Goal: Information Seeking & Learning: Learn about a topic

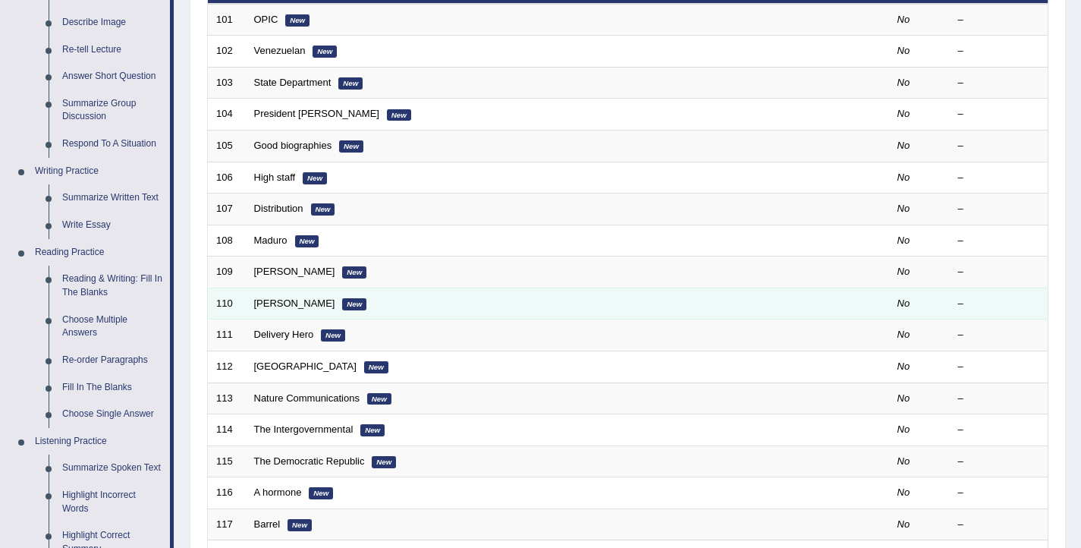
scroll to position [187, 0]
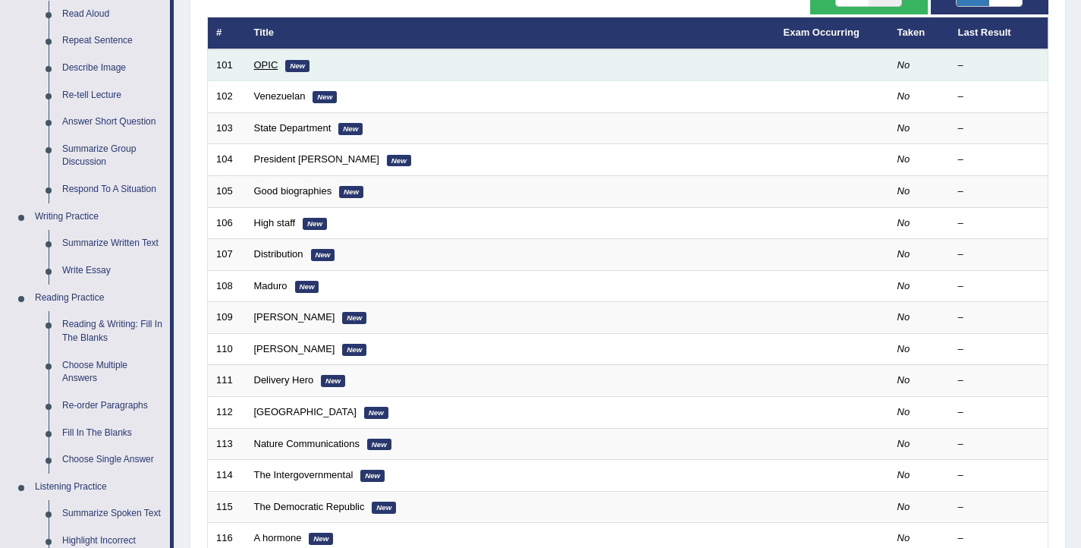
click at [259, 64] on link "OPIC" at bounding box center [266, 64] width 24 height 11
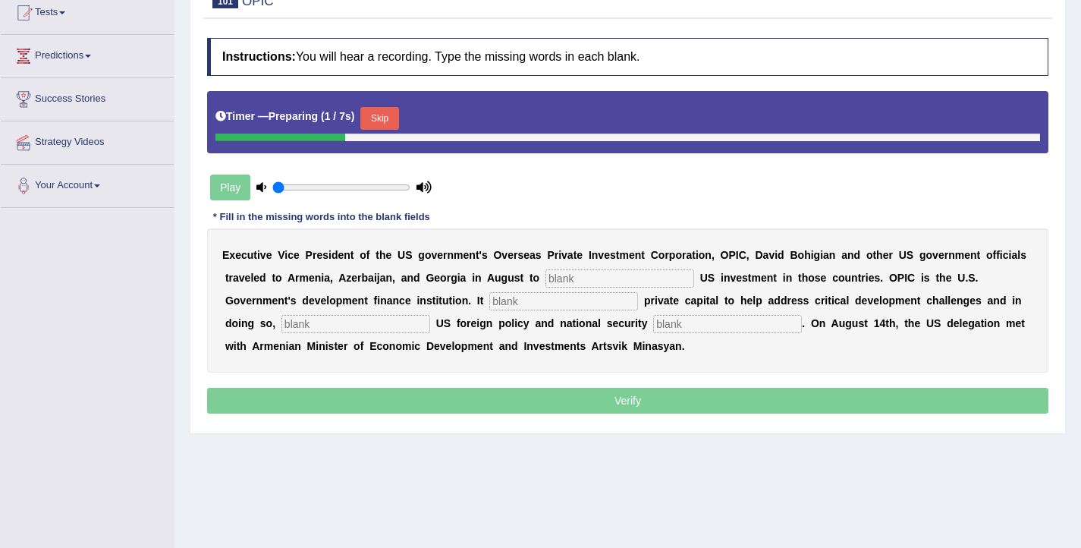
scroll to position [170, 0]
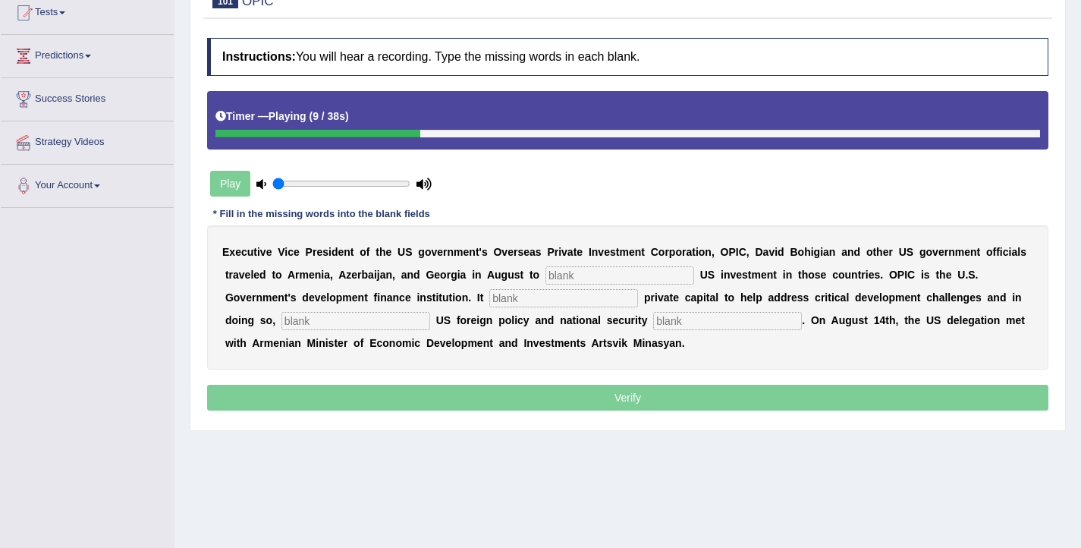
click at [576, 272] on input "text" at bounding box center [619, 275] width 149 height 18
type input "promote"
click at [489, 296] on input "text" at bounding box center [563, 298] width 149 height 18
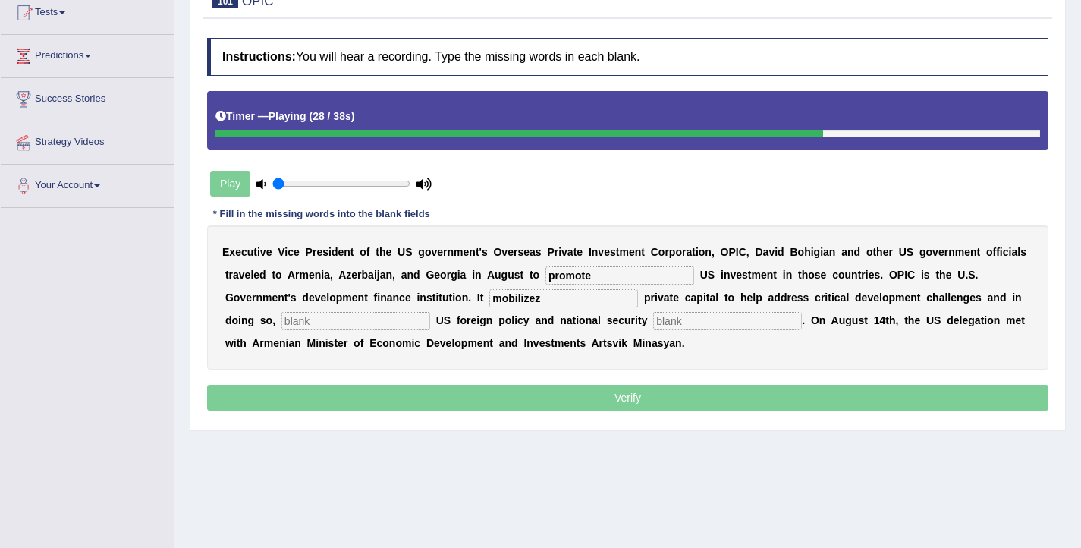
type input "mobilizez"
click at [316, 322] on input "text" at bounding box center [355, 321] width 149 height 18
click at [653, 325] on input "text" at bounding box center [727, 321] width 149 height 18
type input "proiroties"
click at [316, 322] on input "text" at bounding box center [355, 321] width 149 height 18
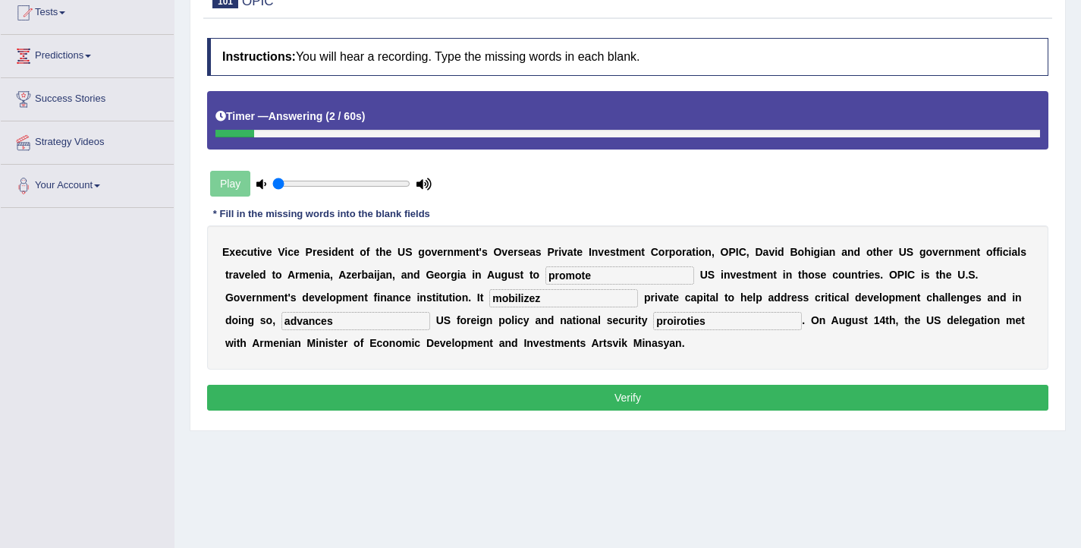
type input "advances"
click at [653, 324] on input "proiroties" at bounding box center [727, 321] width 149 height 18
click at [653, 324] on input "prioiroties" at bounding box center [727, 321] width 149 height 18
type input "prioirities"
click at [489, 304] on input "mobilizez" at bounding box center [563, 298] width 149 height 18
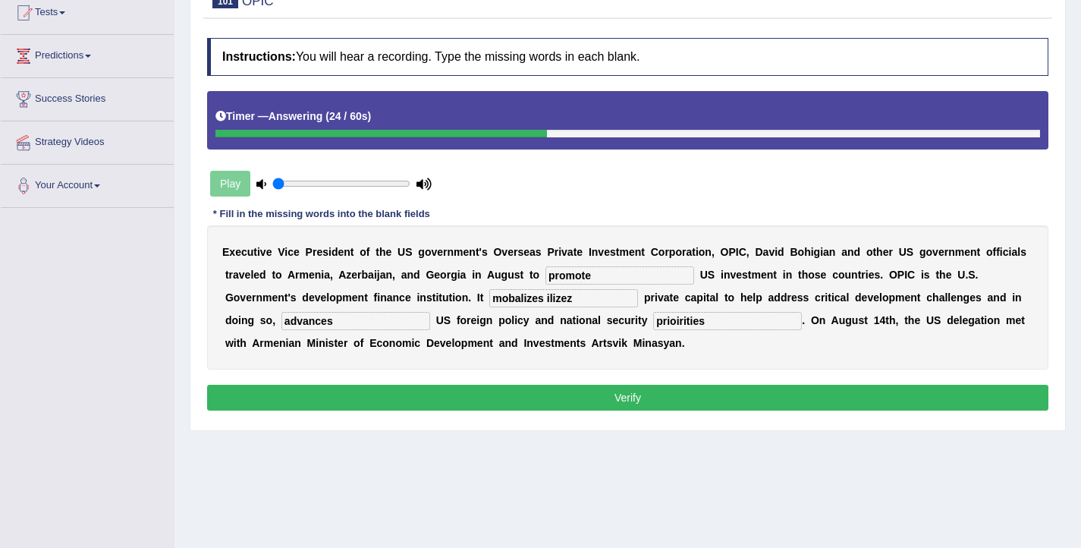
drag, startPoint x: 508, startPoint y: 294, endPoint x: 468, endPoint y: 296, distance: 40.2
click at [489, 296] on input "mobalizes ilizez" at bounding box center [563, 298] width 149 height 18
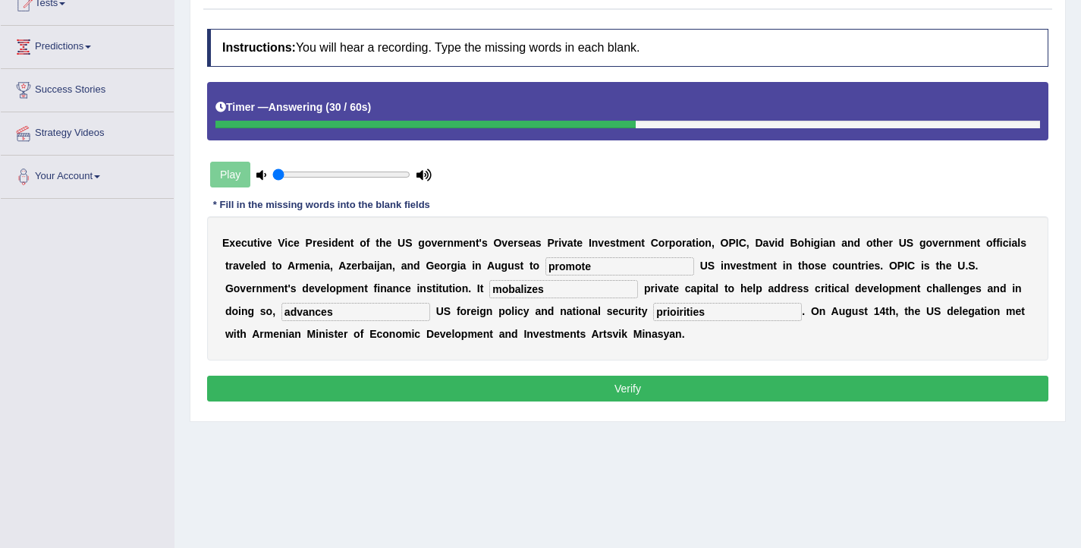
scroll to position [181, 0]
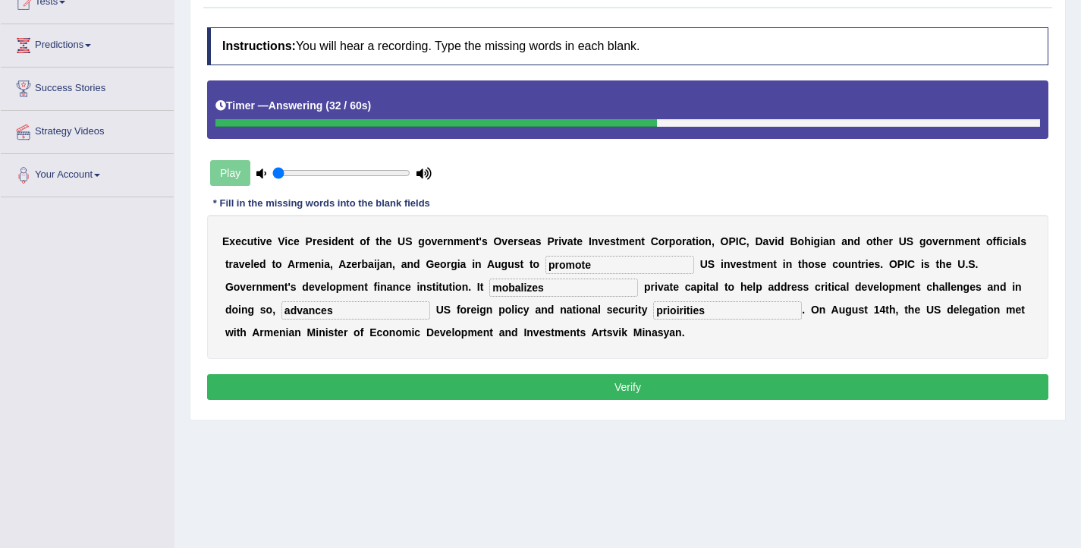
type input "mobalizes"
click at [619, 378] on button "Verify" at bounding box center [627, 387] width 841 height 26
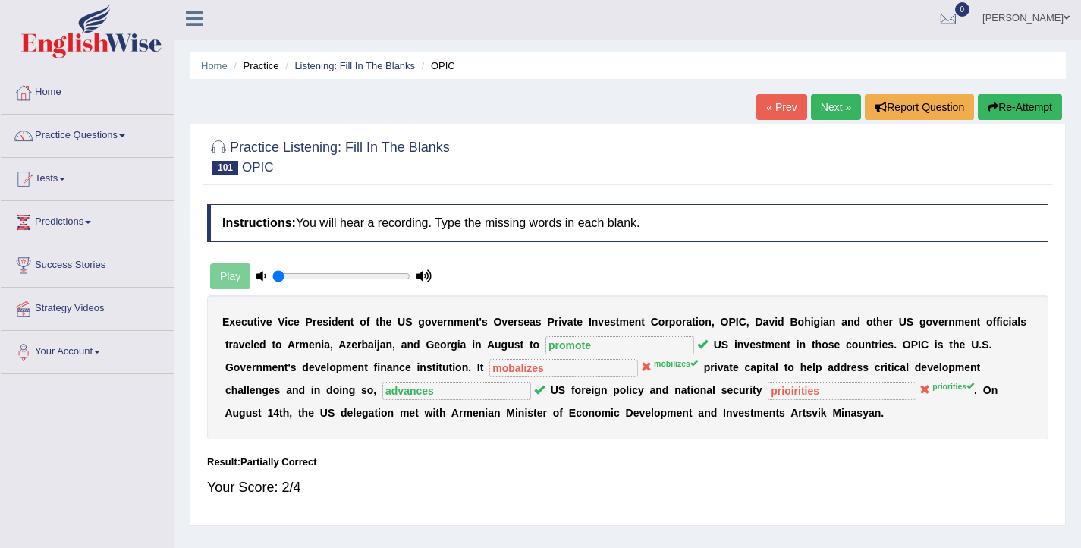
scroll to position [0, 0]
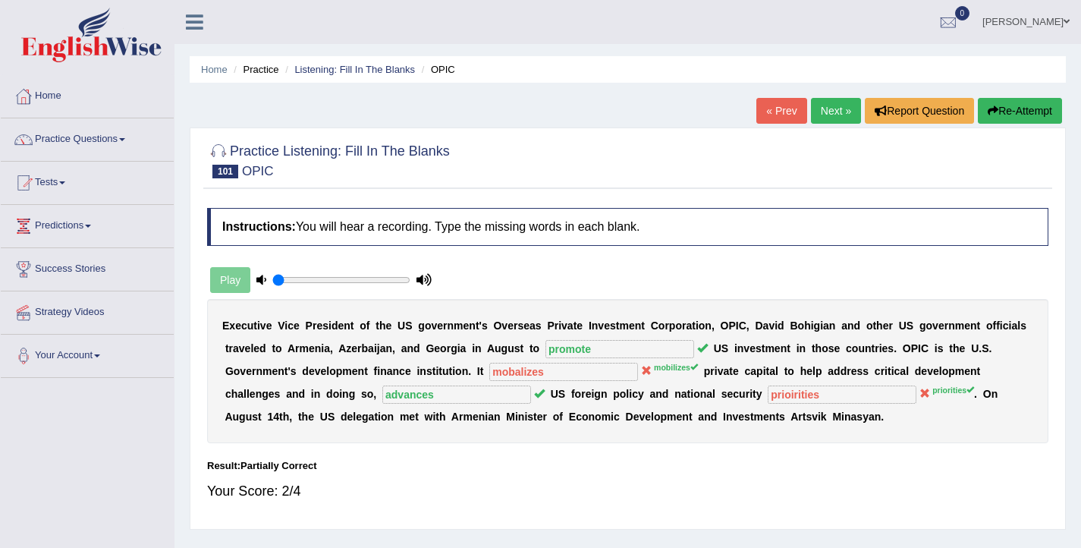
click at [996, 115] on button "Re-Attempt" at bounding box center [1020, 111] width 84 height 26
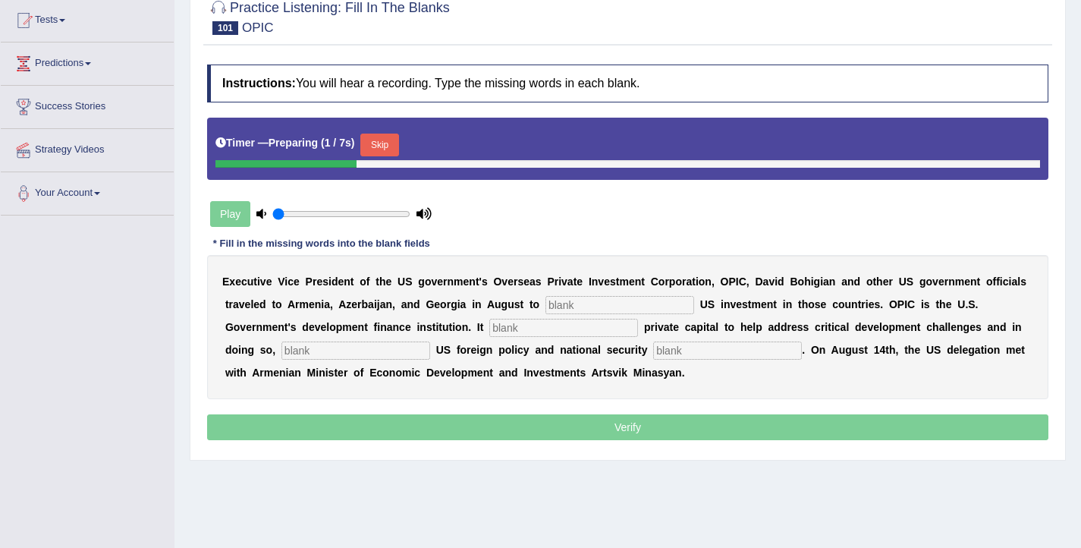
scroll to position [168, 0]
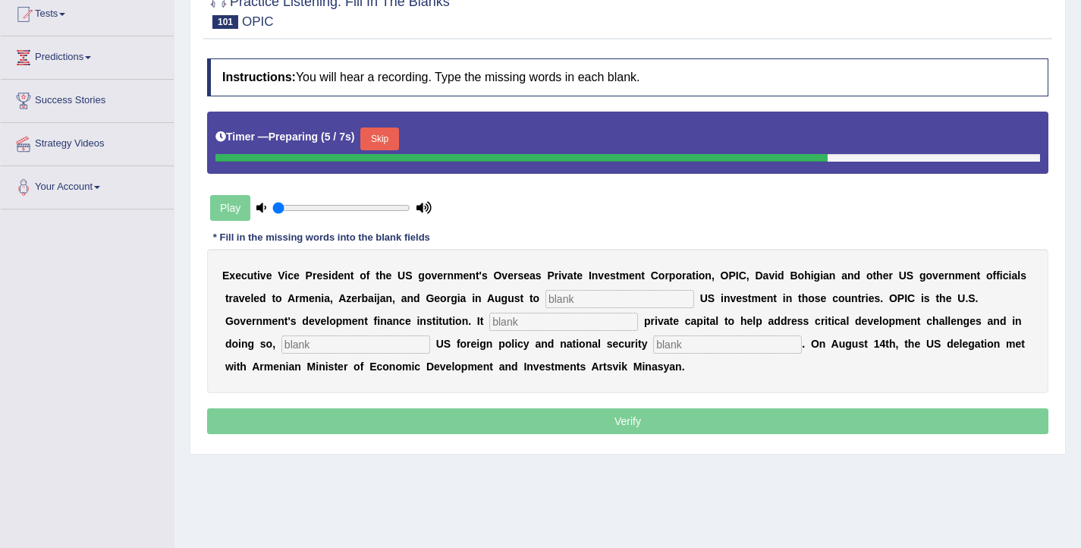
click at [378, 142] on button "Skip" at bounding box center [379, 138] width 38 height 23
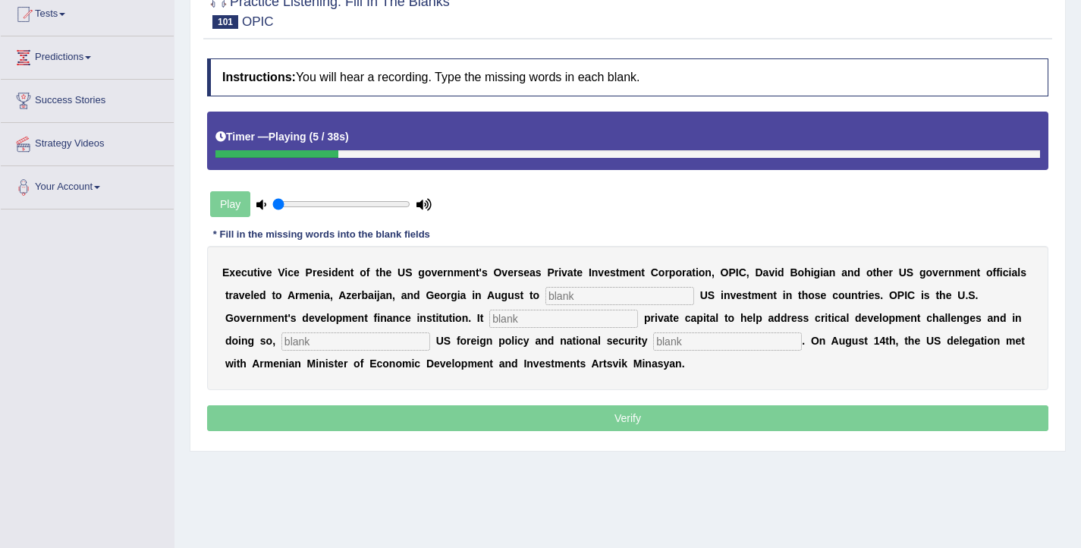
click at [564, 301] on input "text" at bounding box center [619, 296] width 149 height 18
type input "promote"
click at [489, 317] on input "text" at bounding box center [563, 318] width 149 height 18
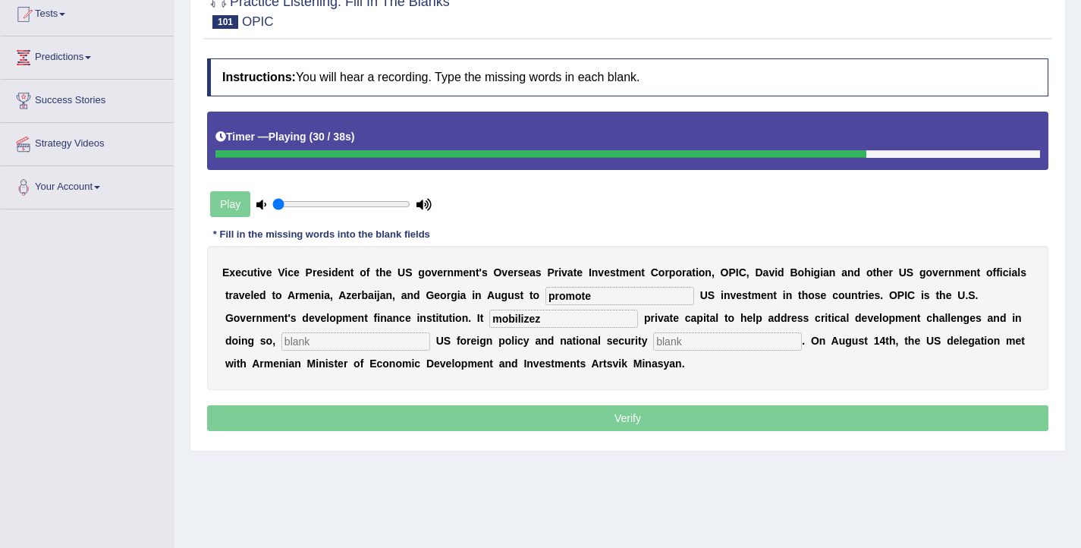
type input "mobilizez"
click at [326, 341] on input "text" at bounding box center [355, 341] width 149 height 18
click at [653, 338] on input "text" at bounding box center [727, 341] width 149 height 18
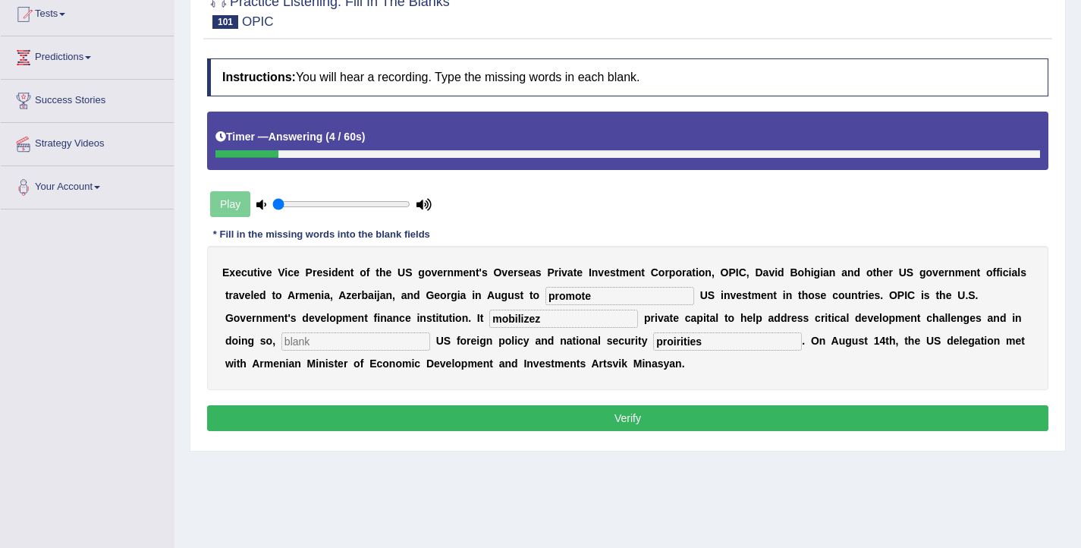
type input "proirities"
click at [305, 344] on input "text" at bounding box center [355, 341] width 149 height 18
type input "advances"
click at [653, 343] on input "proirities" at bounding box center [727, 341] width 149 height 18
click at [653, 344] on input "proirities" at bounding box center [727, 341] width 149 height 18
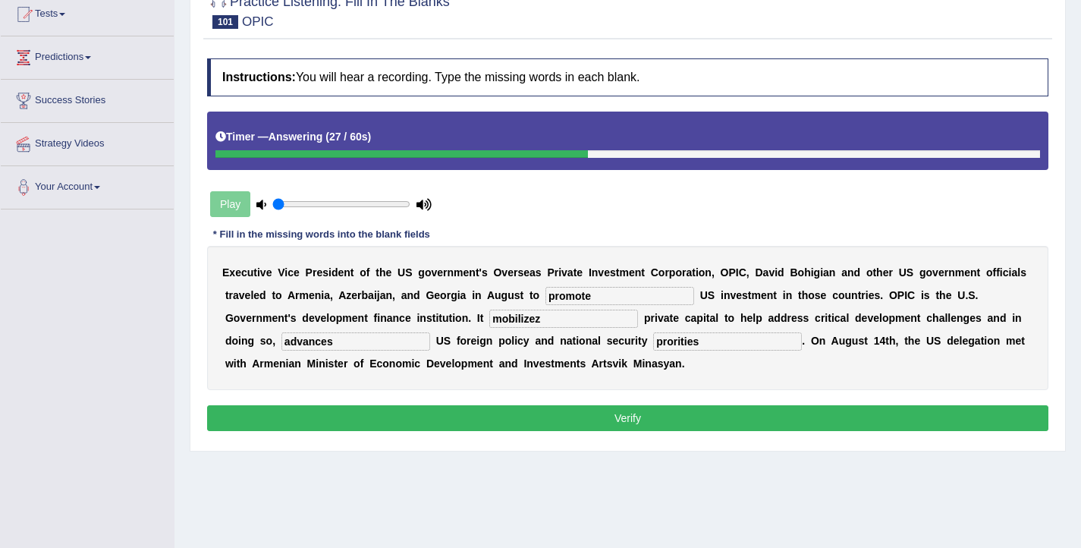
type input "prorities"
click at [489, 321] on input "mobilizez" at bounding box center [563, 318] width 149 height 18
type input "mobilizes"
click at [468, 418] on button "Verify" at bounding box center [627, 418] width 841 height 26
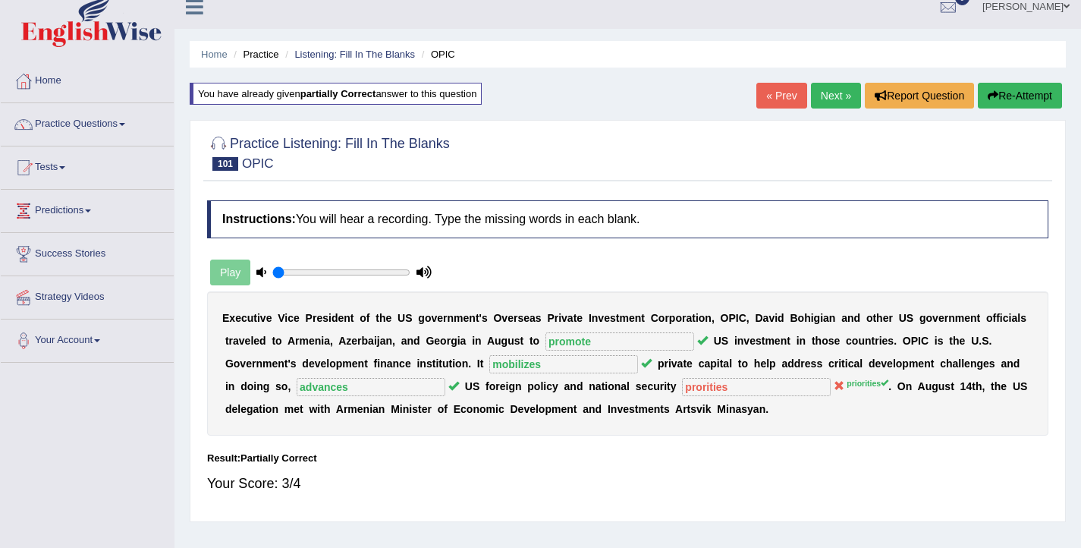
scroll to position [11, 0]
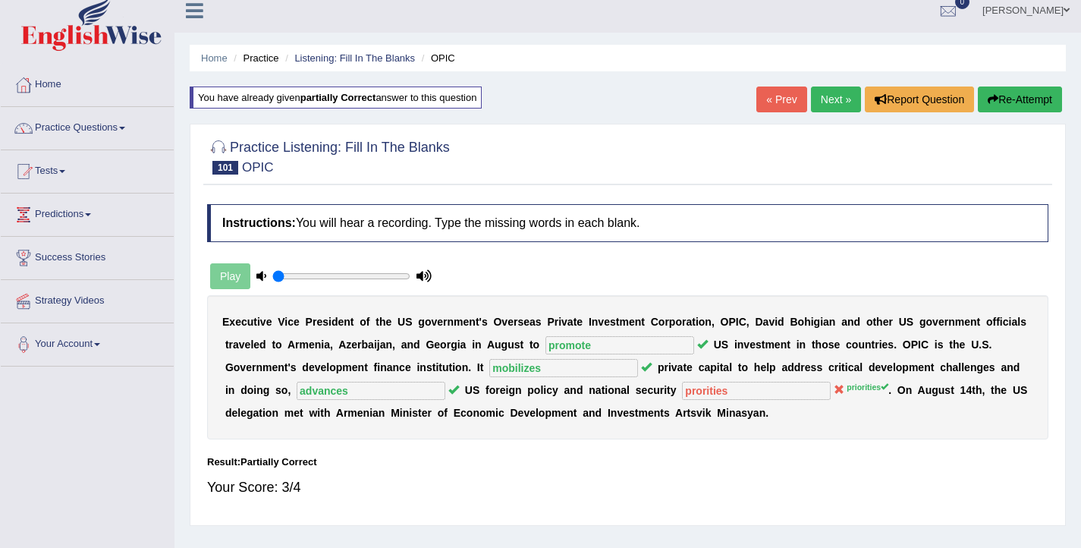
click at [998, 108] on button "Re-Attempt" at bounding box center [1020, 99] width 84 height 26
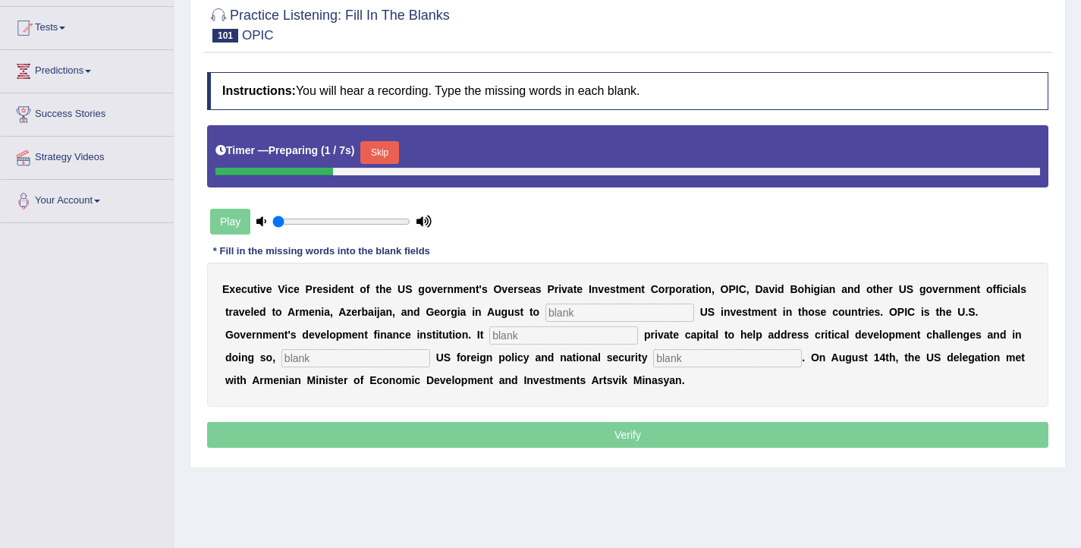
scroll to position [161, 0]
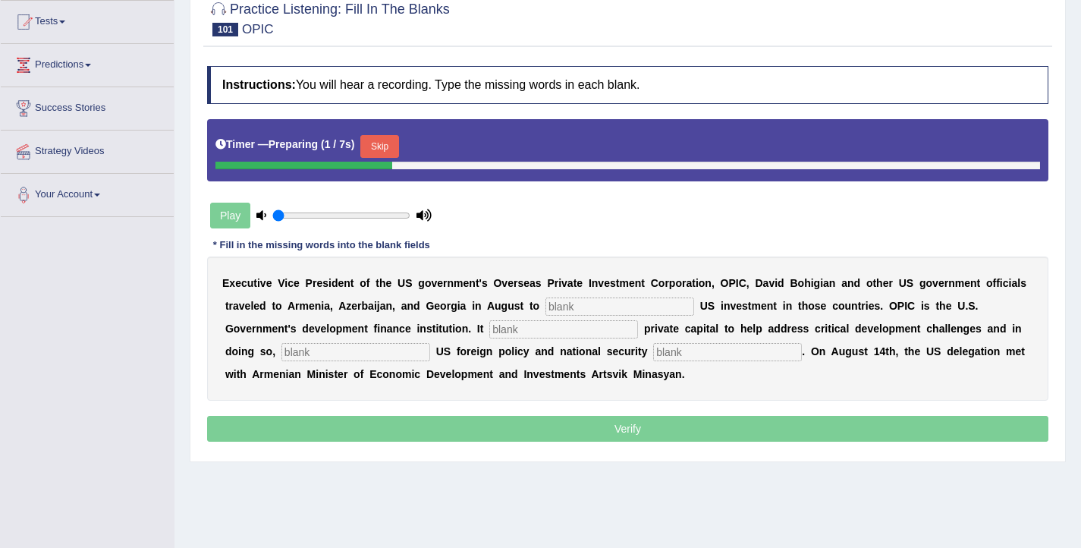
click at [653, 358] on input "text" at bounding box center [727, 352] width 149 height 18
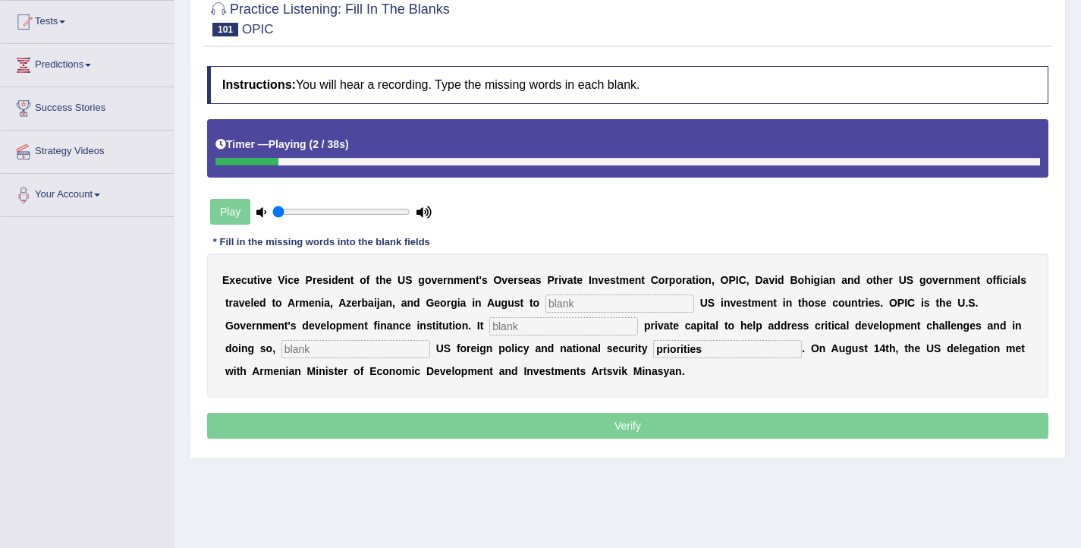
type input "priorities"
click at [573, 308] on input "text" at bounding box center [619, 303] width 149 height 18
type input "promote"
click at [514, 328] on input "text" at bounding box center [563, 326] width 149 height 18
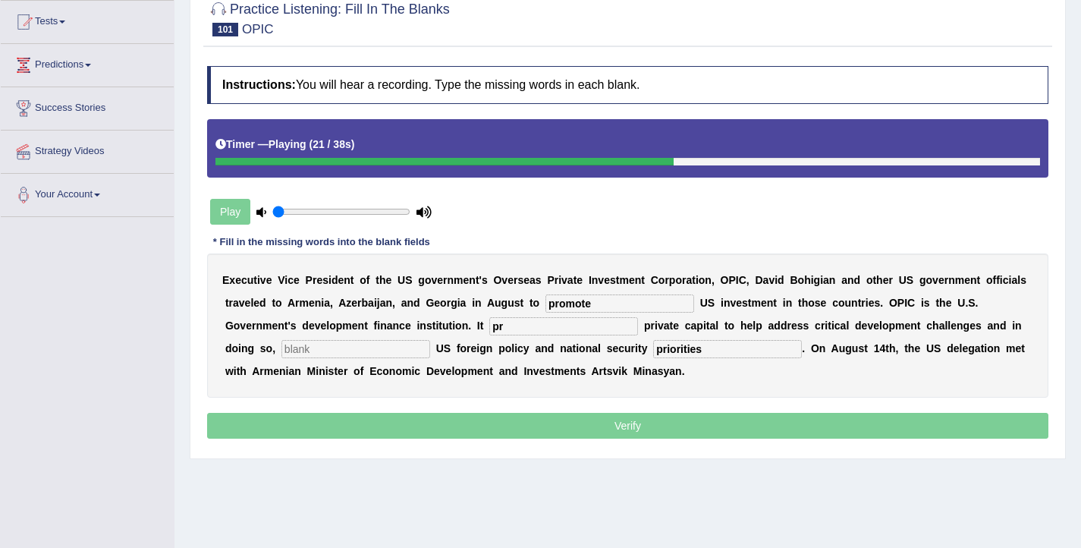
type input "p"
click at [303, 356] on input "text" at bounding box center [355, 349] width 149 height 18
click at [489, 325] on input "mobilizez" at bounding box center [563, 326] width 149 height 18
type input "mobilizes"
click at [331, 354] on input "text" at bounding box center [355, 349] width 149 height 18
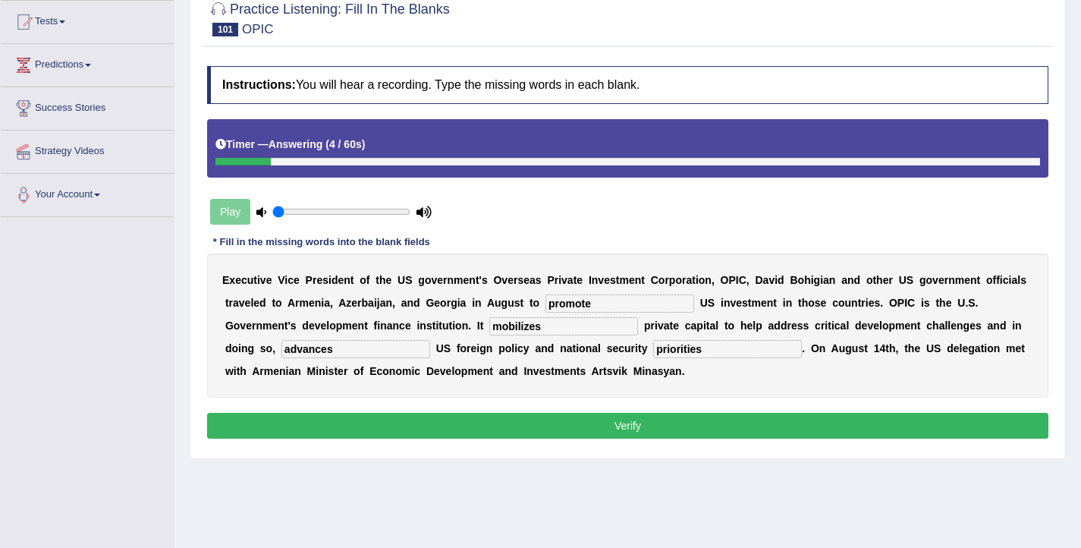
type input "advances"
click at [569, 424] on button "Verify" at bounding box center [627, 426] width 841 height 26
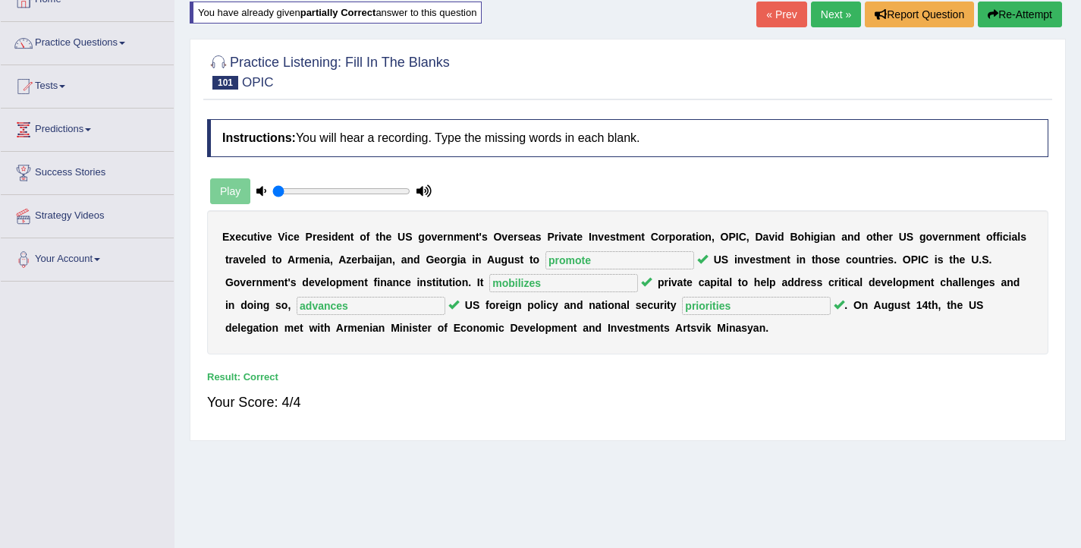
scroll to position [90, 0]
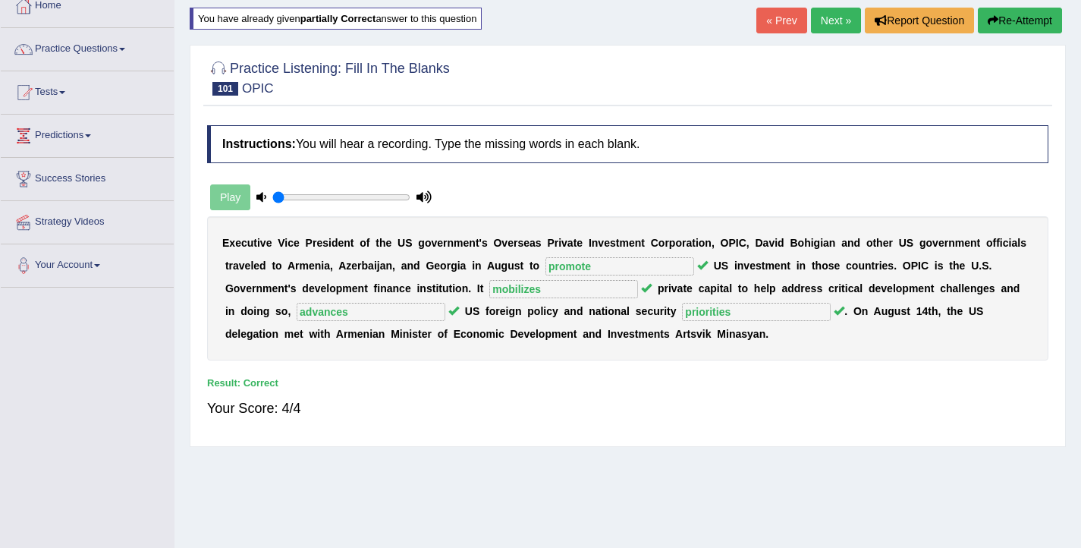
click at [821, 24] on link "Next »" at bounding box center [836, 21] width 50 height 26
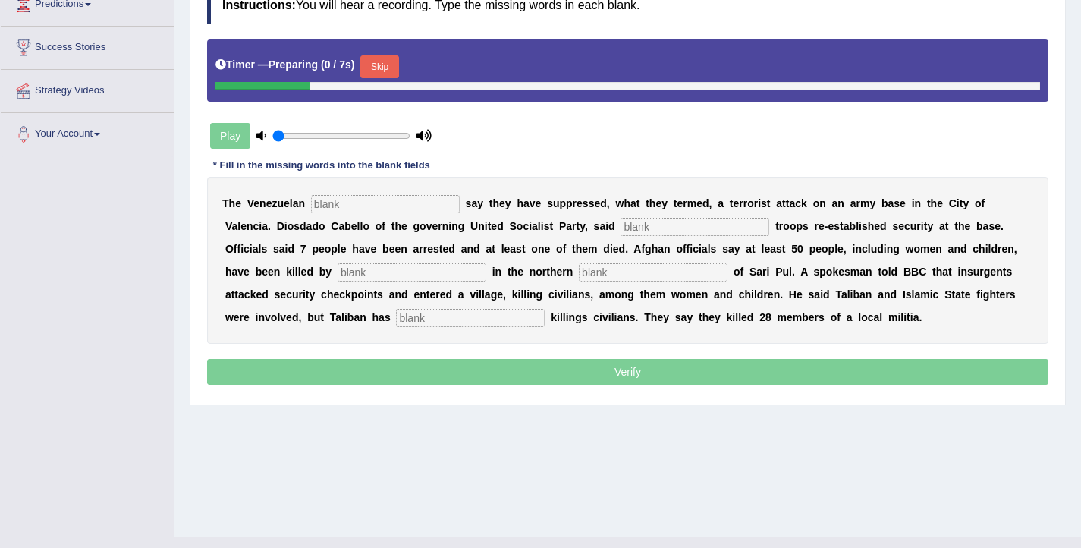
scroll to position [249, 0]
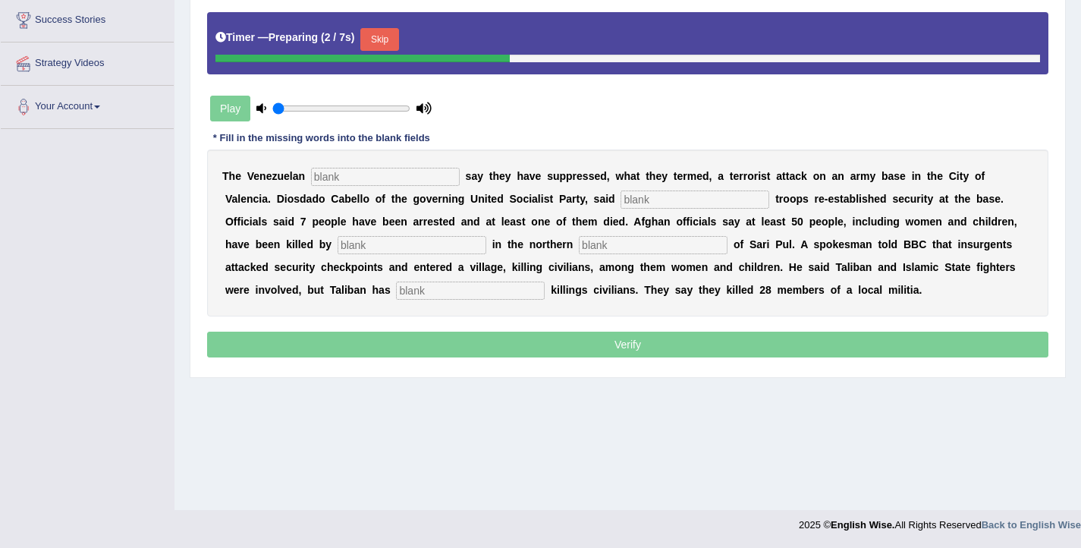
click at [381, 176] on input "text" at bounding box center [385, 177] width 149 height 18
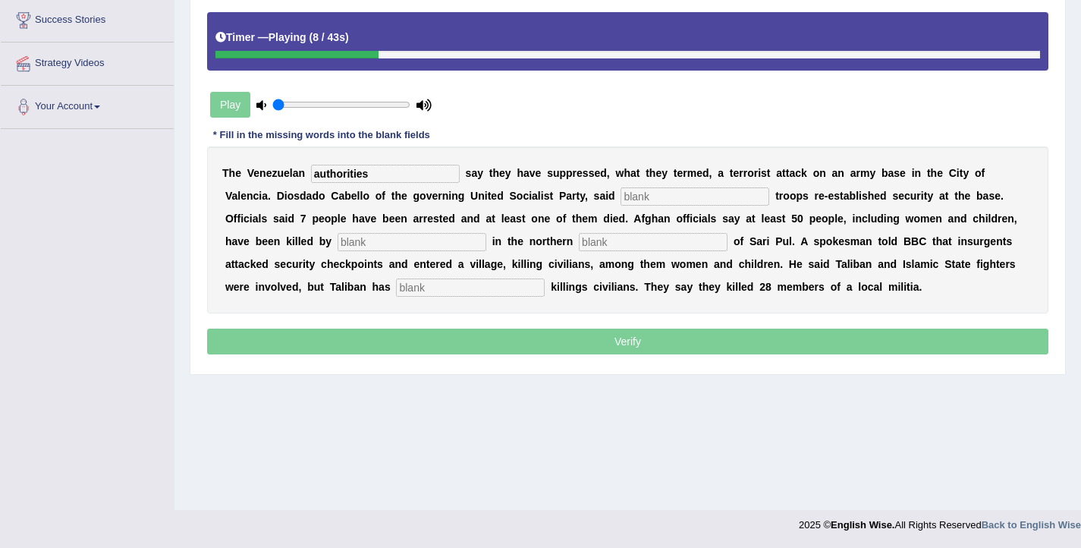
type input "authorities"
click at [620, 200] on input "text" at bounding box center [694, 196] width 149 height 18
type input "loyal"
click at [338, 248] on input "text" at bounding box center [412, 242] width 149 height 18
type input "m"
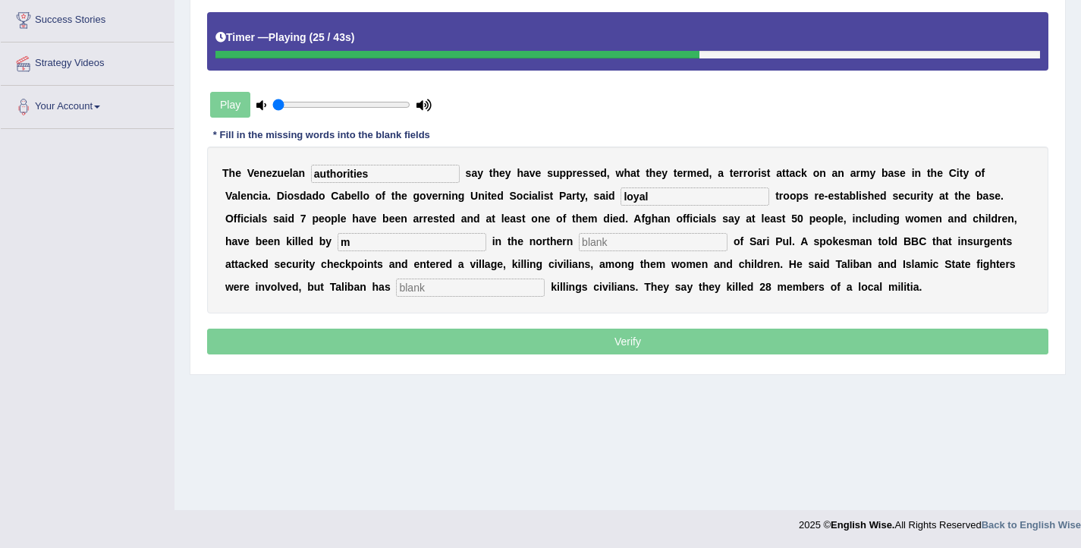
click at [579, 240] on input "text" at bounding box center [653, 242] width 149 height 18
click at [396, 294] on input "text" at bounding box center [470, 287] width 149 height 18
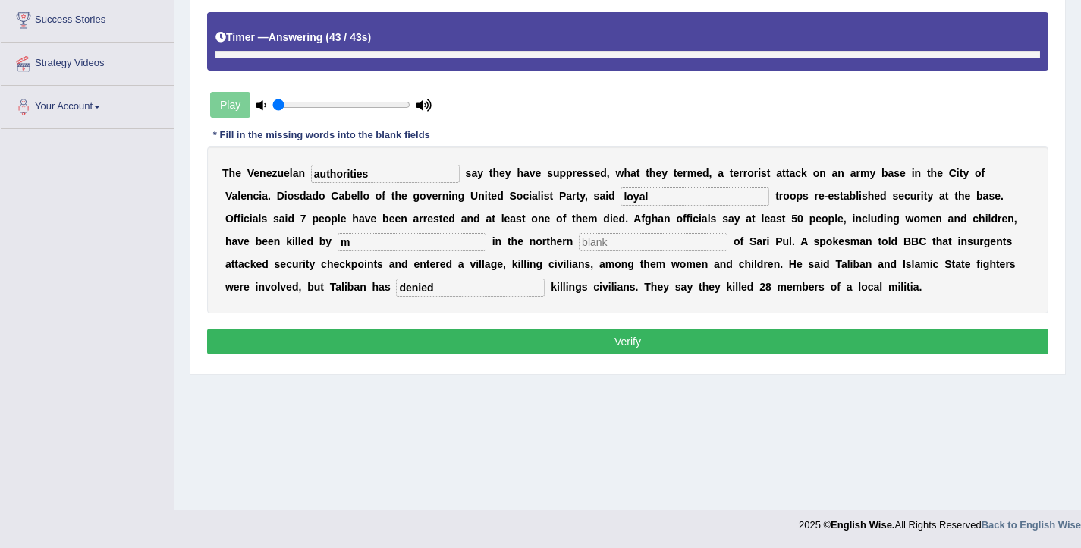
type input "denied"
click at [579, 244] on input "text" at bounding box center [653, 242] width 149 height 18
type input "southern"
click at [338, 238] on input "m" at bounding box center [412, 242] width 149 height 18
type input "militians"
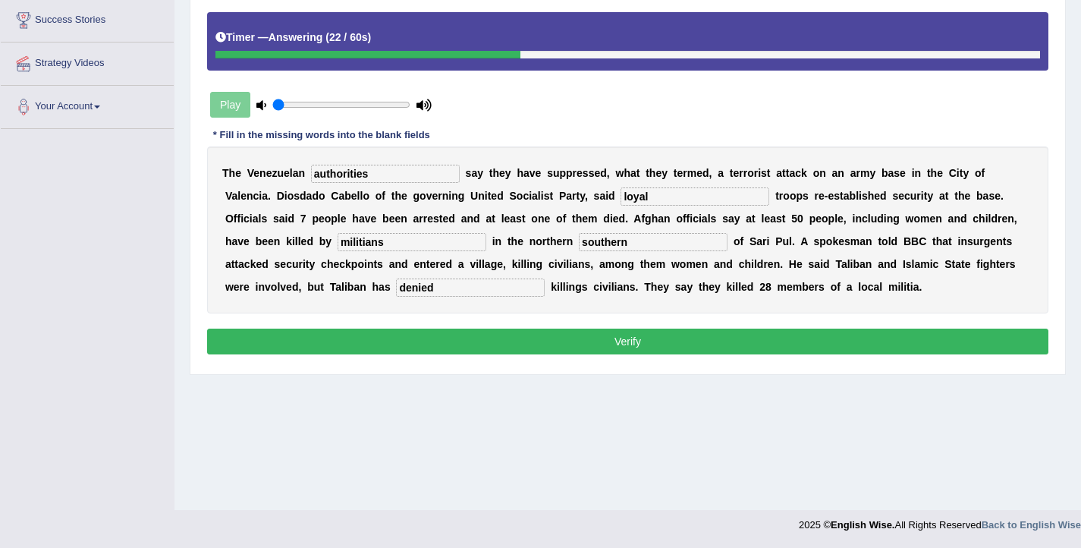
click at [315, 345] on button "Verify" at bounding box center [627, 341] width 841 height 26
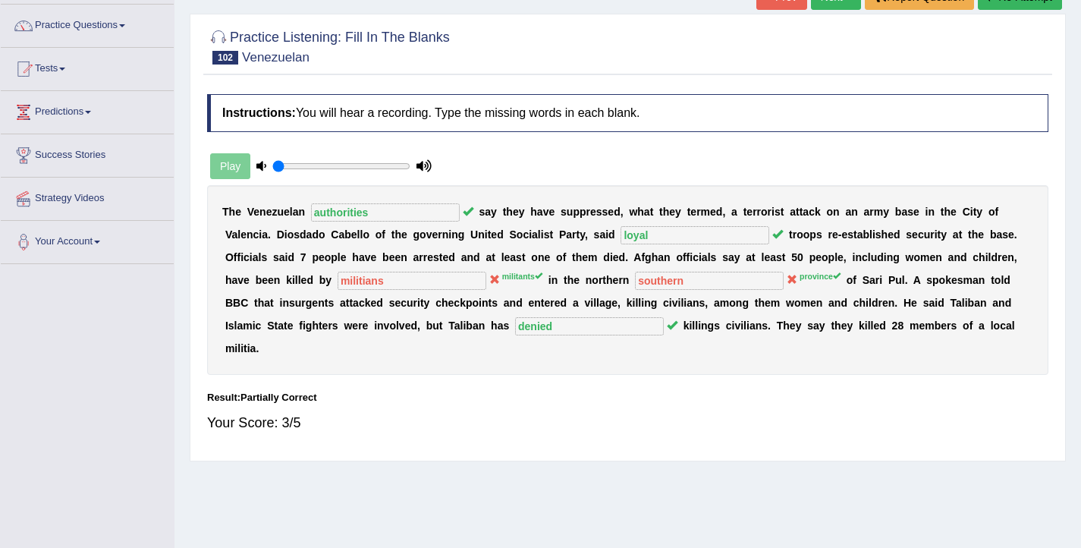
scroll to position [52, 0]
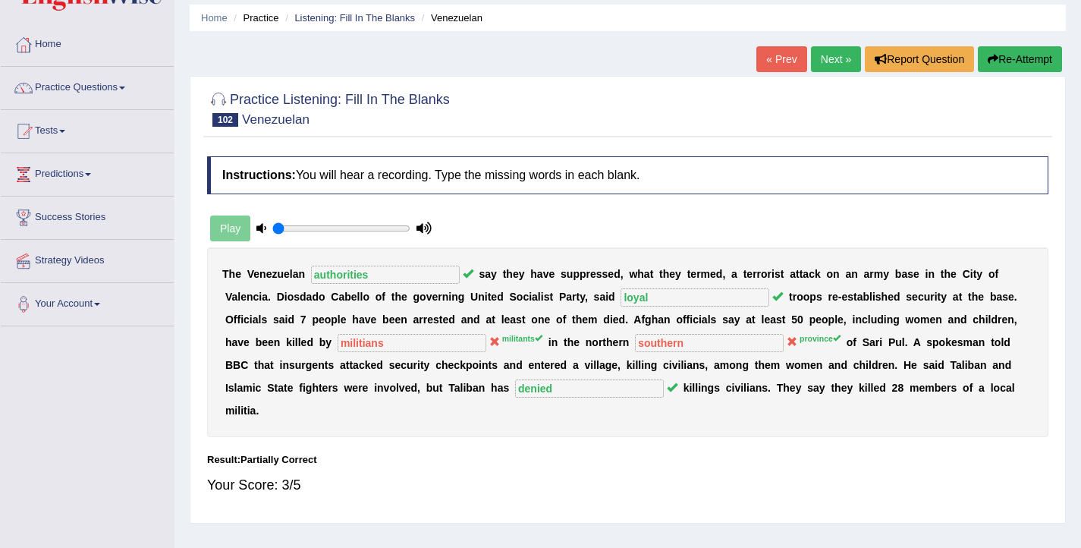
click at [811, 67] on link "Next »" at bounding box center [836, 59] width 50 height 26
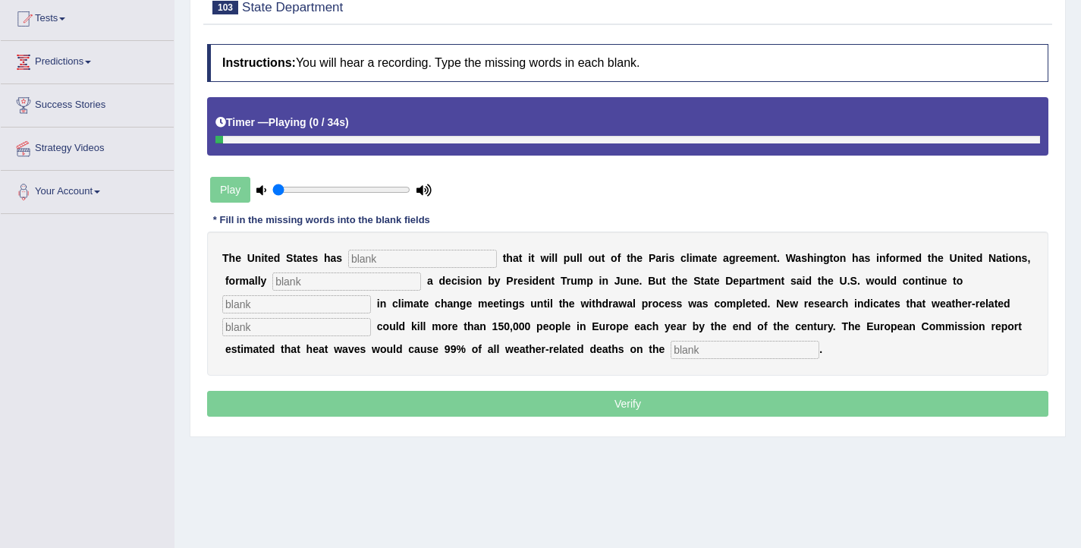
scroll to position [166, 0]
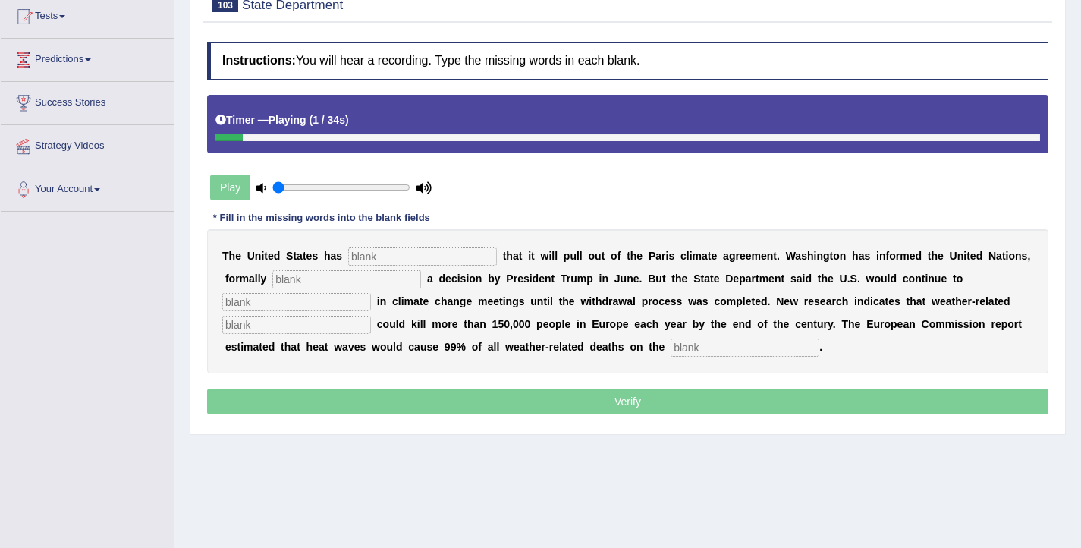
click at [431, 259] on input "text" at bounding box center [422, 256] width 149 height 18
type input "confirem"
click at [324, 275] on input "text" at bounding box center [346, 279] width 149 height 18
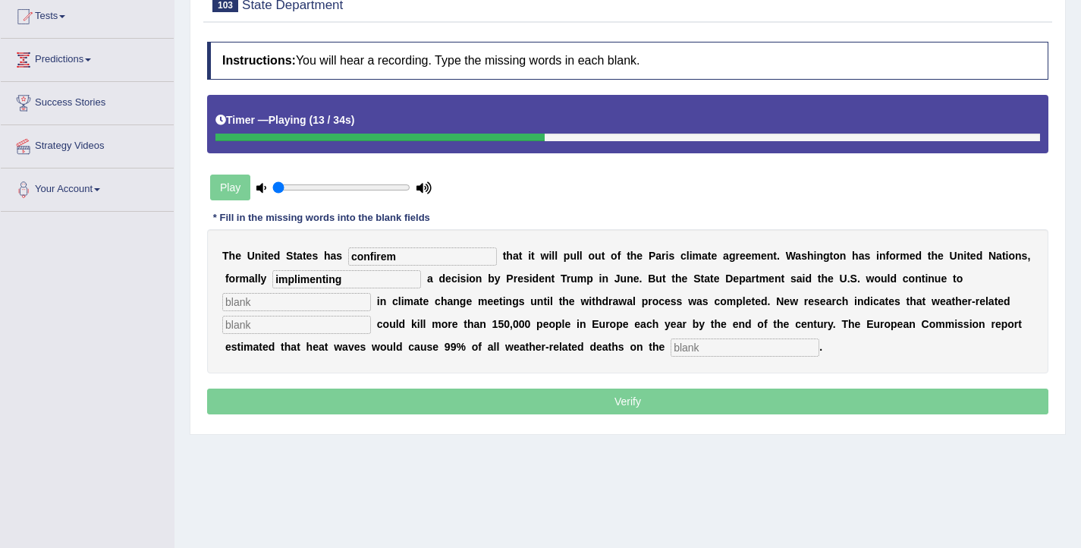
type input "implimenting"
click at [227, 308] on input "text" at bounding box center [296, 302] width 149 height 18
type input "participate"
click at [294, 325] on input "text" at bounding box center [296, 325] width 149 height 18
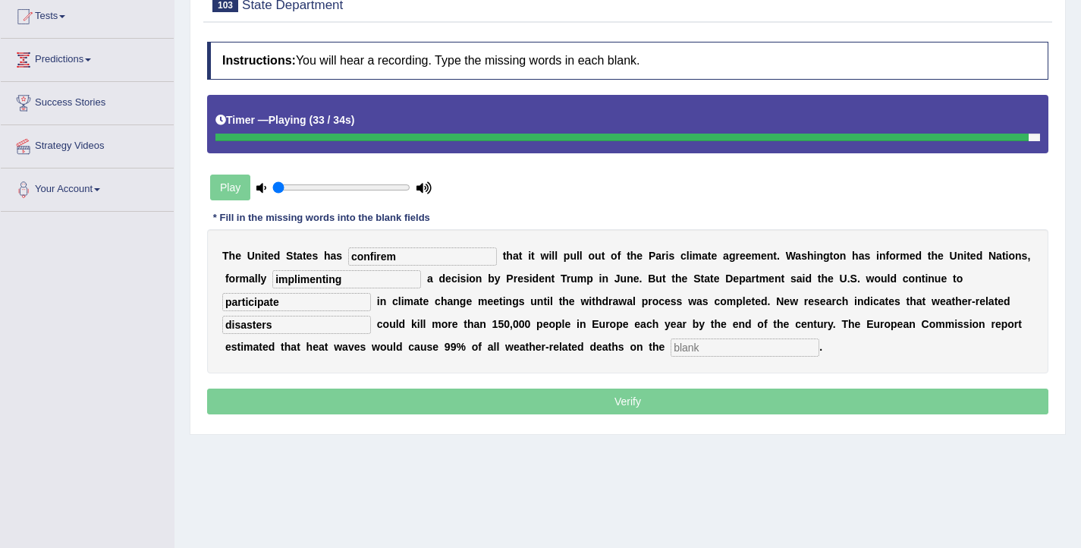
type input "disasters"
click at [695, 347] on input "text" at bounding box center [744, 347] width 149 height 18
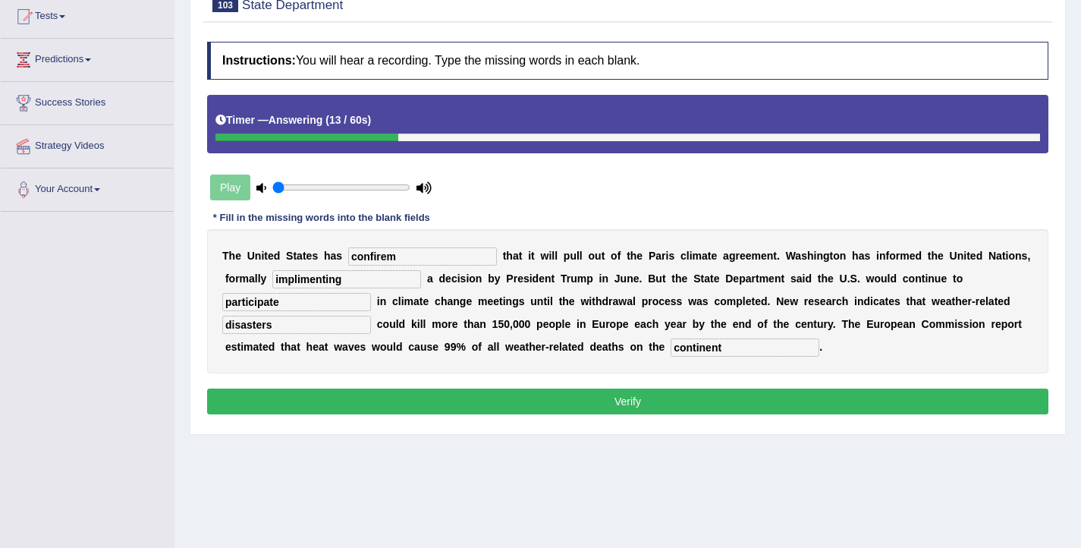
type input "continent"
click at [385, 256] on input "confirem" at bounding box center [422, 256] width 149 height 18
click at [404, 255] on input "confirm" at bounding box center [422, 256] width 149 height 18
type input "confirmed"
click at [317, 397] on button "Verify" at bounding box center [627, 401] width 841 height 26
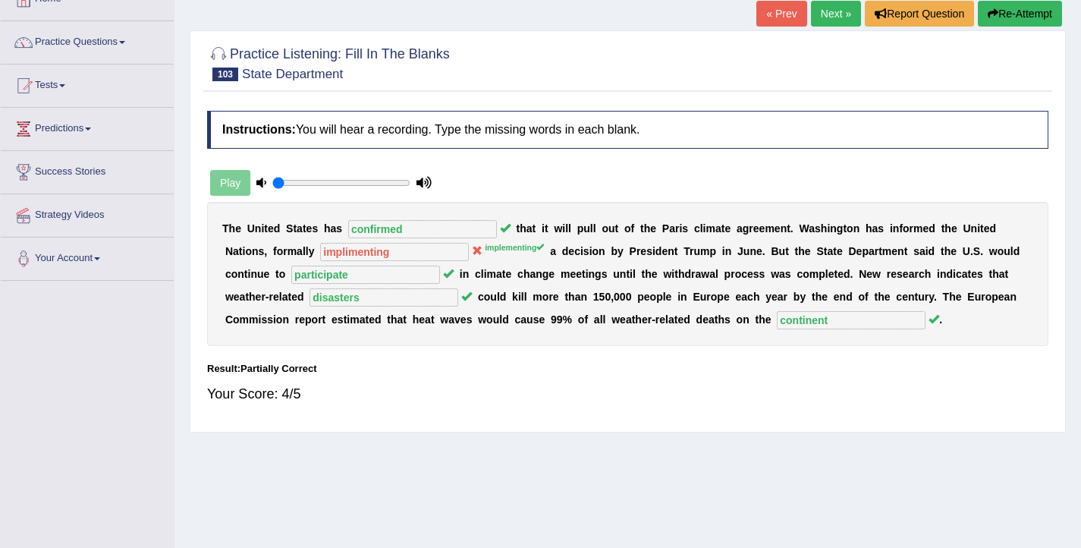
scroll to position [18, 0]
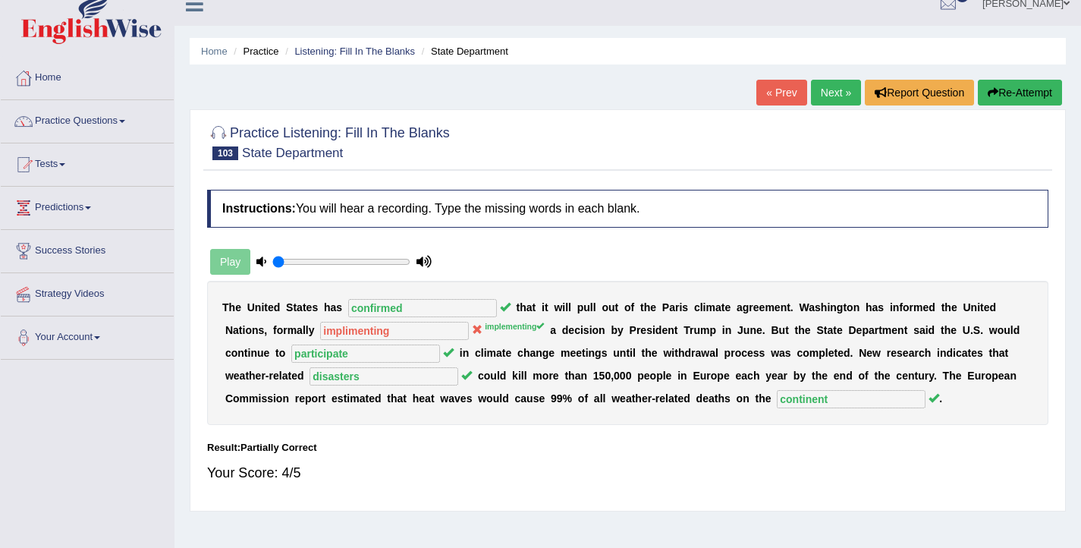
click at [843, 93] on link "Next »" at bounding box center [836, 93] width 50 height 26
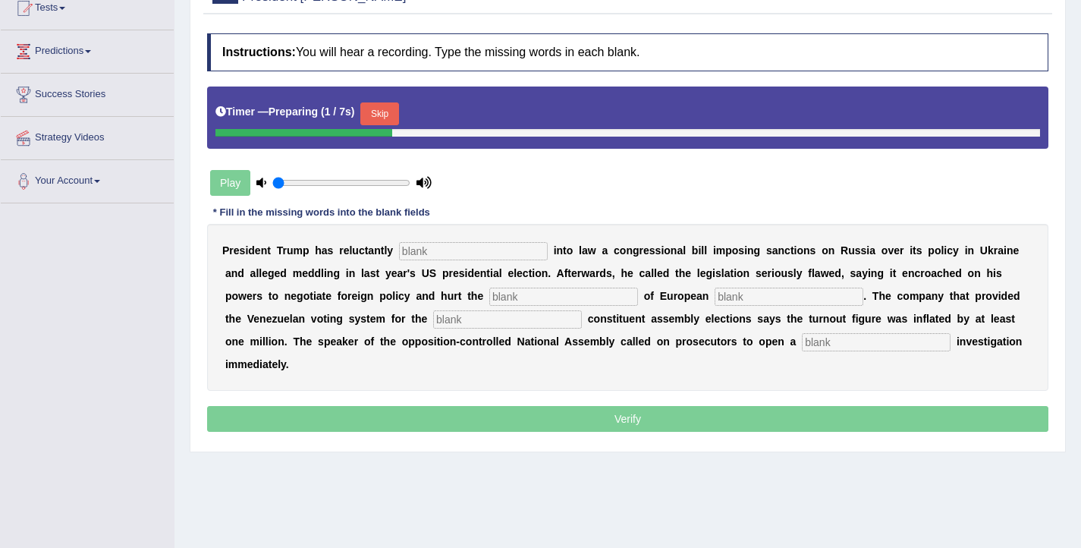
scroll to position [176, 0]
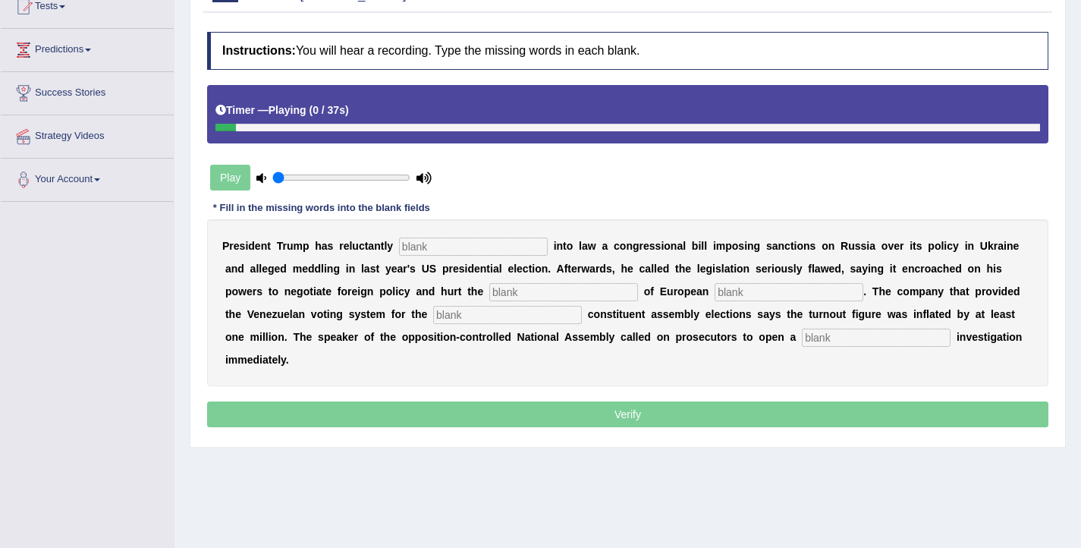
click at [441, 248] on input "text" at bounding box center [473, 246] width 149 height 18
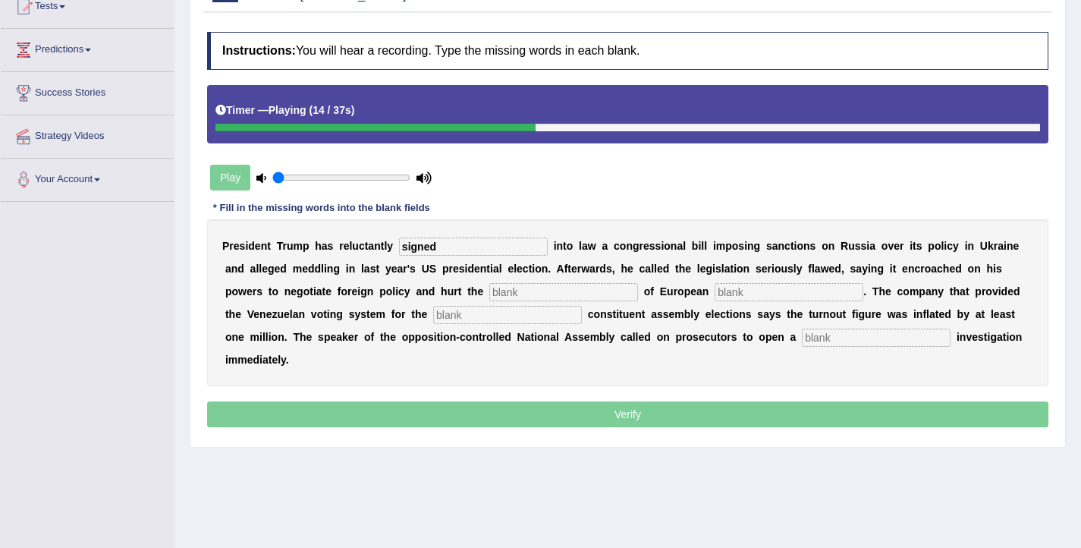
type input "signed"
click at [504, 297] on input "text" at bounding box center [563, 292] width 149 height 18
type input "interes"
click at [433, 316] on input "text" at bounding box center [507, 315] width 149 height 18
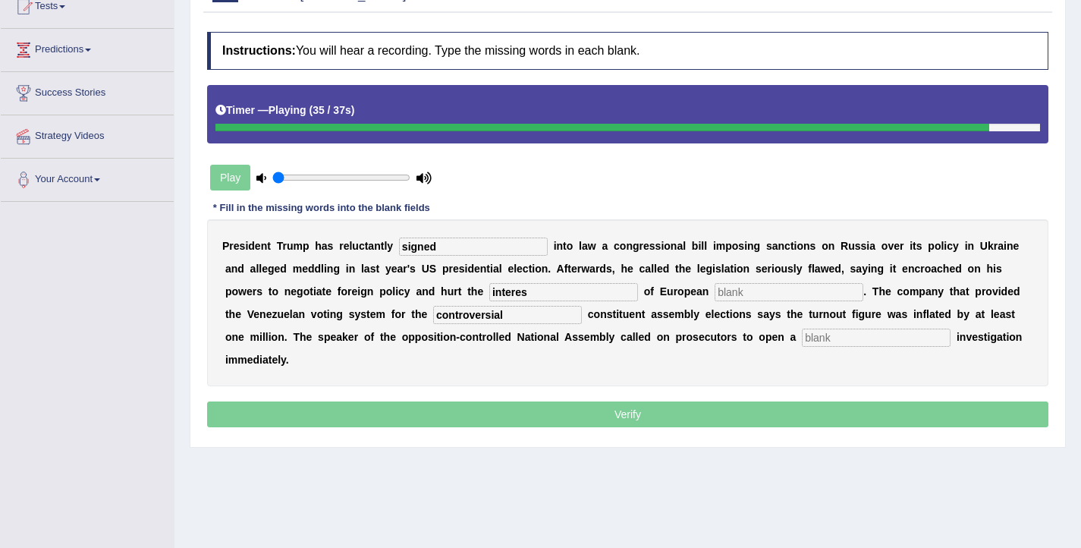
type input "controversial"
click at [802, 341] on input "text" at bounding box center [876, 337] width 149 height 18
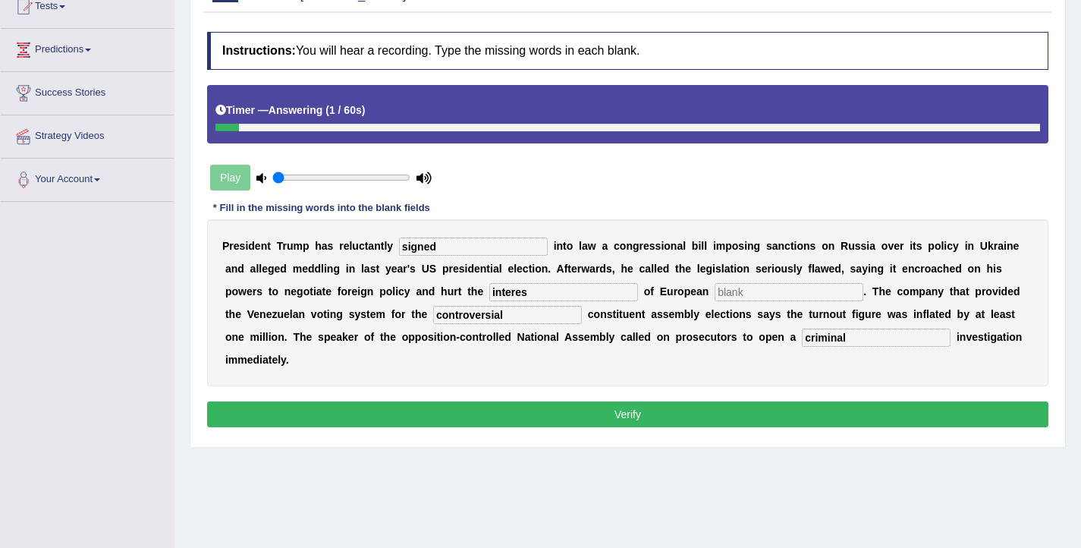
type input "criminal"
click at [717, 295] on input "text" at bounding box center [788, 292] width 149 height 18
type input "allies"
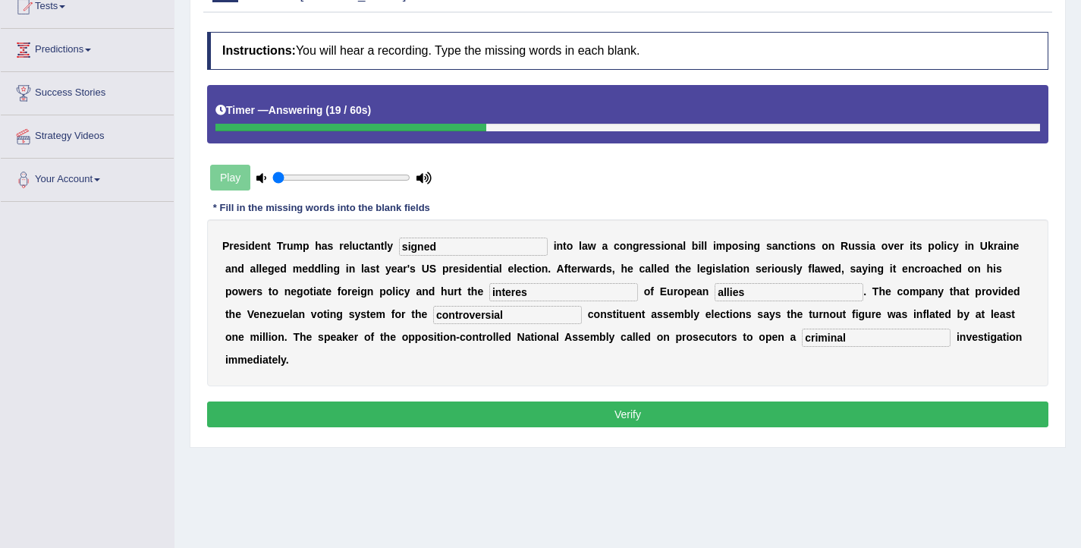
click at [489, 294] on input "interes" at bounding box center [563, 292] width 149 height 18
type input "interest"
click at [438, 401] on button "Verify" at bounding box center [627, 414] width 841 height 26
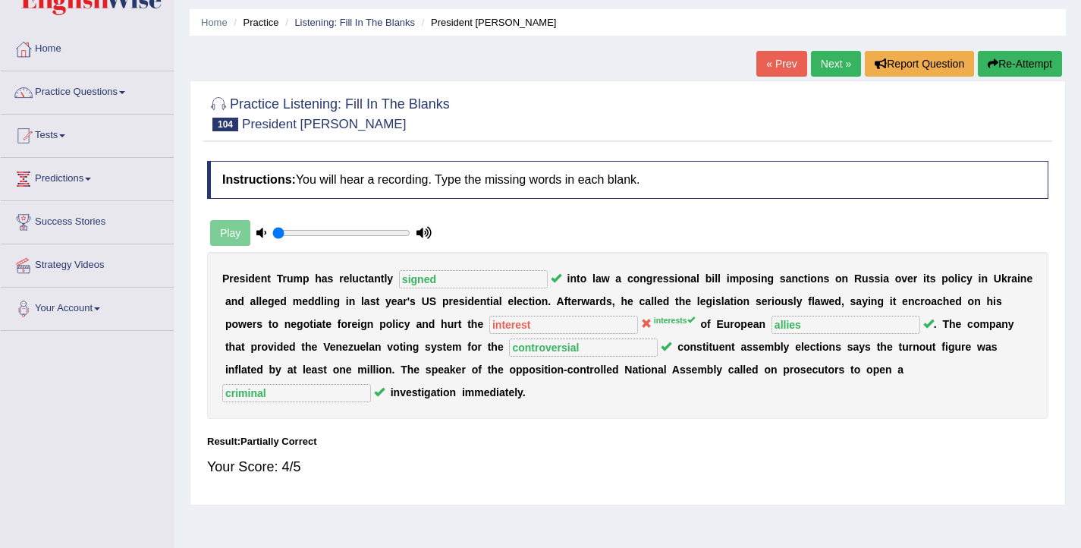
scroll to position [44, 0]
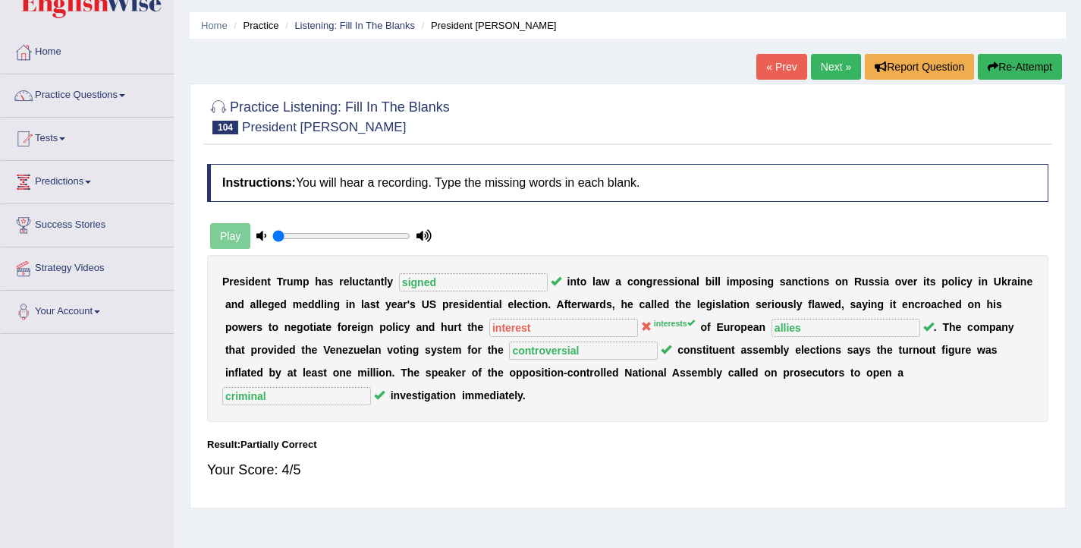
click at [827, 68] on link "Next »" at bounding box center [836, 67] width 50 height 26
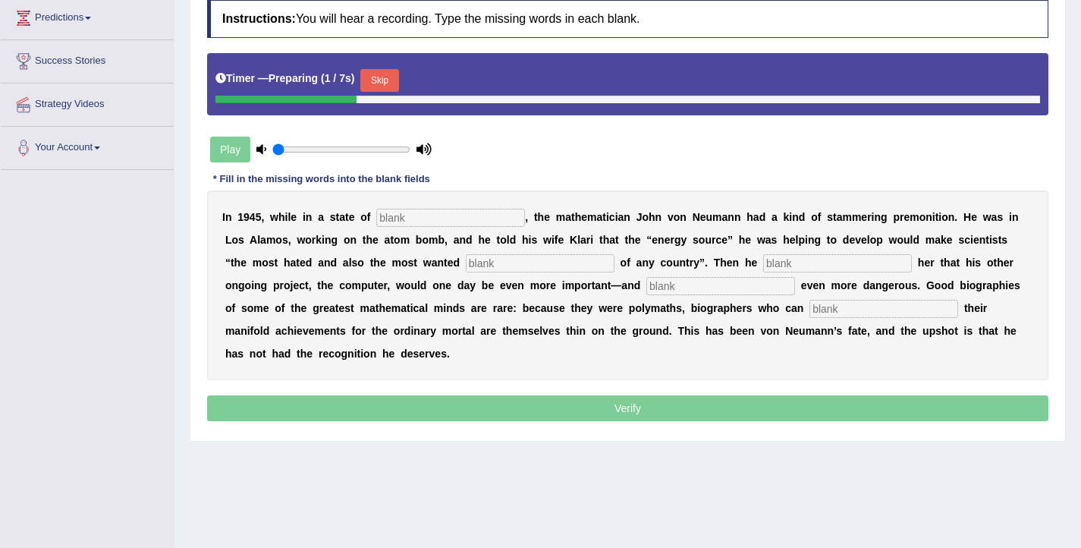
scroll to position [211, 0]
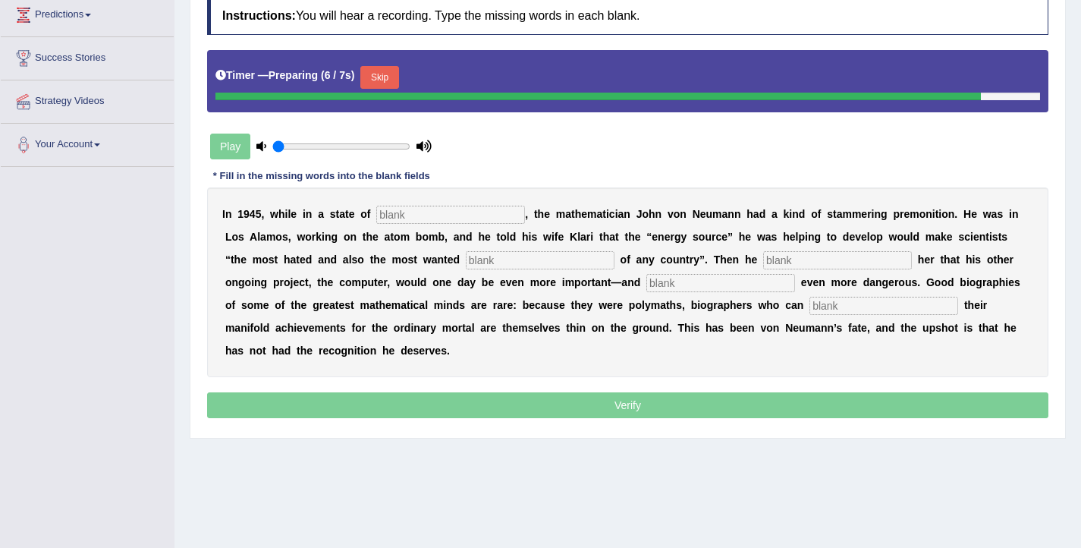
click at [479, 215] on input "text" at bounding box center [450, 215] width 149 height 18
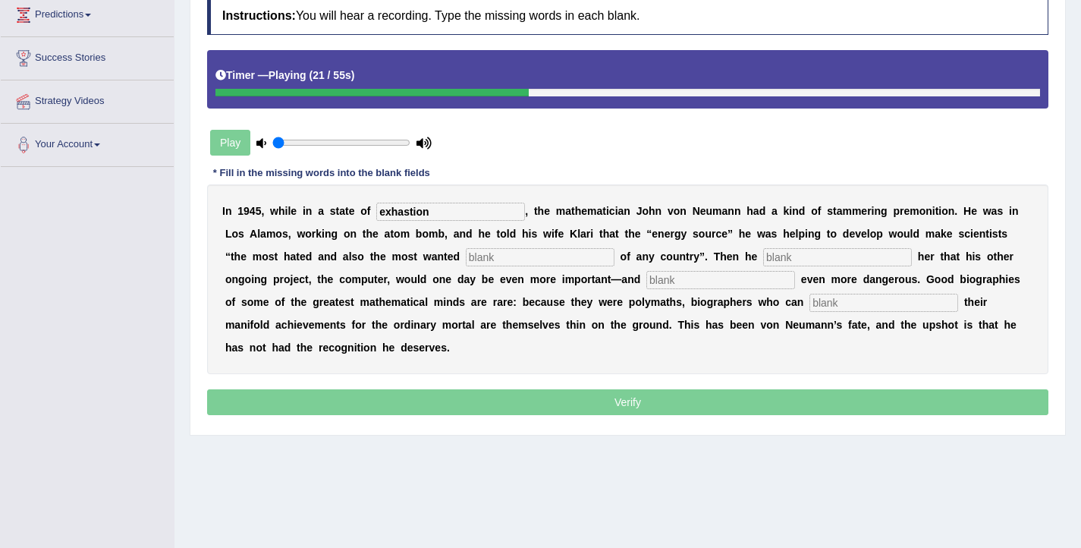
type input "exhastion"
click at [489, 263] on input "text" at bounding box center [540, 257] width 149 height 18
type input "citi"
click at [775, 262] on input "text" at bounding box center [837, 257] width 149 height 18
type input "informed"
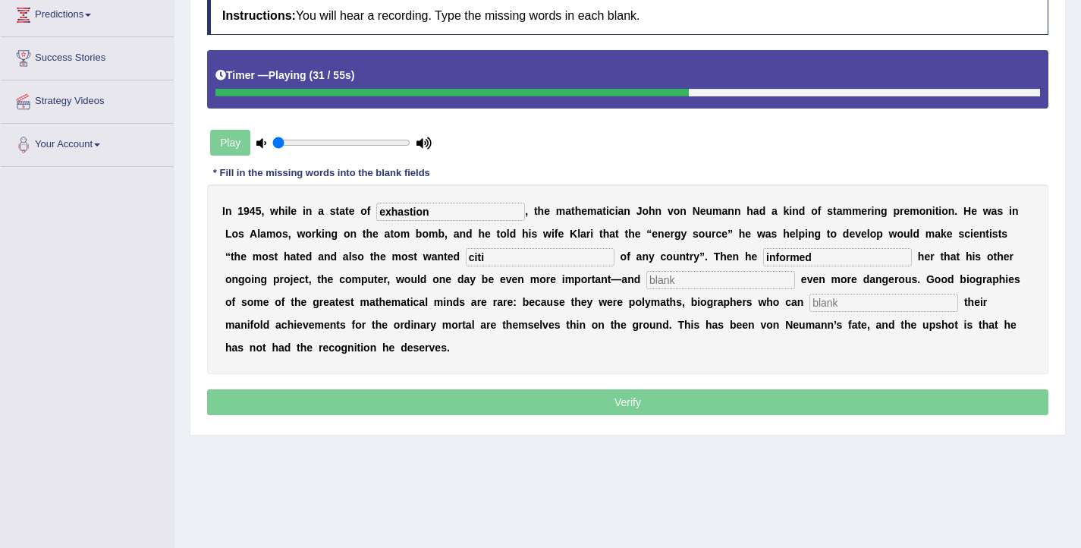
click at [646, 283] on input "text" at bounding box center [720, 280] width 149 height 18
type input "potentially"
click at [809, 305] on input "text" at bounding box center [883, 303] width 149 height 18
type input "interepret"
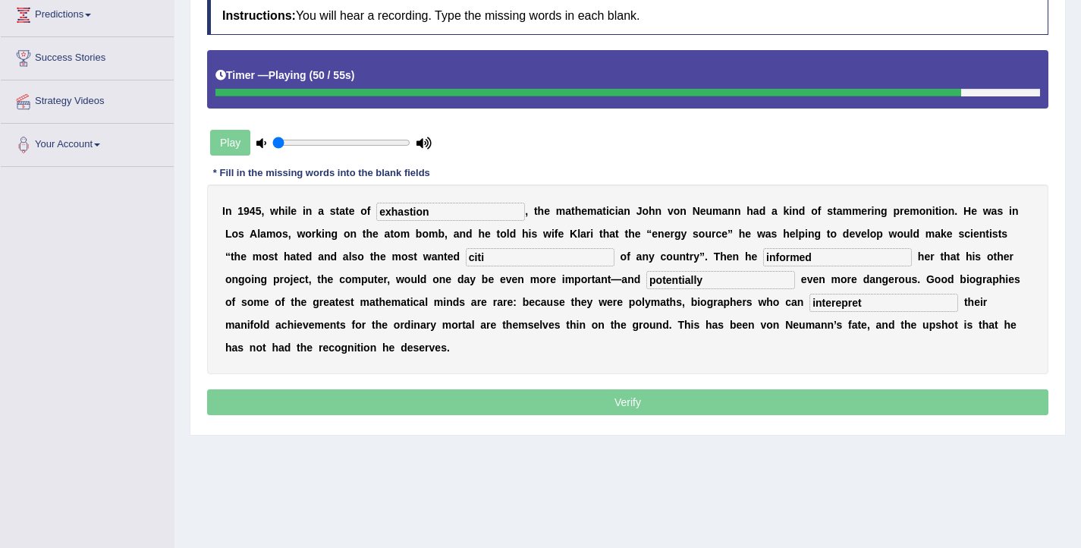
click at [466, 260] on input "citi" at bounding box center [540, 257] width 149 height 18
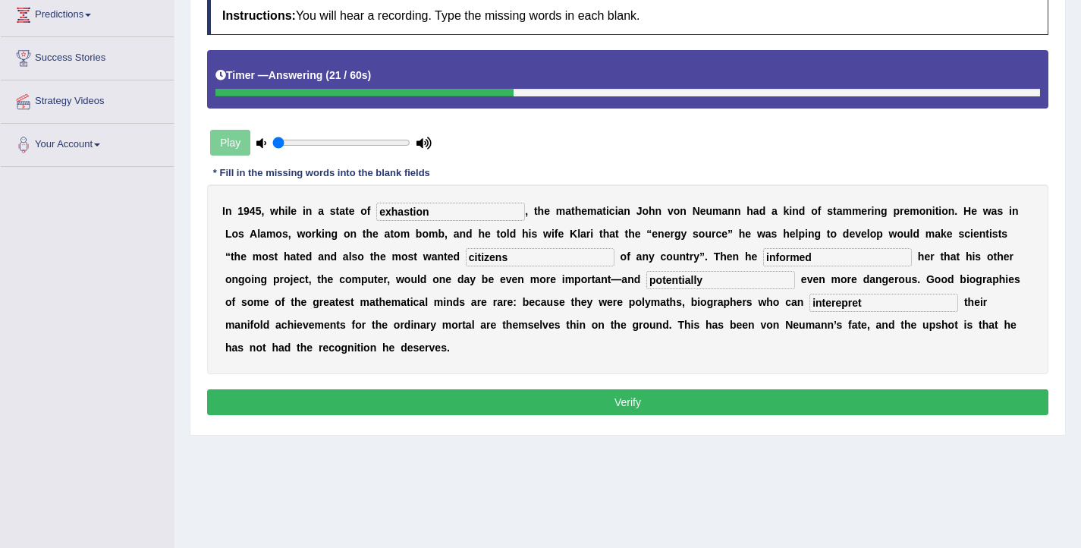
type input "citizens"
click at [809, 308] on input "interepret" at bounding box center [883, 303] width 149 height 18
type input "interpret"
click at [592, 392] on button "Verify" at bounding box center [627, 402] width 841 height 26
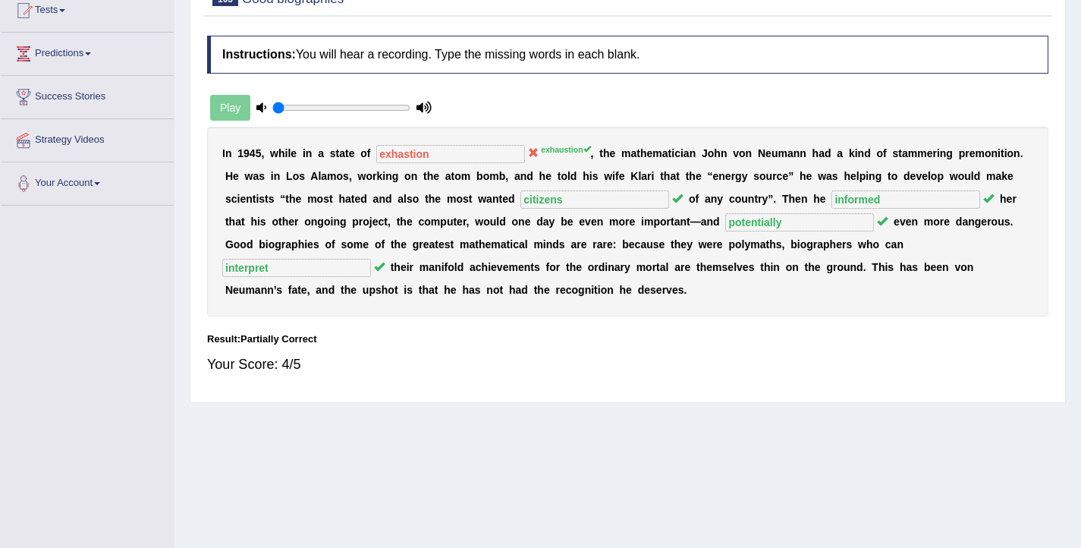
scroll to position [0, 0]
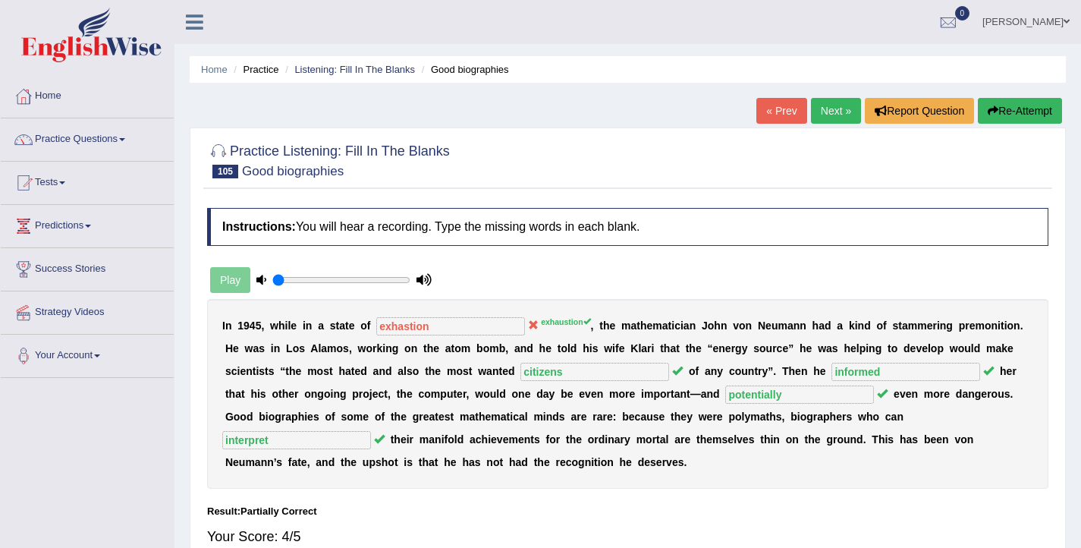
click at [823, 111] on link "Next »" at bounding box center [836, 111] width 50 height 26
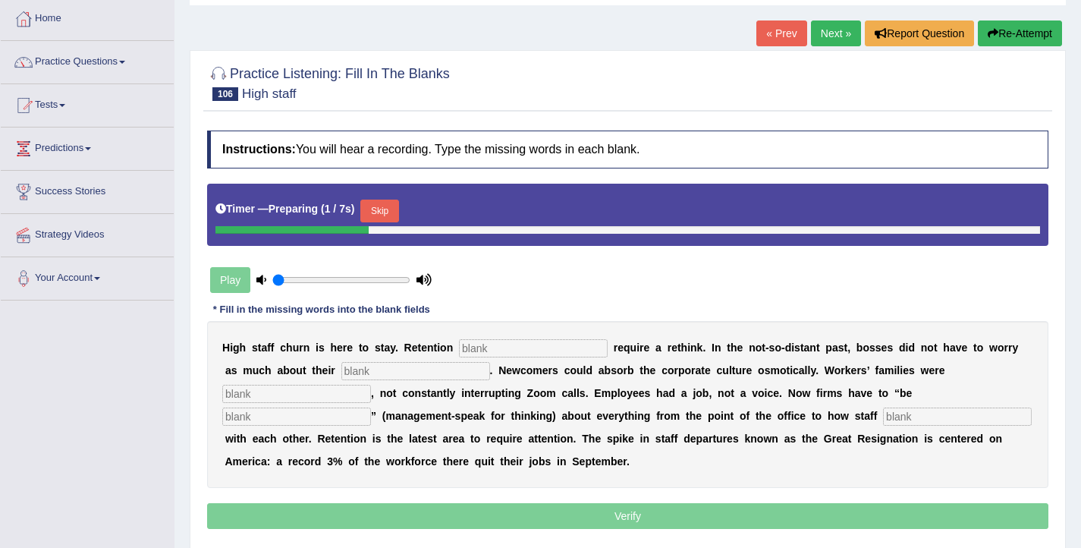
scroll to position [82, 0]
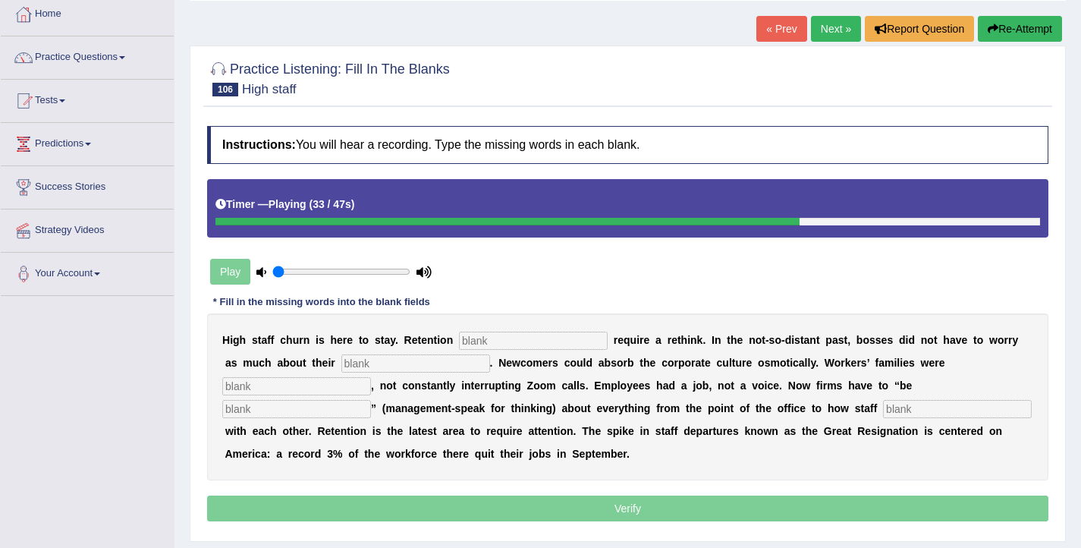
click at [883, 413] on input "text" at bounding box center [957, 409] width 149 height 18
type input "communicate"
click at [545, 336] on input "text" at bounding box center [533, 340] width 149 height 18
type input "strategies"
click at [400, 361] on input "text" at bounding box center [415, 363] width 149 height 18
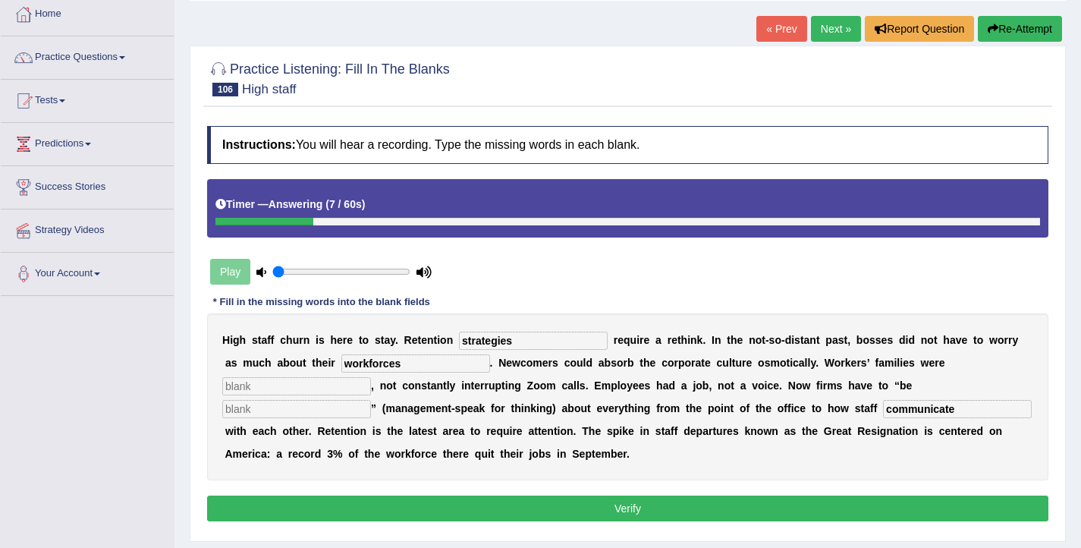
type input "workforces"
click at [287, 383] on input "text" at bounding box center [296, 386] width 149 height 18
type input "invisible"
click at [371, 400] on input "text" at bounding box center [296, 409] width 149 height 18
type input "intentional"
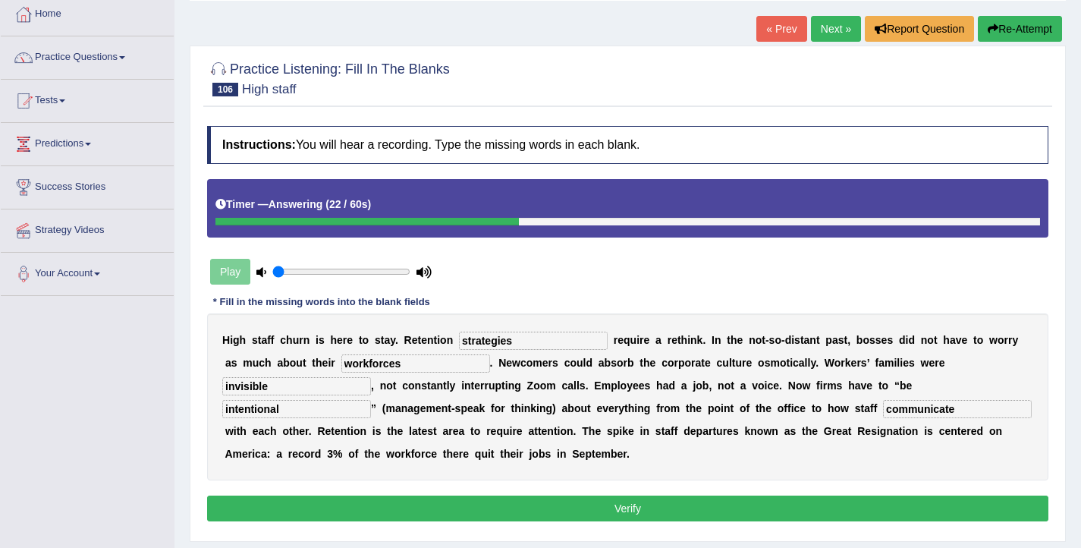
click at [568, 507] on button "Verify" at bounding box center [627, 508] width 841 height 26
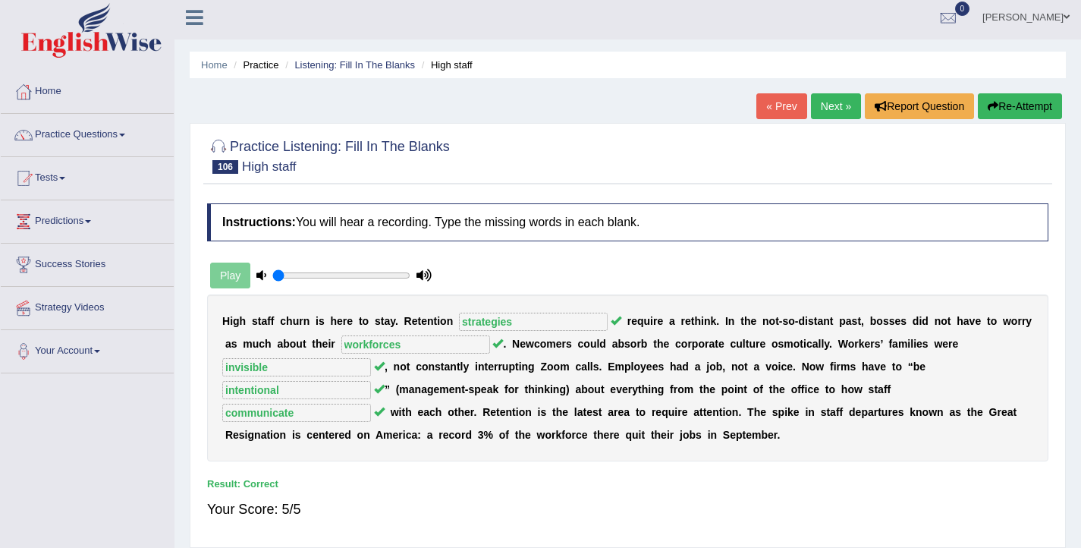
scroll to position [2, 0]
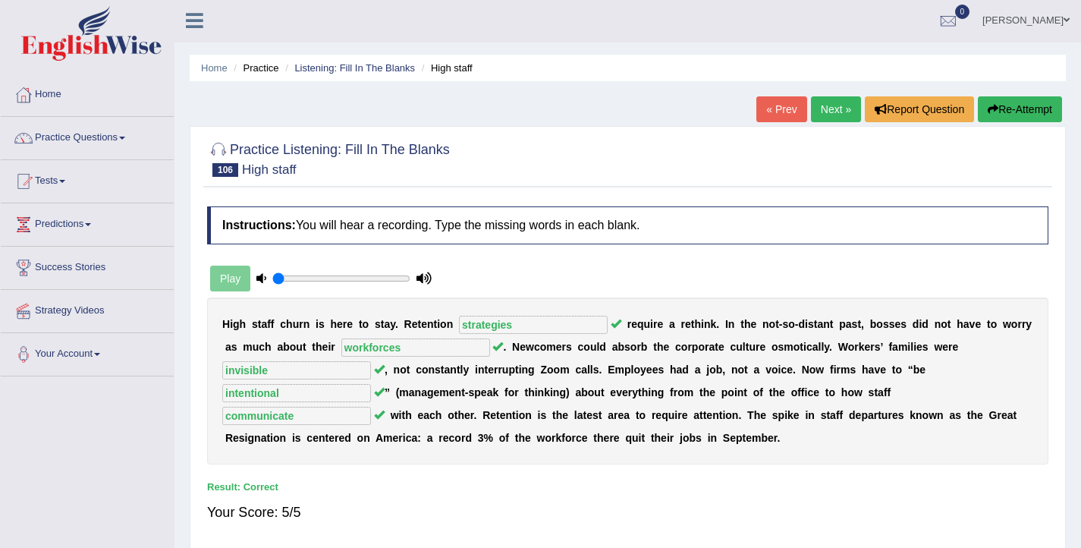
click at [811, 110] on link "Next »" at bounding box center [836, 109] width 50 height 26
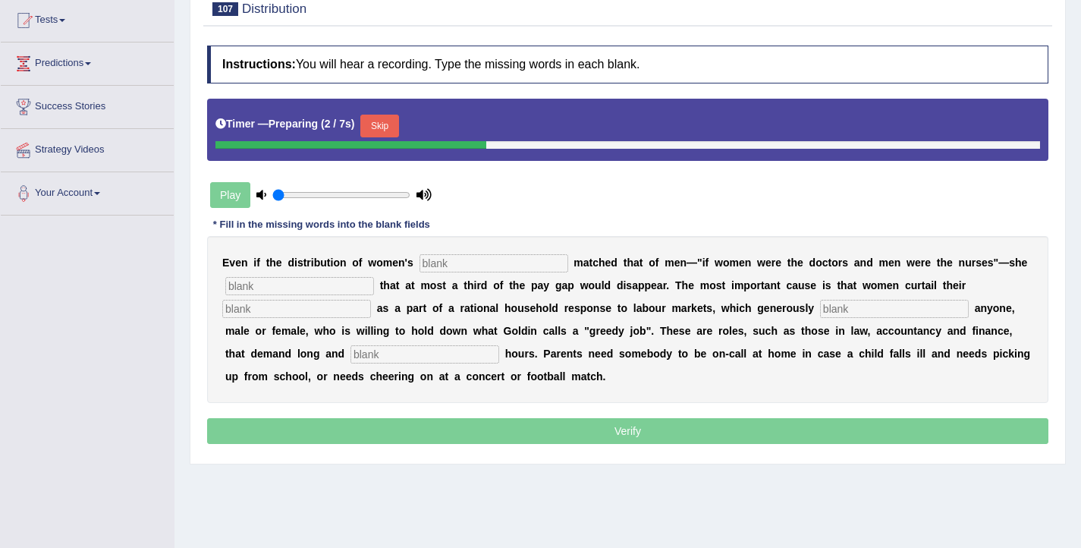
scroll to position [166, 0]
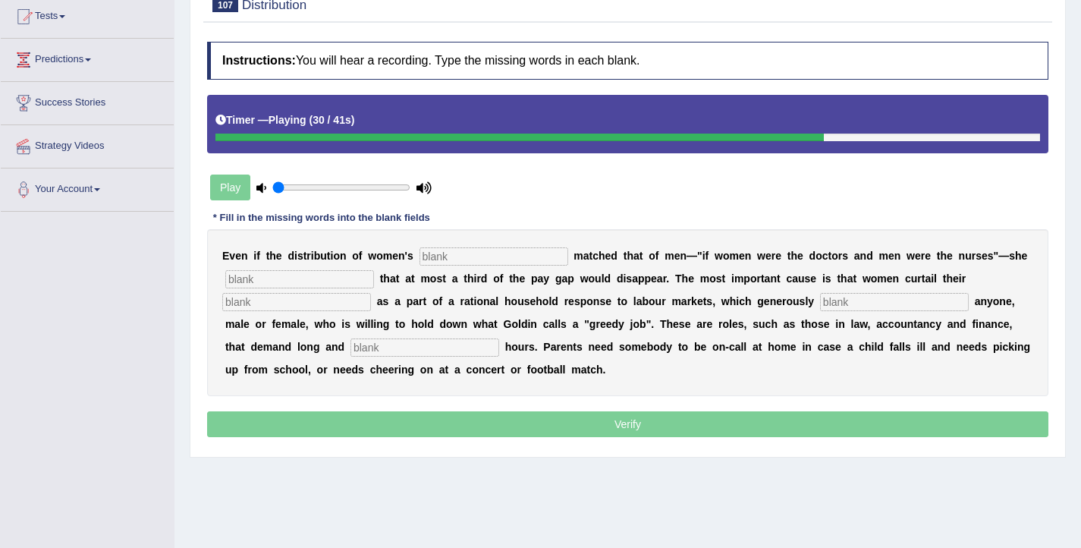
click at [359, 347] on input "text" at bounding box center [424, 347] width 149 height 18
type input "unpredictable"
click at [434, 256] on input "text" at bounding box center [493, 256] width 149 height 18
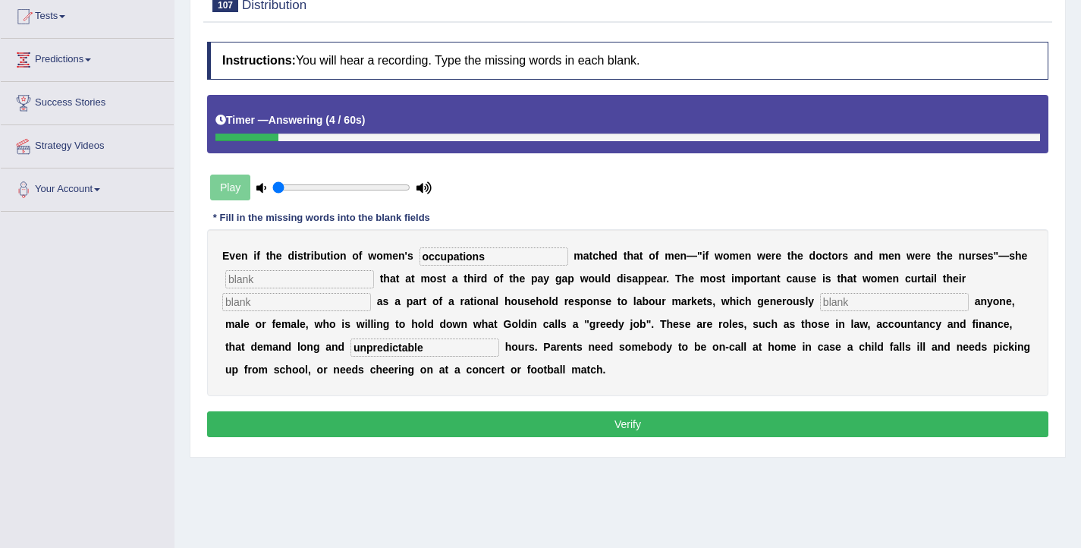
type input "occupations"
click at [311, 282] on input "text" at bounding box center [299, 279] width 149 height 18
type input "calculates"
click at [241, 304] on input "text" at bounding box center [296, 302] width 149 height 18
type input "job"
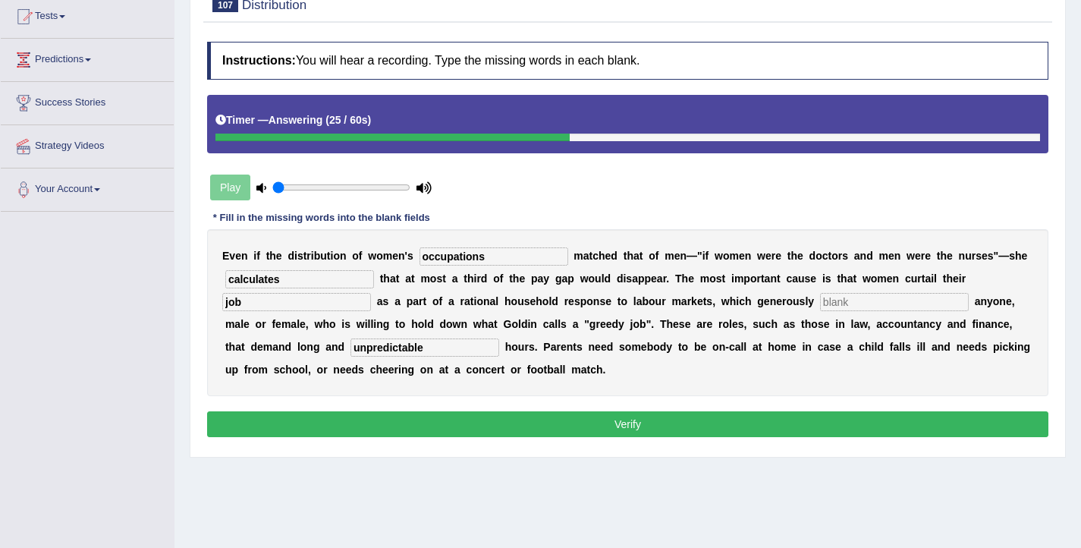
click at [831, 309] on input "text" at bounding box center [894, 302] width 149 height 18
type input "reward"
drag, startPoint x: 262, startPoint y: 306, endPoint x: 151, endPoint y: 306, distance: 110.7
click at [151, 306] on div "Toggle navigation Home Practice Questions Speaking Practice Read Aloud Repeat S…" at bounding box center [540, 228] width 1081 height 789
type input "career"
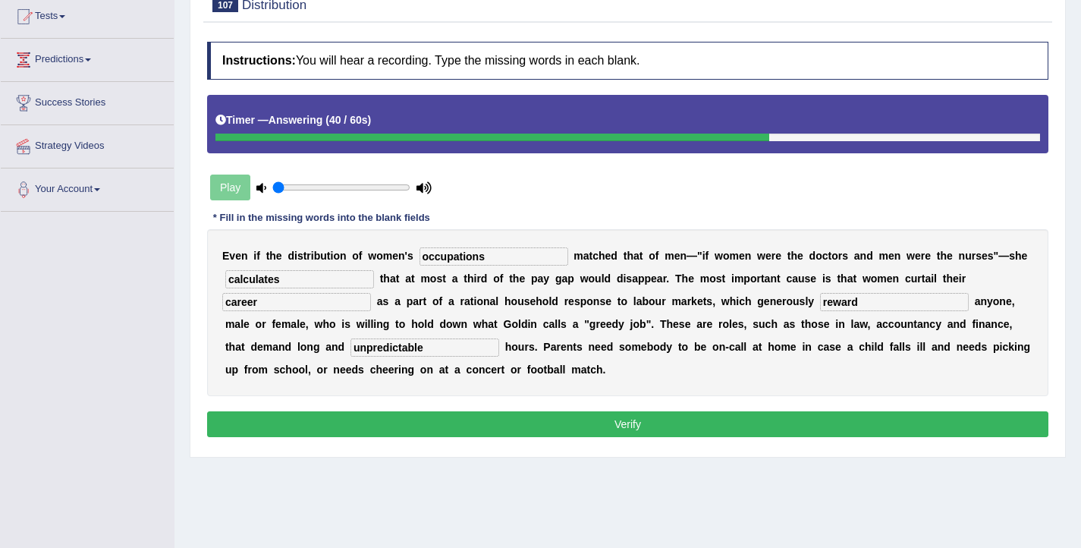
click at [585, 429] on button "Verify" at bounding box center [627, 424] width 841 height 26
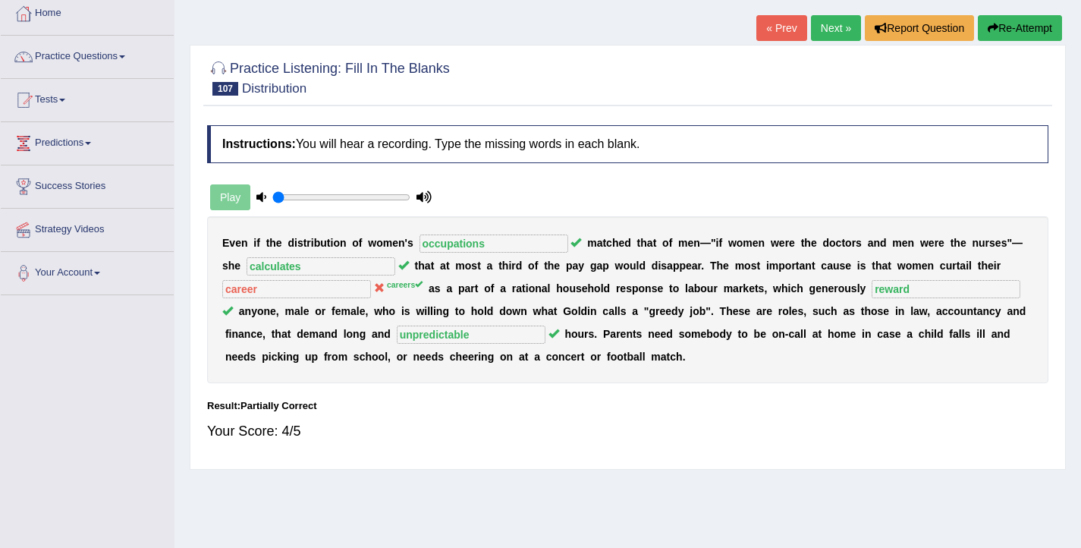
scroll to position [80, 0]
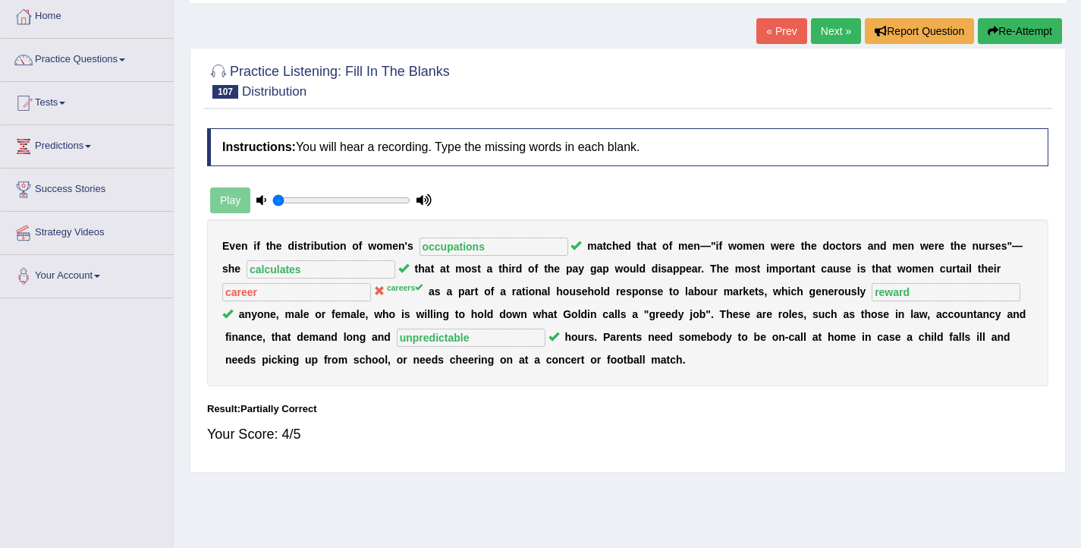
click at [821, 36] on link "Next »" at bounding box center [836, 31] width 50 height 26
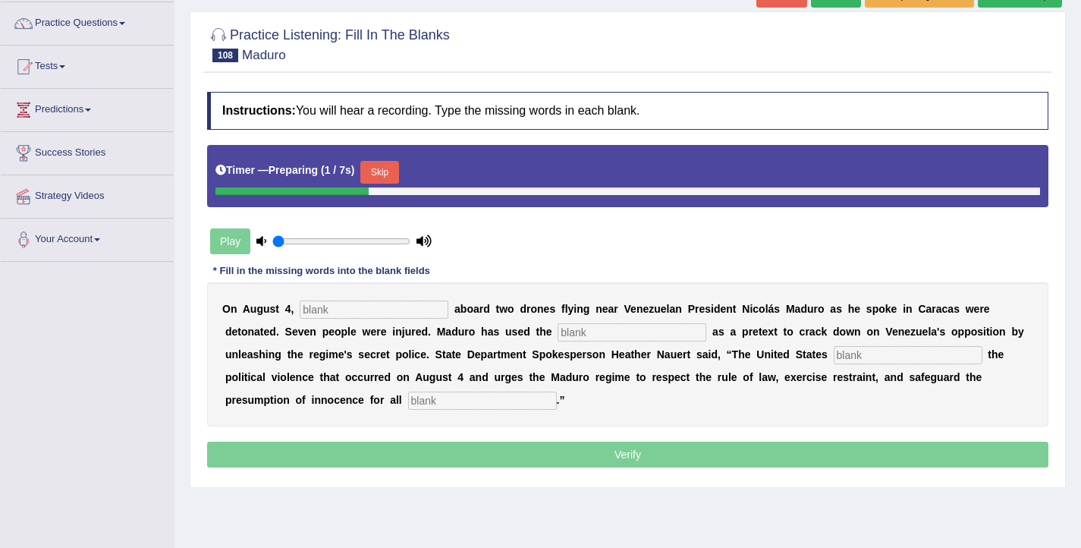
scroll to position [118, 0]
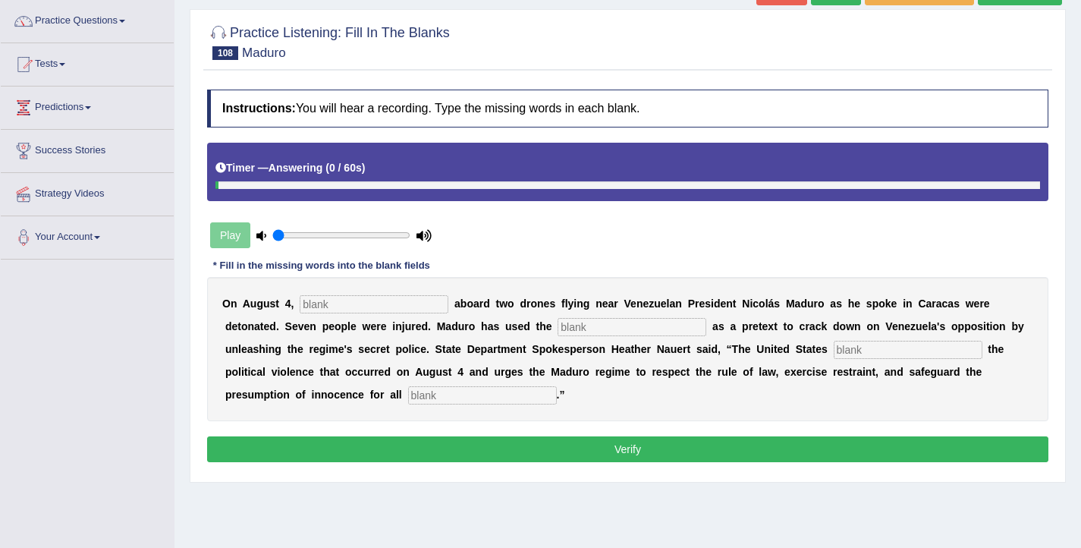
click at [408, 397] on input "text" at bounding box center [482, 395] width 149 height 18
type input "accused"
click at [347, 306] on input "text" at bounding box center [374, 304] width 149 height 18
type input "explosive"
click at [557, 330] on input "text" at bounding box center [631, 327] width 149 height 18
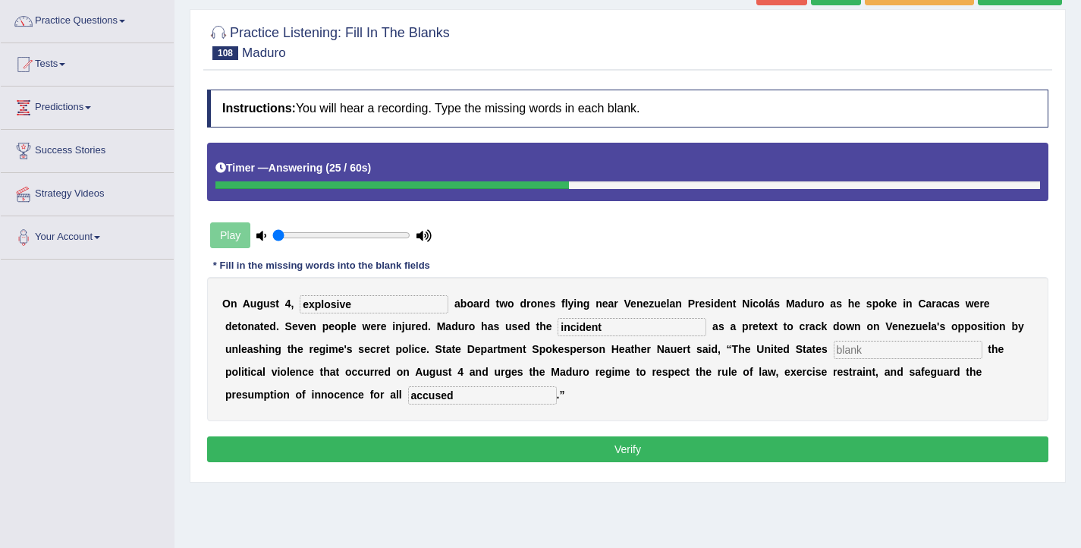
type input "incident"
click at [841, 347] on input "text" at bounding box center [908, 350] width 149 height 18
type input "condensed"
click at [756, 446] on button "Verify" at bounding box center [627, 449] width 841 height 26
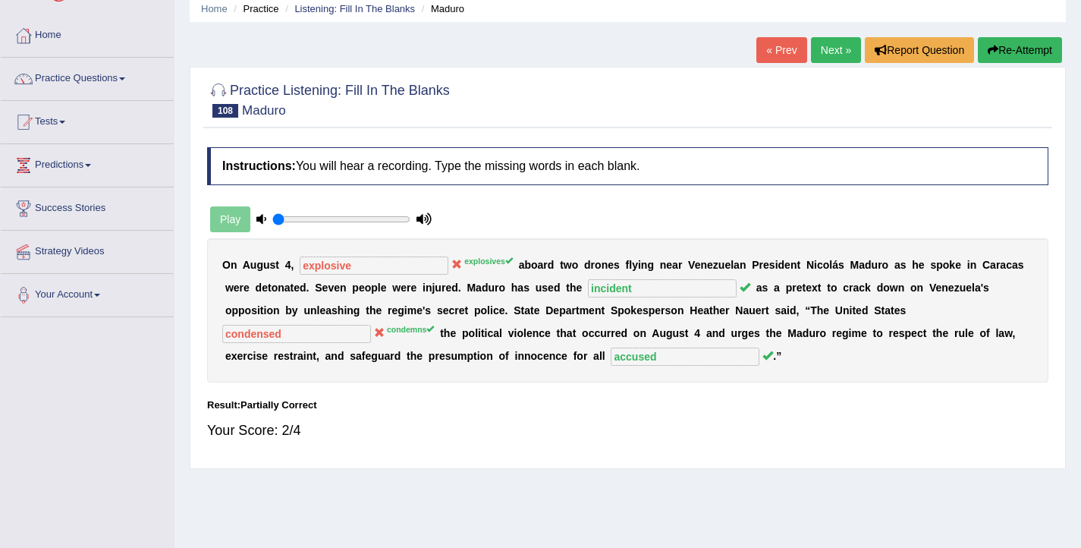
scroll to position [48, 0]
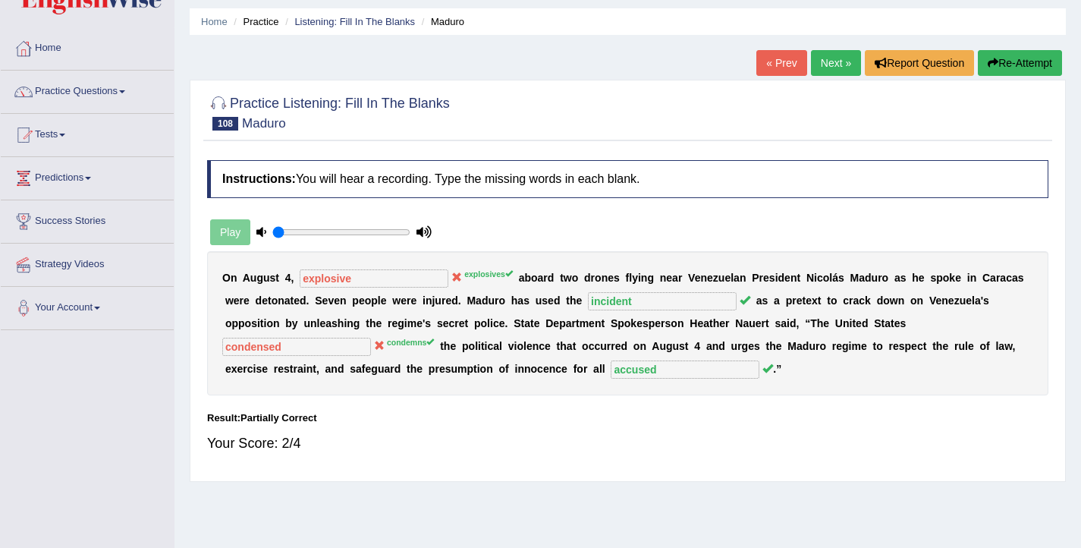
click at [820, 62] on link "Next »" at bounding box center [836, 63] width 50 height 26
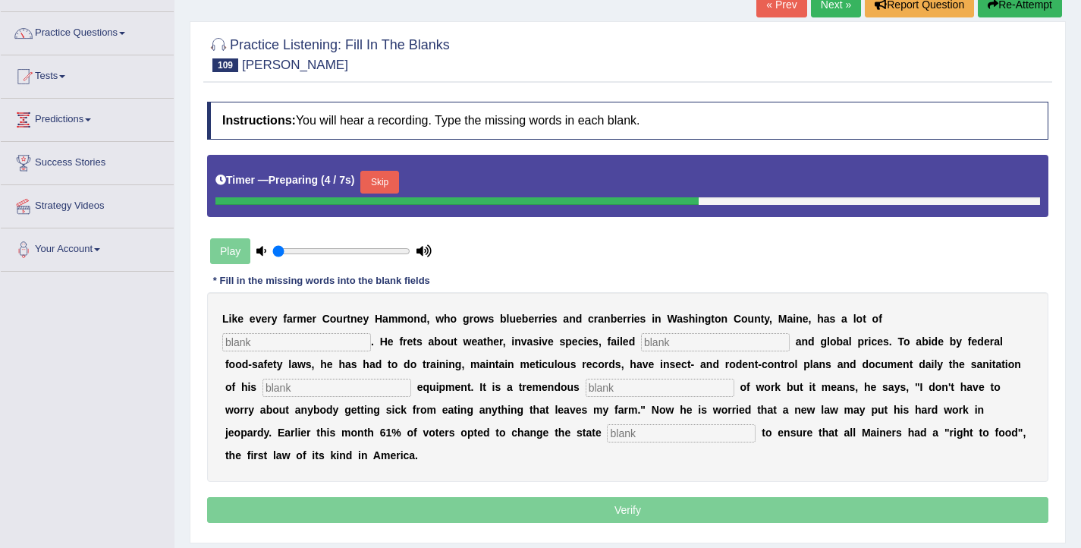
scroll to position [117, 0]
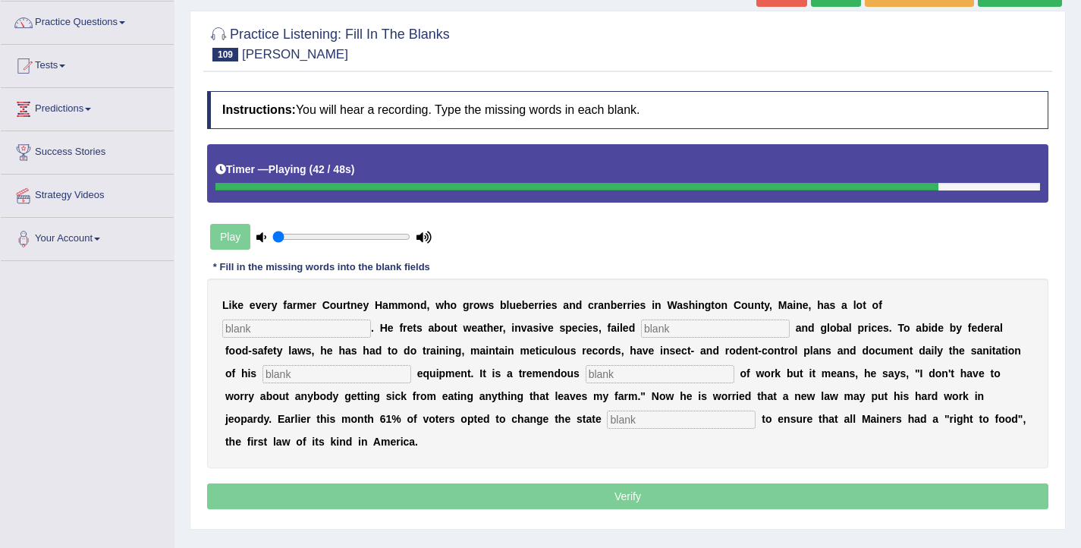
click at [607, 420] on input "text" at bounding box center [681, 419] width 149 height 18
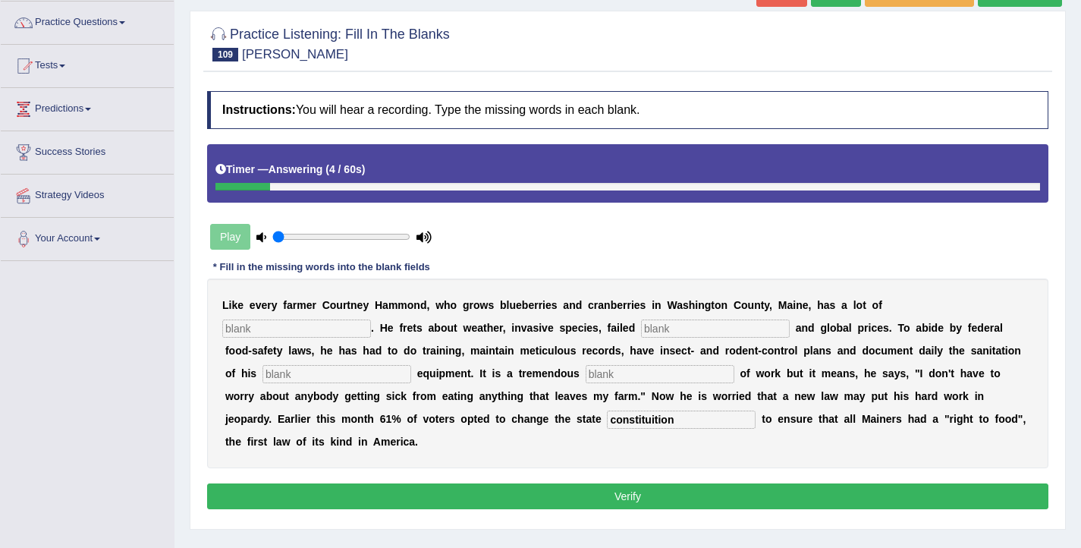
type input "constituition"
click at [371, 319] on input "text" at bounding box center [296, 328] width 149 height 18
type input "worries"
click at [641, 335] on input "text" at bounding box center [715, 328] width 149 height 18
type input "corops"
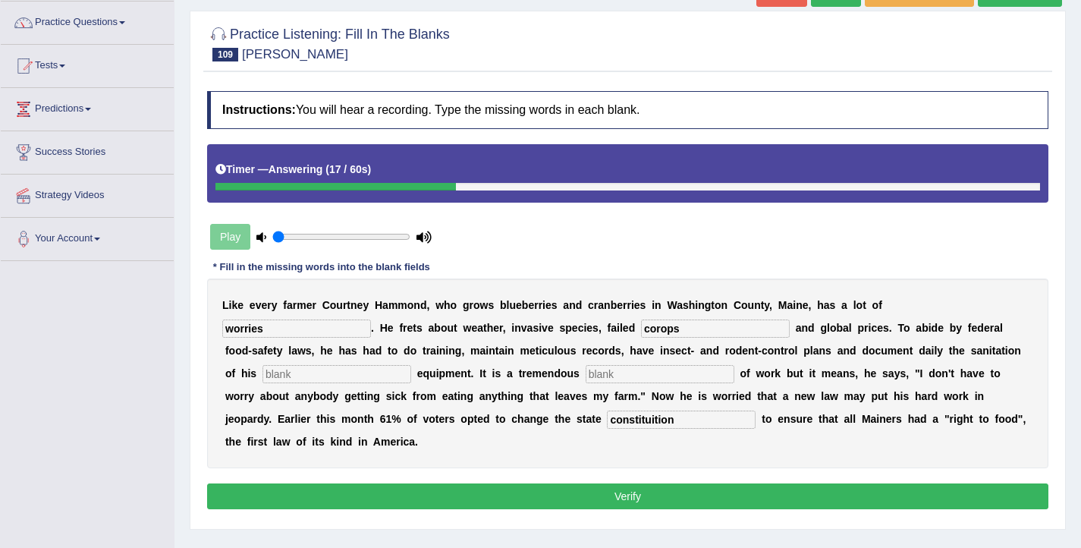
click at [411, 365] on input "text" at bounding box center [336, 374] width 149 height 18
type input "processing"
click at [734, 369] on b at bounding box center [737, 373] width 6 height 12
click at [586, 376] on input "text" at bounding box center [660, 374] width 149 height 18
type input "amount"
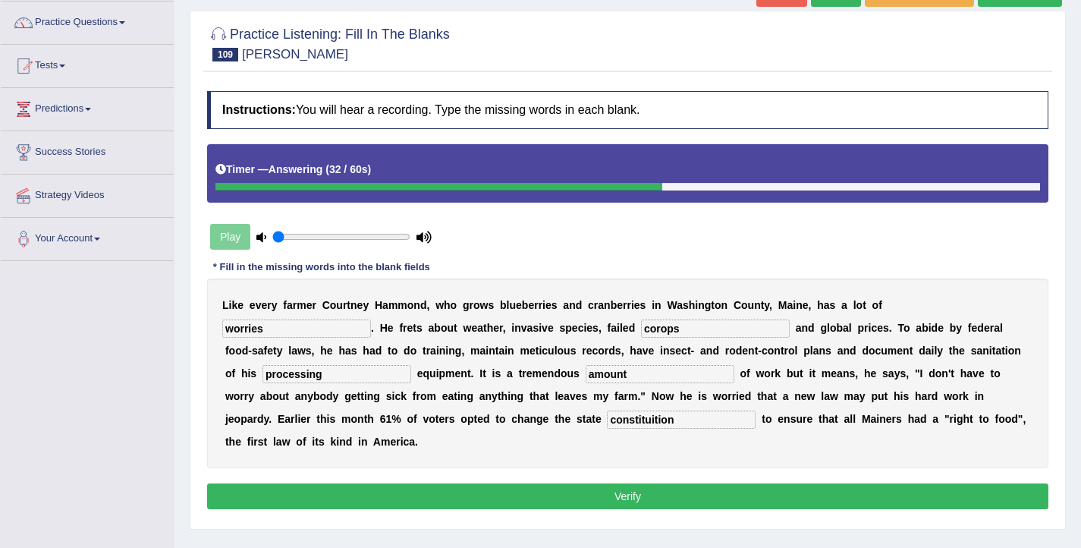
click at [604, 483] on button "Verify" at bounding box center [627, 496] width 841 height 26
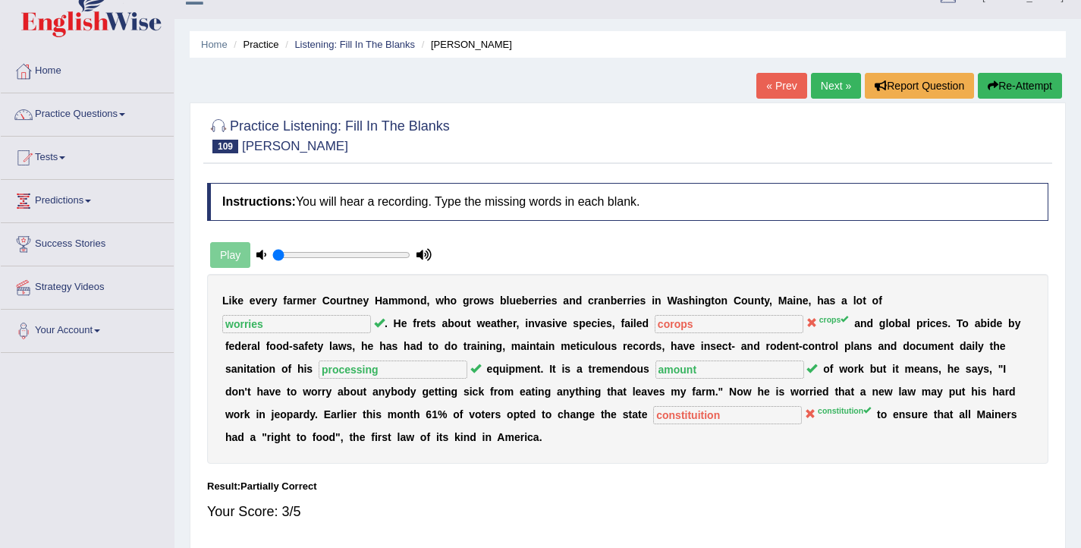
scroll to position [0, 0]
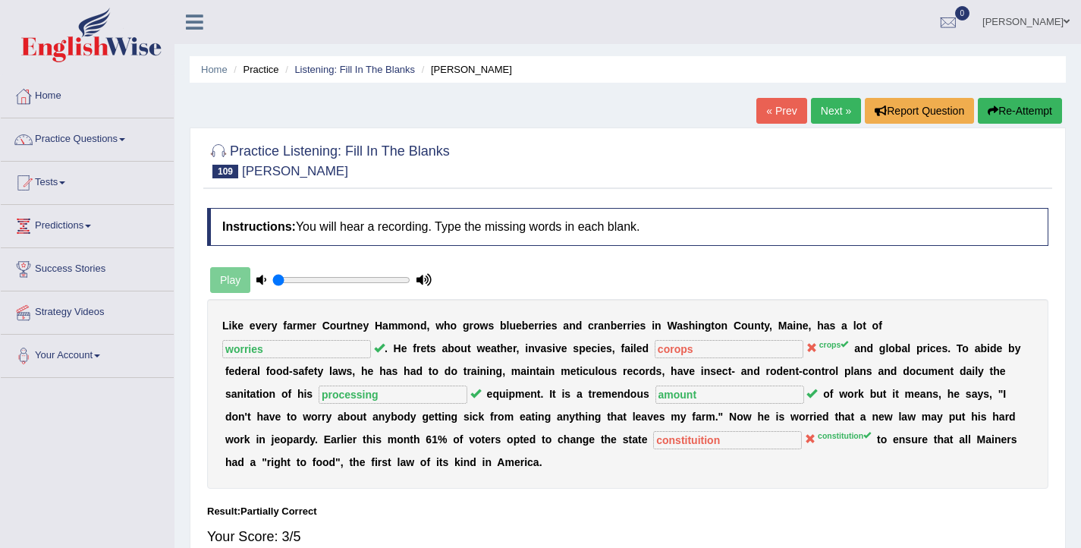
click at [839, 110] on link "Next »" at bounding box center [836, 111] width 50 height 26
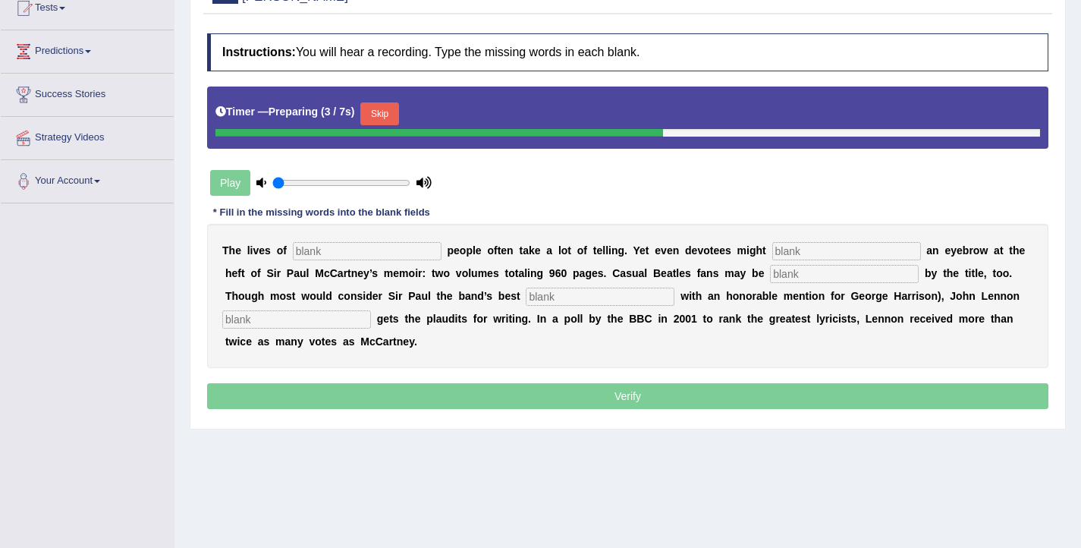
scroll to position [175, 0]
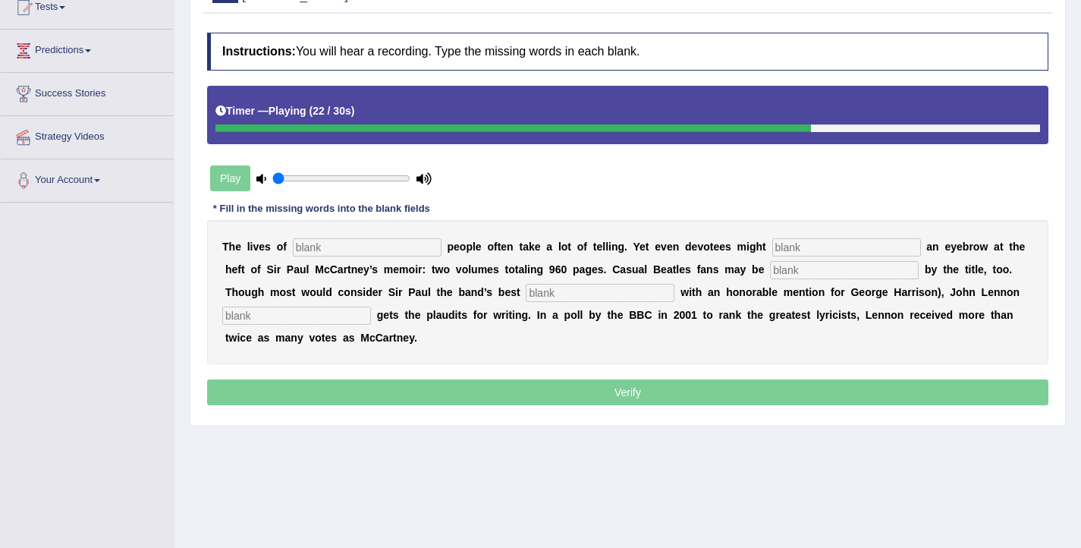
click at [303, 323] on input "text" at bounding box center [296, 315] width 149 height 18
type input "typically"
click at [322, 244] on input "text" at bounding box center [367, 247] width 149 height 18
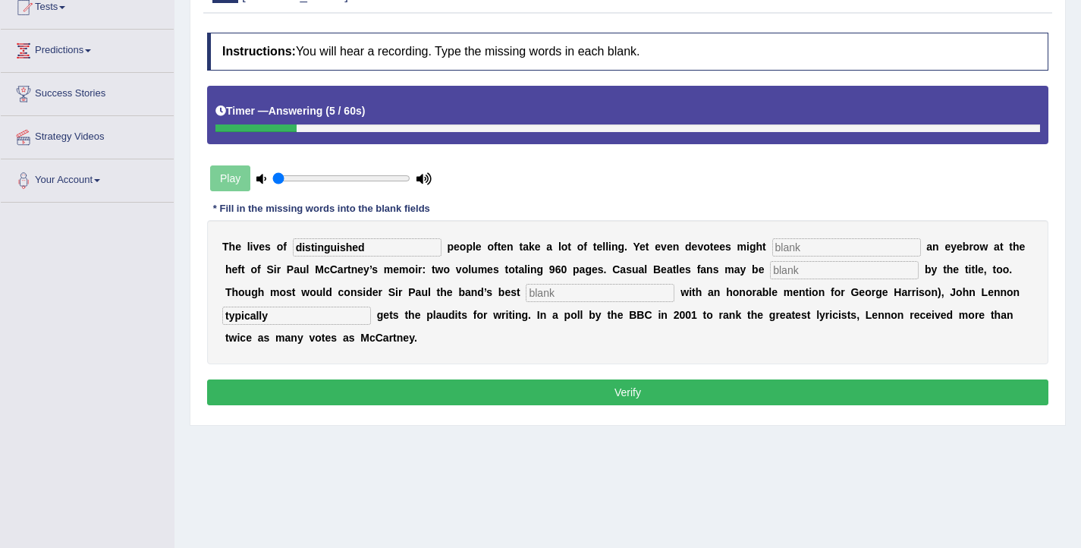
type input "distinguished"
click at [772, 247] on input "text" at bounding box center [846, 247] width 149 height 18
type input "raise"
click at [812, 266] on input "text" at bounding box center [844, 270] width 149 height 18
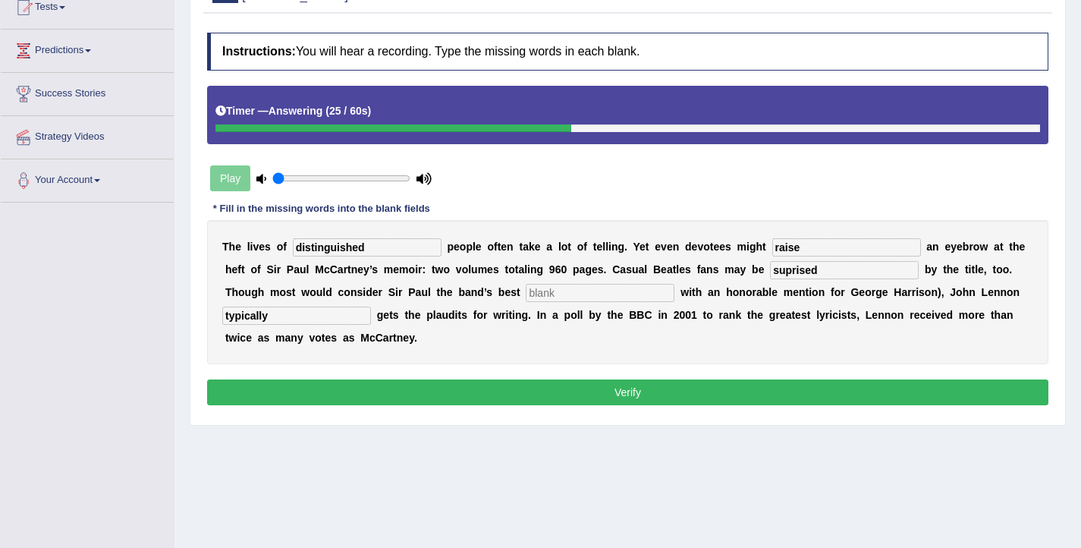
type input "suprised"
click at [526, 294] on input "text" at bounding box center [600, 293] width 149 height 18
type input "musician"
click at [493, 397] on button "Verify" at bounding box center [627, 392] width 841 height 26
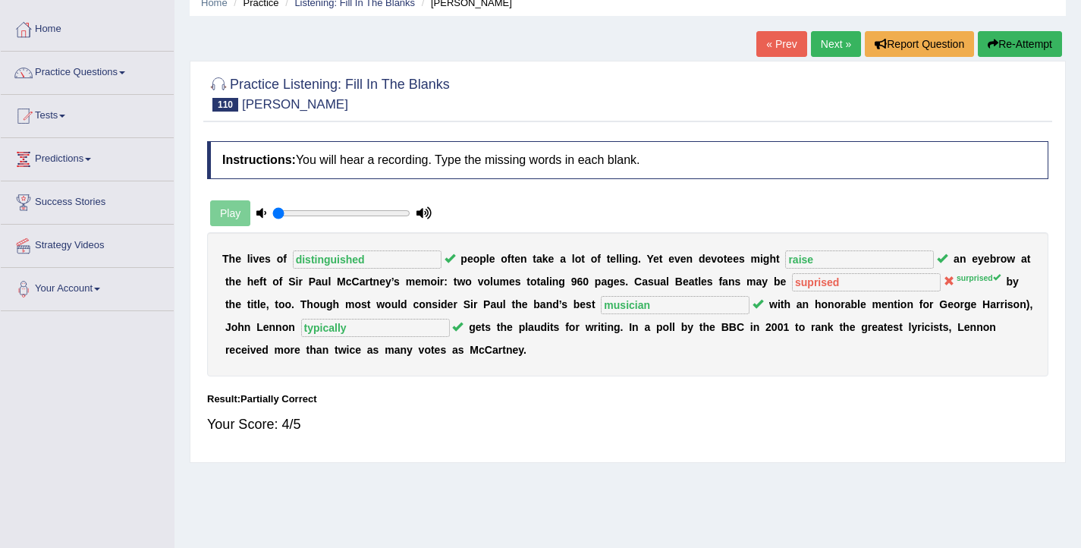
scroll to position [63, 0]
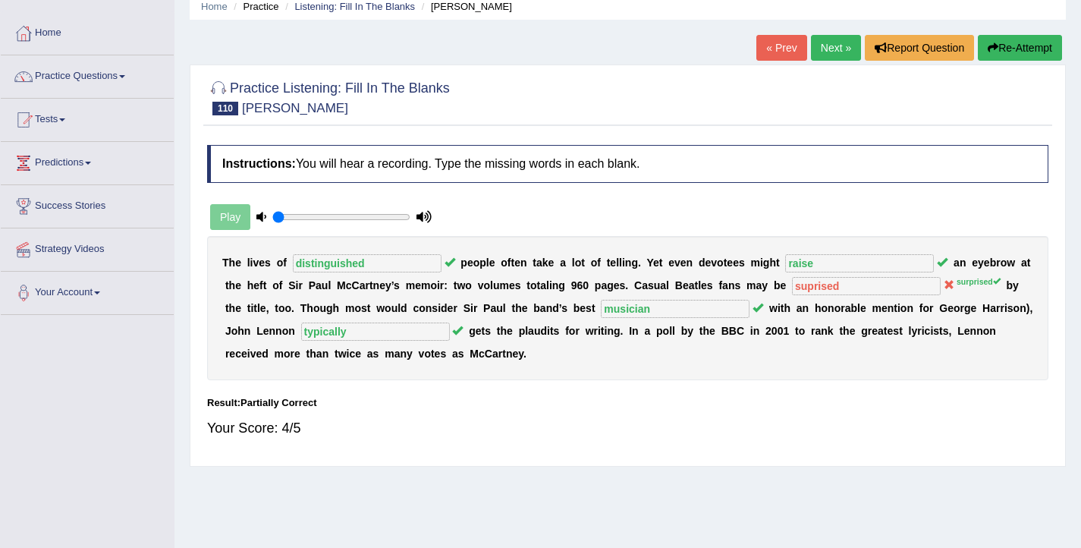
click at [829, 47] on link "Next »" at bounding box center [836, 48] width 50 height 26
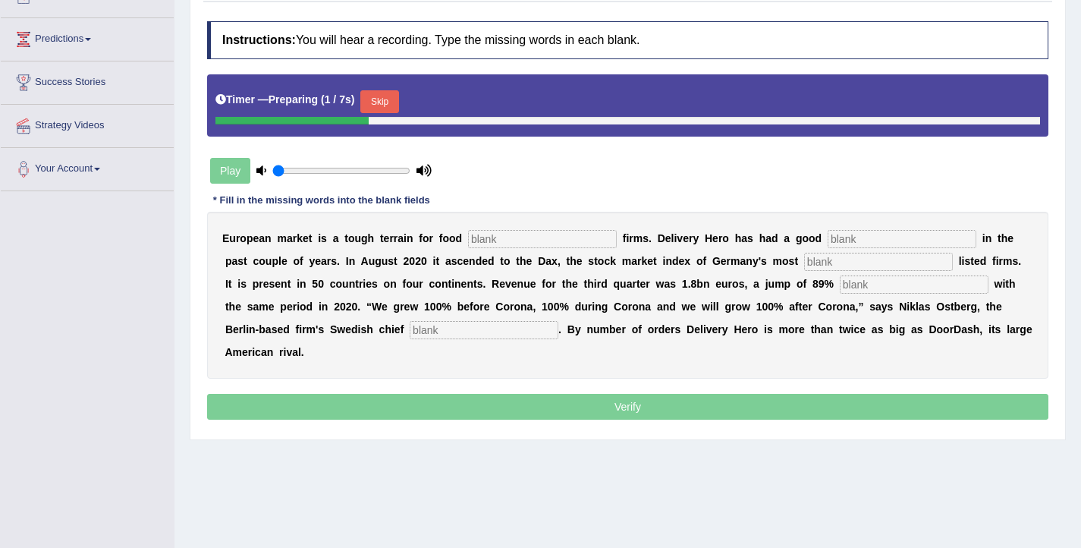
scroll to position [190, 0]
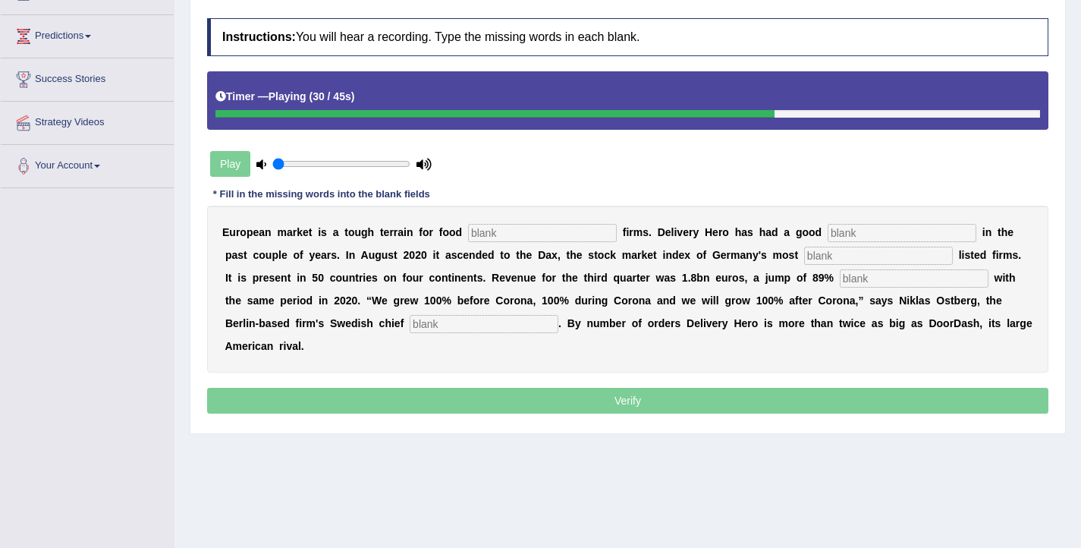
click at [426, 323] on input "text" at bounding box center [484, 324] width 149 height 18
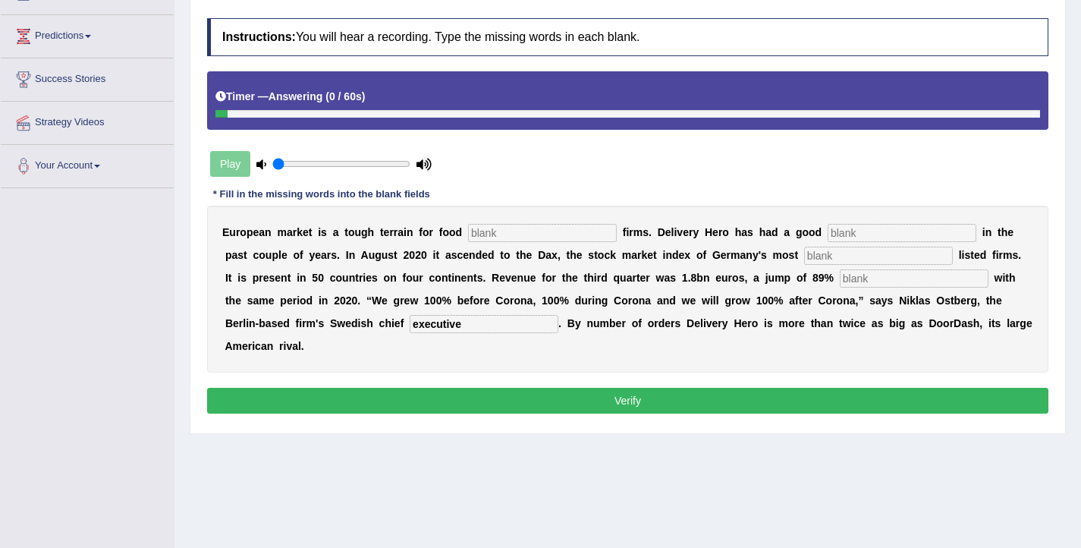
type input "executive"
click at [514, 235] on input "text" at bounding box center [542, 233] width 149 height 18
type input "delivery"
click at [827, 227] on input "text" at bounding box center [901, 233] width 149 height 18
type input "run"
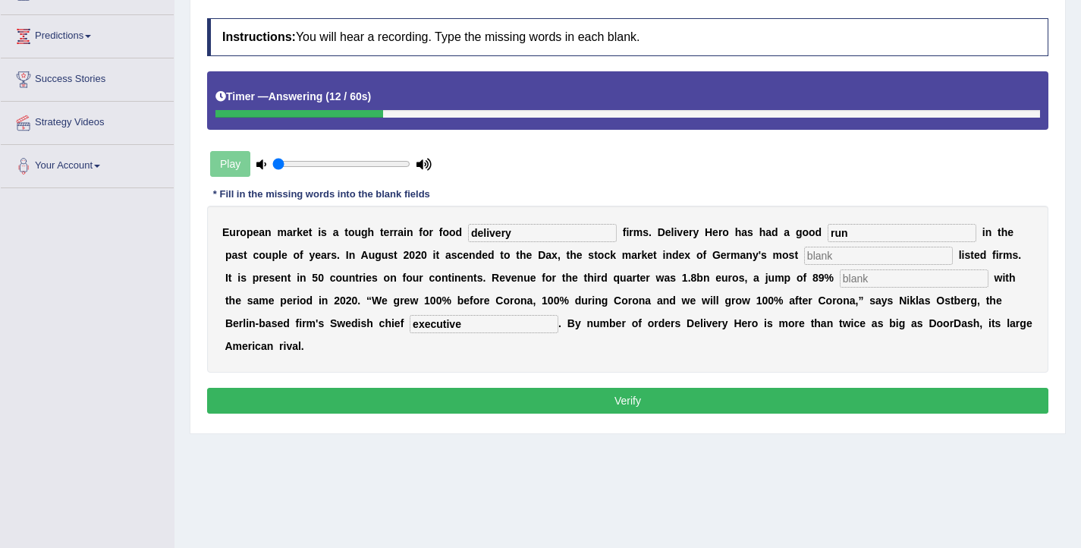
click at [804, 254] on input "text" at bounding box center [878, 255] width 149 height 18
type input "valuable"
click at [917, 281] on input "text" at bounding box center [914, 278] width 149 height 18
type input "percent"
click at [833, 388] on button "Verify" at bounding box center [627, 401] width 841 height 26
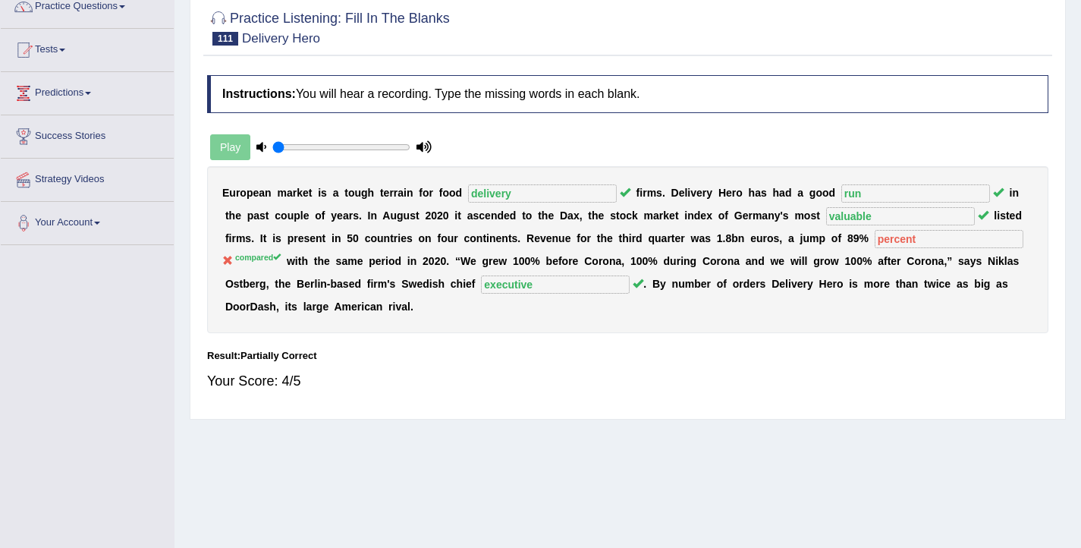
scroll to position [0, 0]
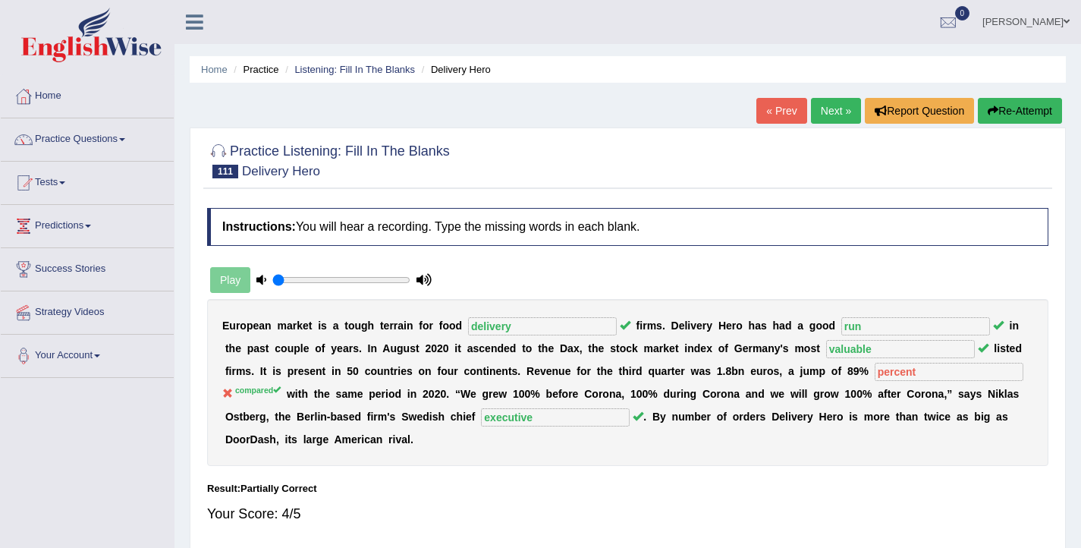
click at [831, 107] on link "Next »" at bounding box center [836, 111] width 50 height 26
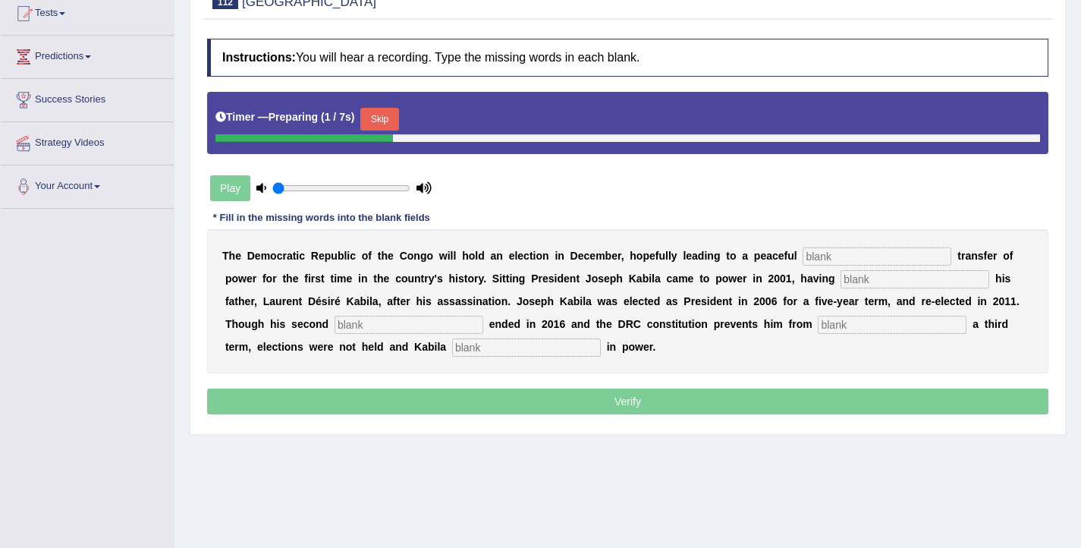
scroll to position [173, 0]
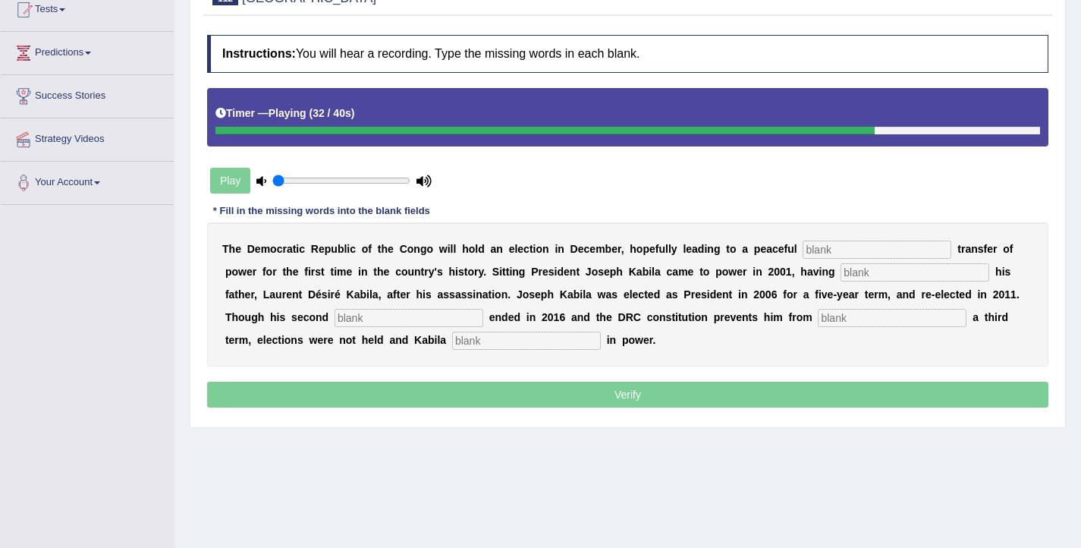
click at [378, 320] on input "text" at bounding box center [408, 318] width 149 height 18
type input "term"
click at [818, 316] on input "text" at bounding box center [892, 318] width 149 height 18
type input "seeking"
click at [452, 338] on input "text" at bounding box center [526, 340] width 149 height 18
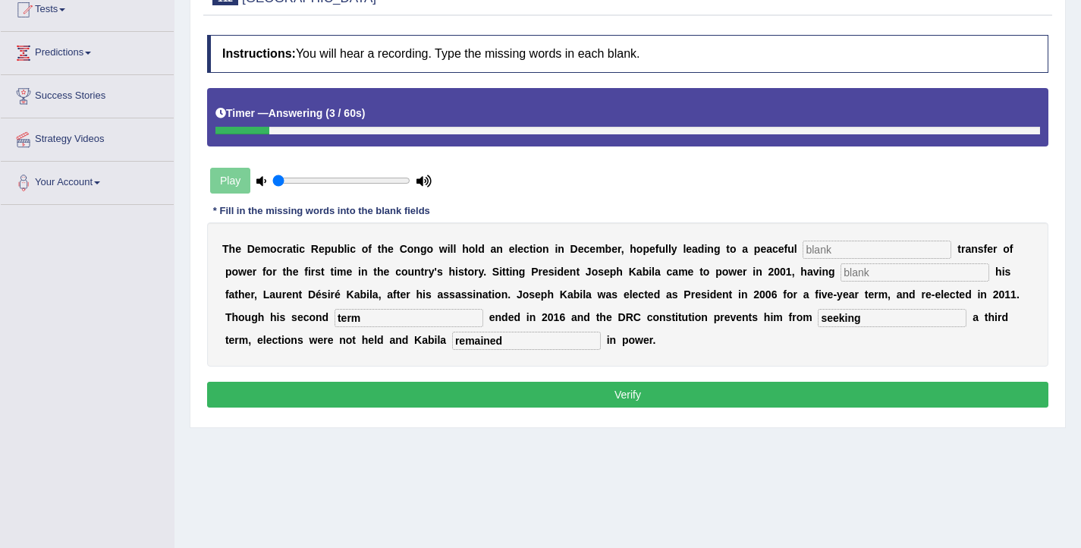
type input "remained"
click at [844, 249] on input "text" at bounding box center [876, 249] width 149 height 18
type input "democratic"
click at [881, 273] on input "text" at bounding box center [914, 272] width 149 height 18
type input "succeded"
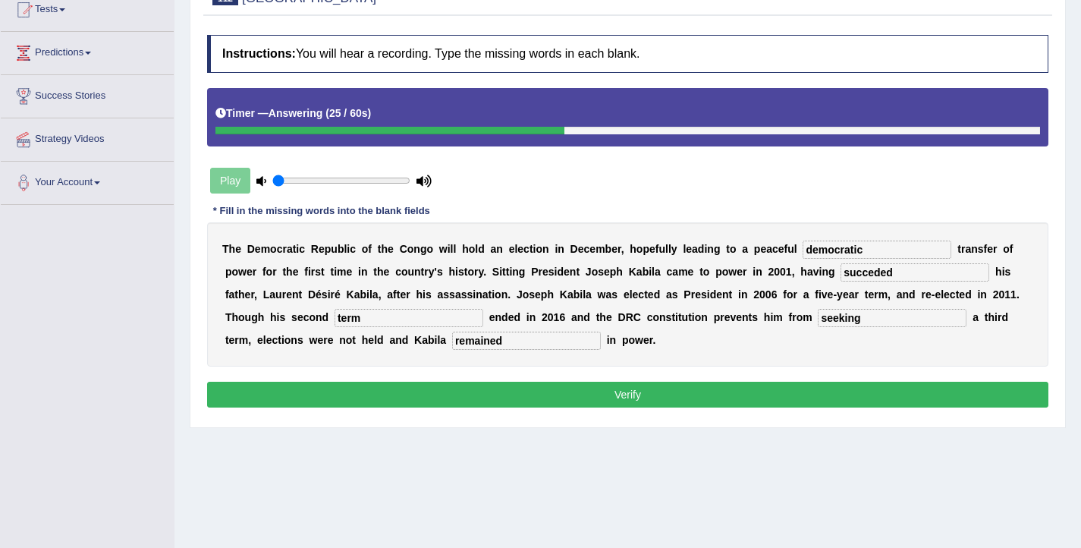
click at [812, 391] on button "Verify" at bounding box center [627, 394] width 841 height 26
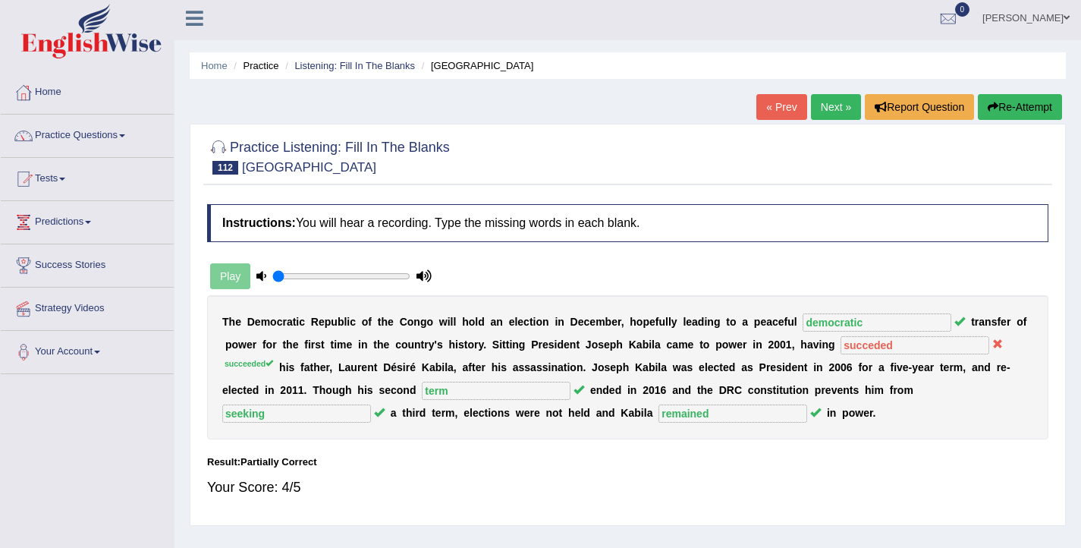
scroll to position [0, 0]
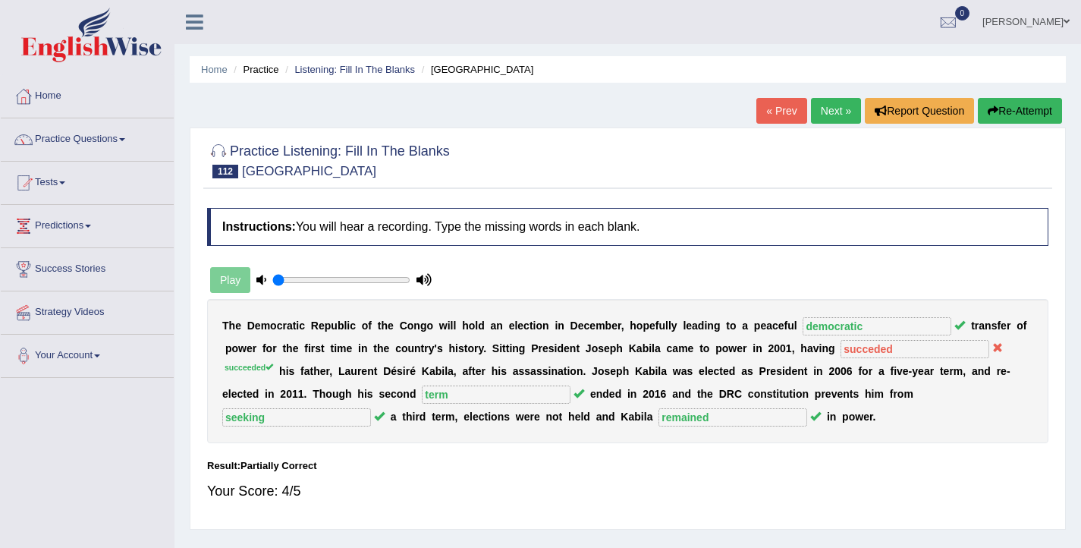
click at [835, 120] on link "Next »" at bounding box center [836, 111] width 50 height 26
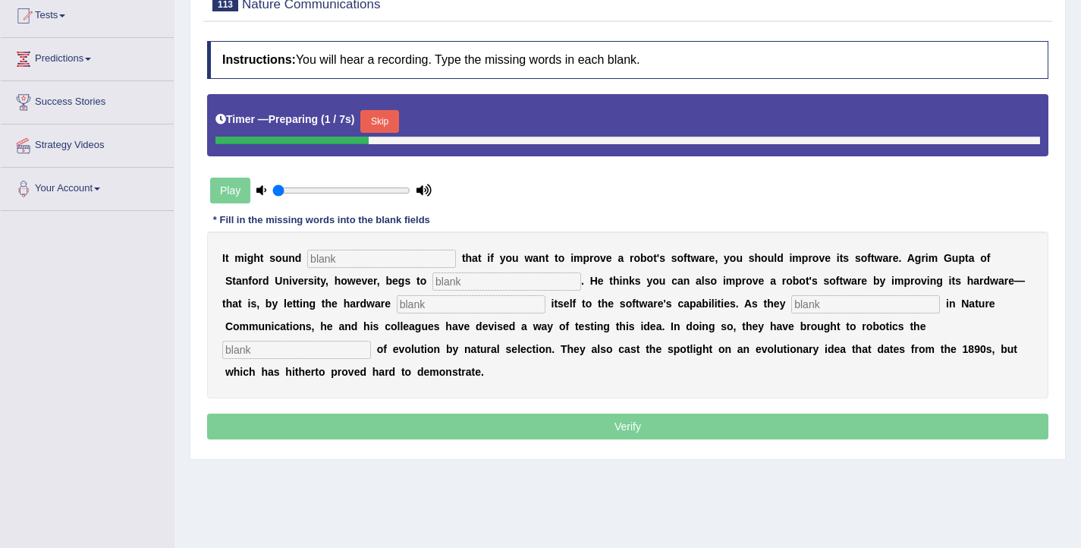
scroll to position [168, 0]
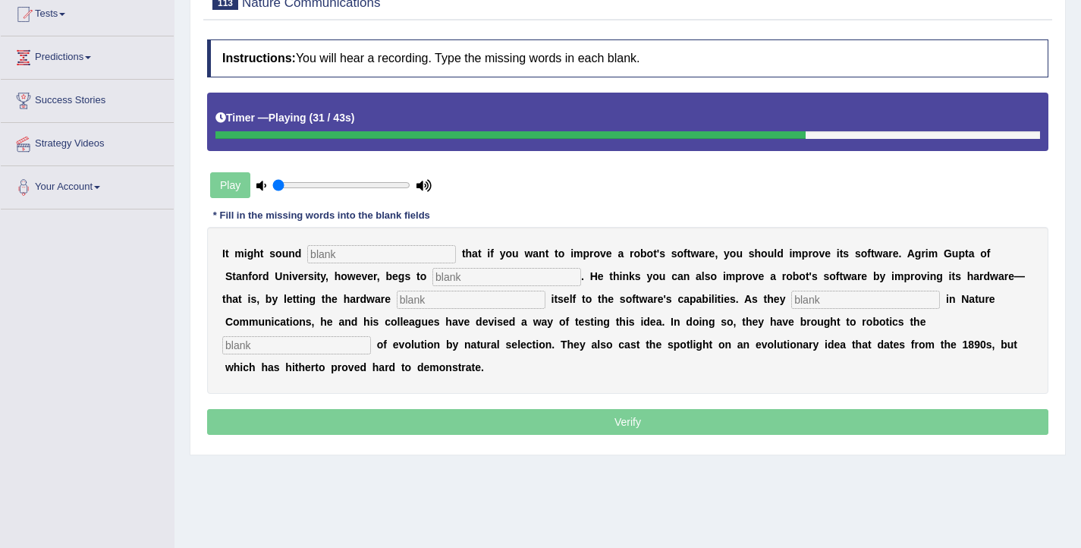
click at [371, 336] on input "text" at bounding box center [296, 345] width 149 height 18
type input "principals"
click at [388, 259] on input "text" at bounding box center [381, 254] width 149 height 18
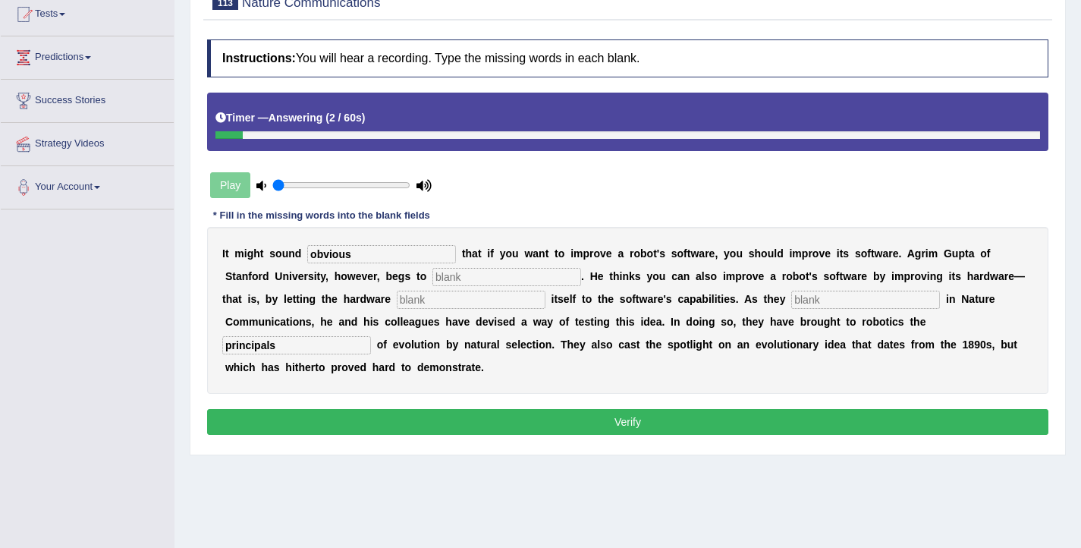
type input "obvious"
click at [432, 281] on input "text" at bounding box center [506, 277] width 149 height 18
click at [432, 278] on input "deffer" at bounding box center [506, 277] width 149 height 18
type input "differ"
click at [411, 297] on input "text" at bounding box center [471, 299] width 149 height 18
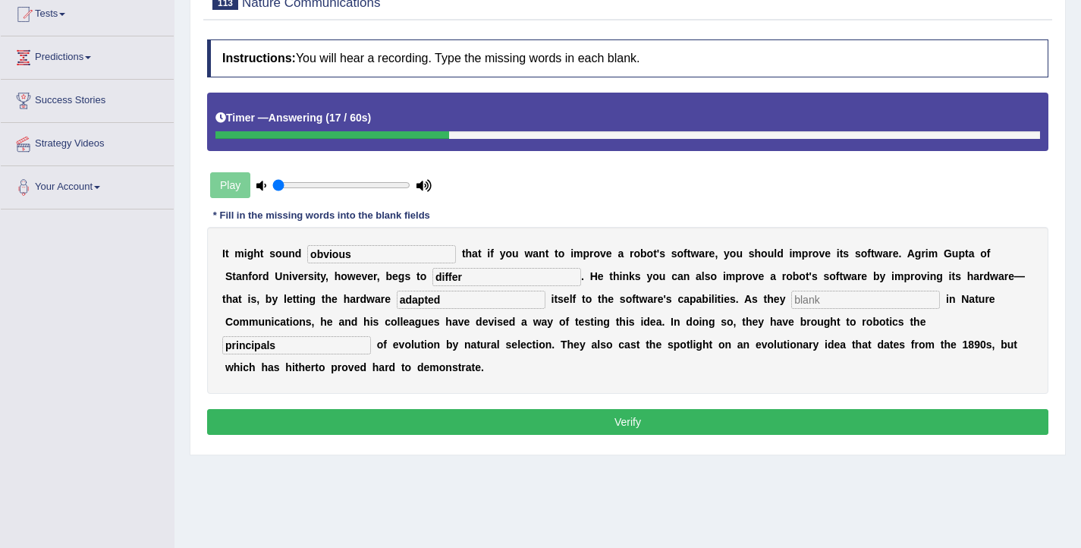
type input "adapted"
click at [791, 303] on input "text" at bounding box center [865, 299] width 149 height 18
type input "described"
click at [763, 415] on button "Verify" at bounding box center [627, 422] width 841 height 26
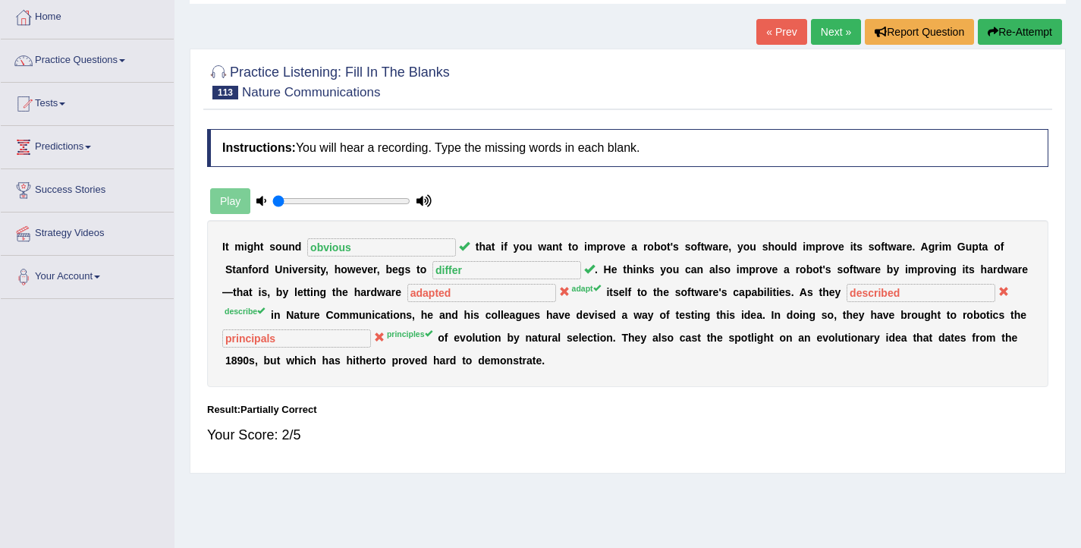
scroll to position [77, 0]
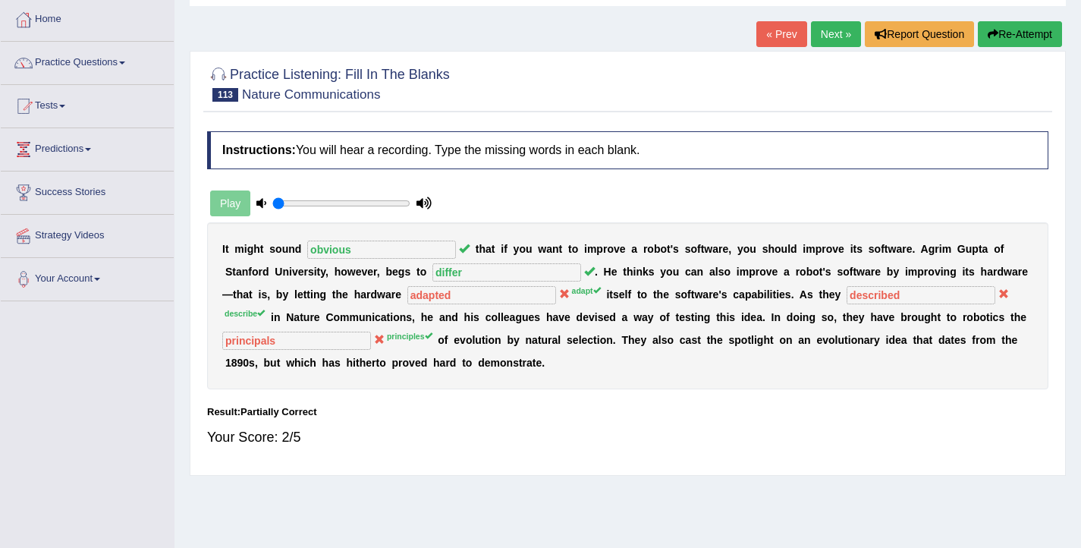
click at [1002, 41] on button "Re-Attempt" at bounding box center [1020, 34] width 84 height 26
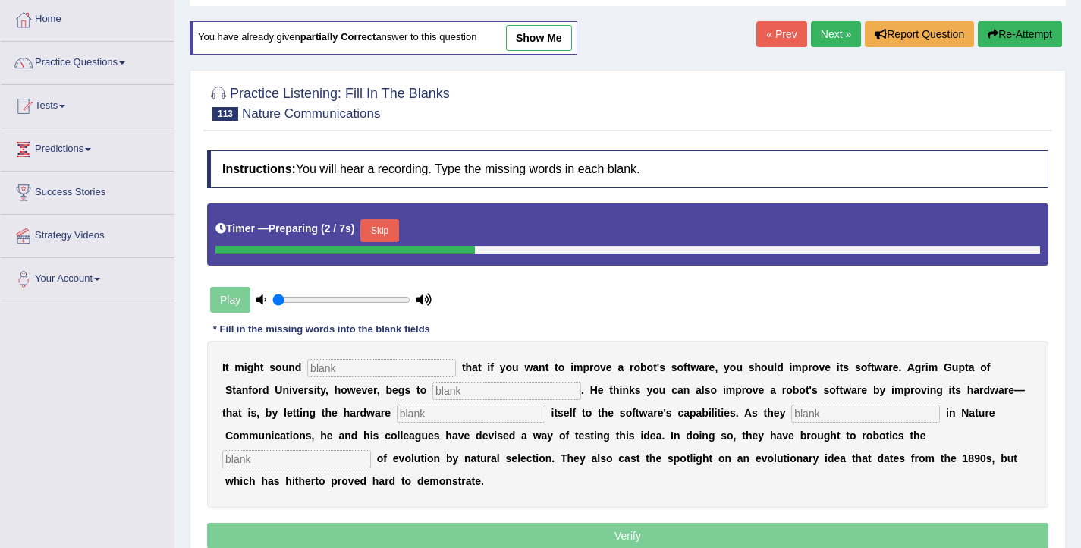
click at [394, 221] on button "Skip" at bounding box center [379, 230] width 38 height 23
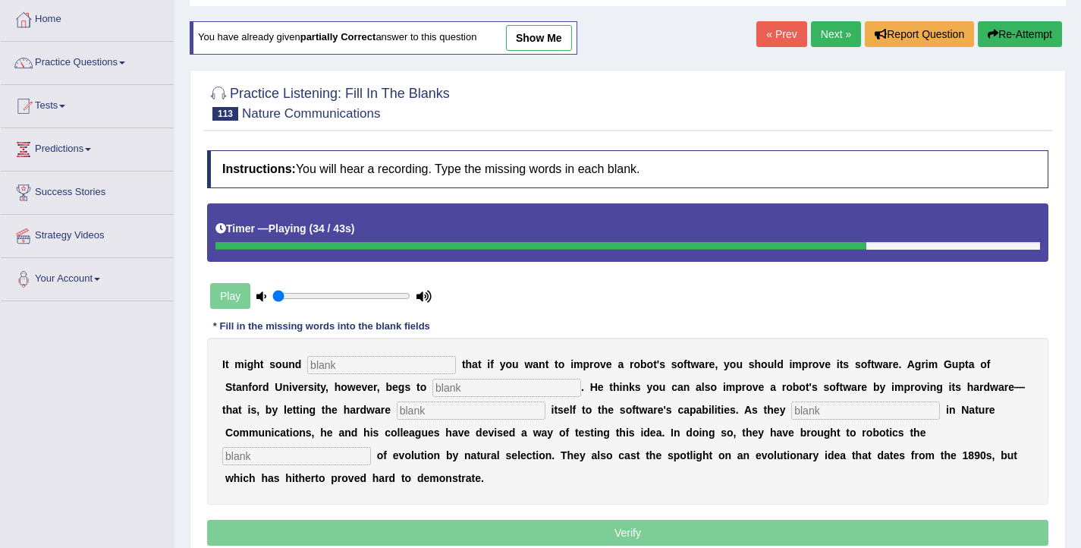
click at [371, 447] on input "text" at bounding box center [296, 456] width 149 height 18
type input "principles"
click at [376, 363] on input "text" at bounding box center [381, 365] width 149 height 18
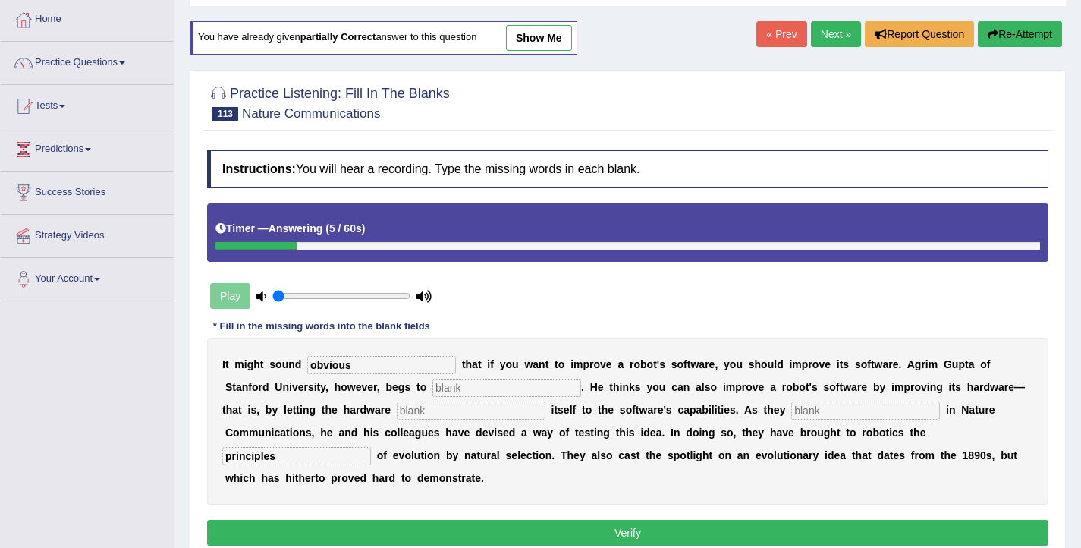
type input "obvious"
click at [432, 388] on input "text" at bounding box center [506, 387] width 149 height 18
type input "differ"
click at [397, 414] on input "text" at bounding box center [471, 410] width 149 height 18
type input "adapt"
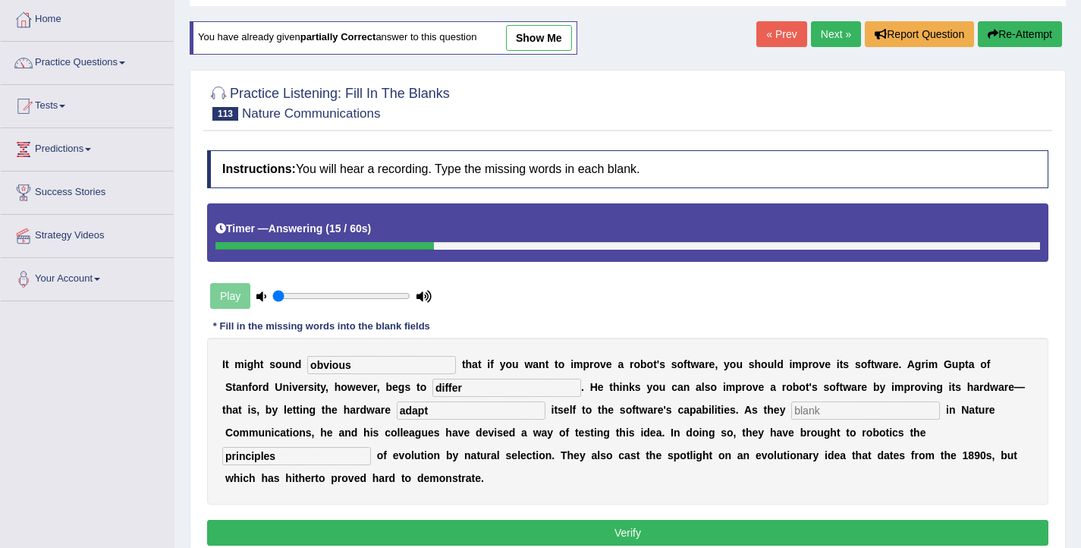
click at [791, 413] on input "text" at bounding box center [865, 410] width 149 height 18
type input "describe"
click at [683, 536] on button "Verify" at bounding box center [627, 533] width 841 height 26
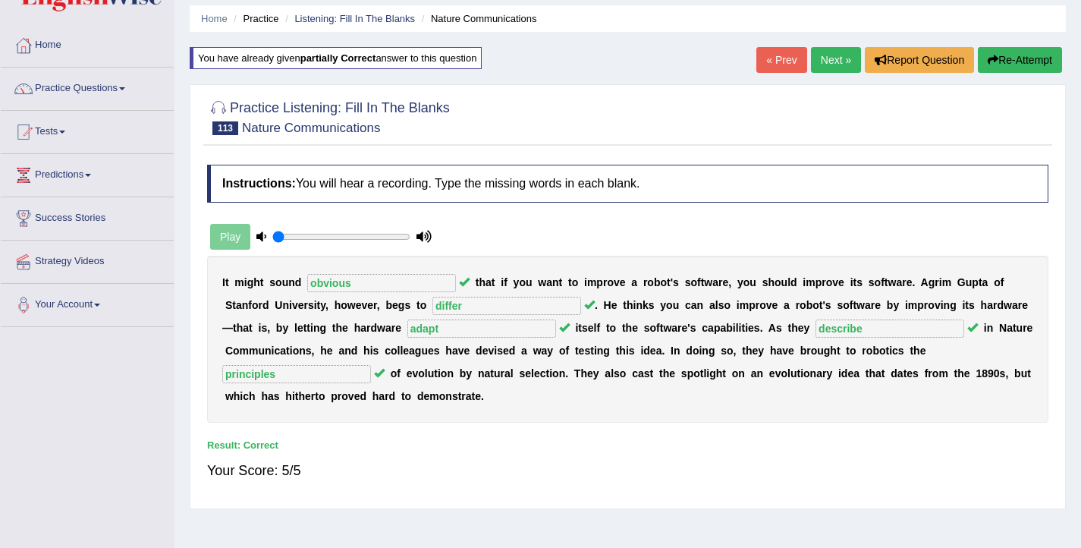
scroll to position [18, 0]
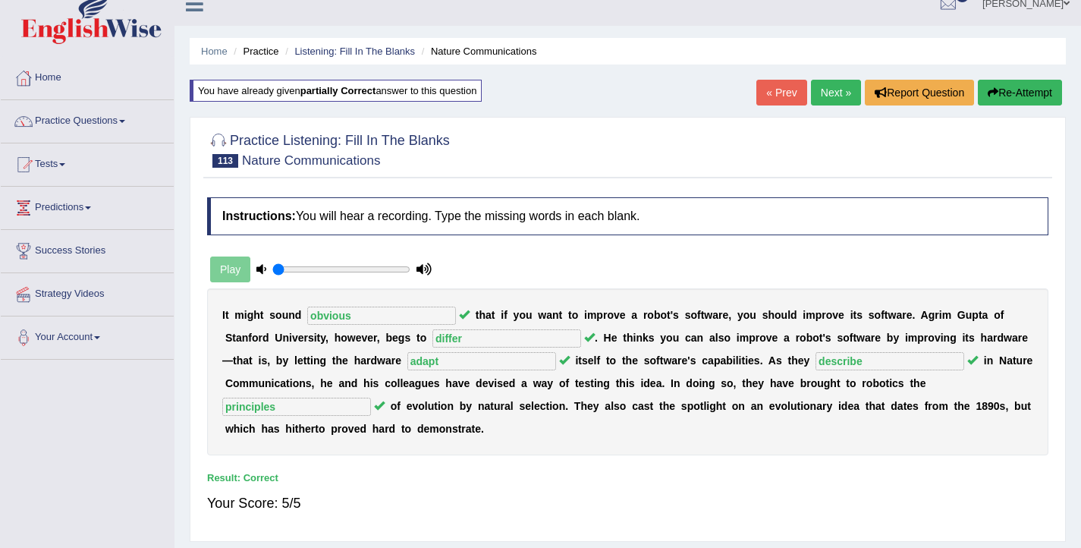
click at [830, 95] on link "Next »" at bounding box center [836, 93] width 50 height 26
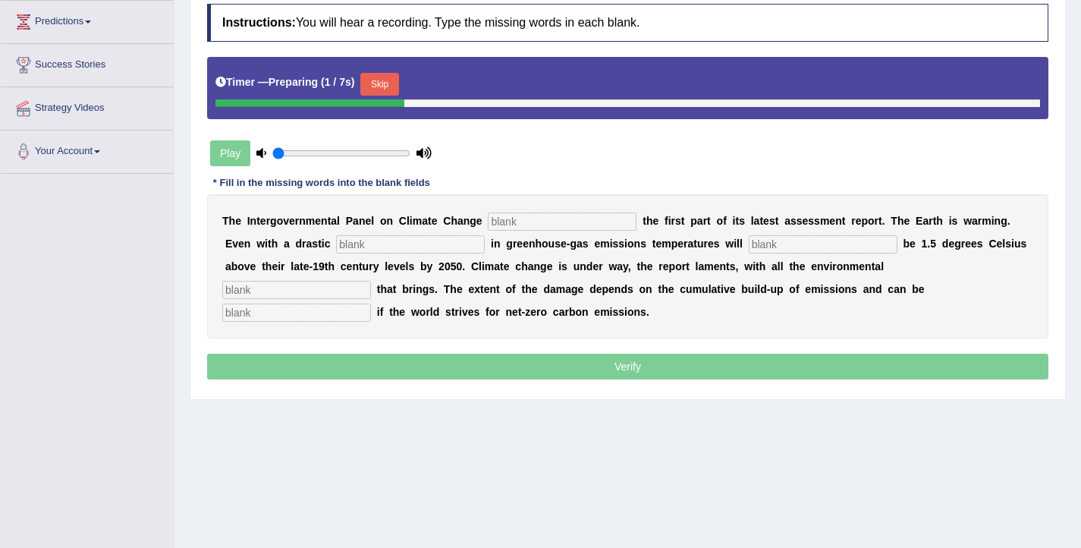
scroll to position [206, 0]
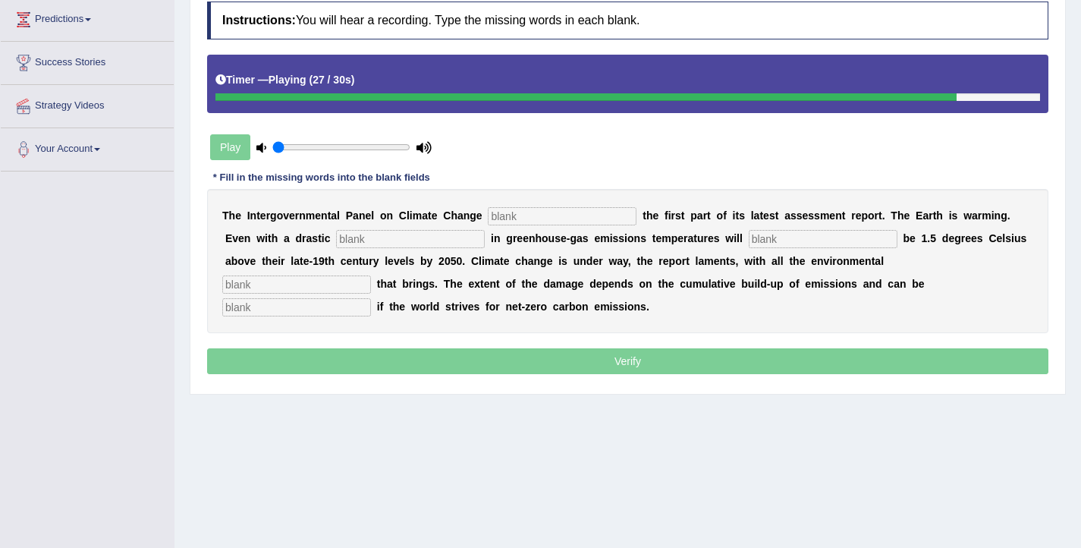
click at [371, 298] on input "text" at bounding box center [296, 307] width 149 height 18
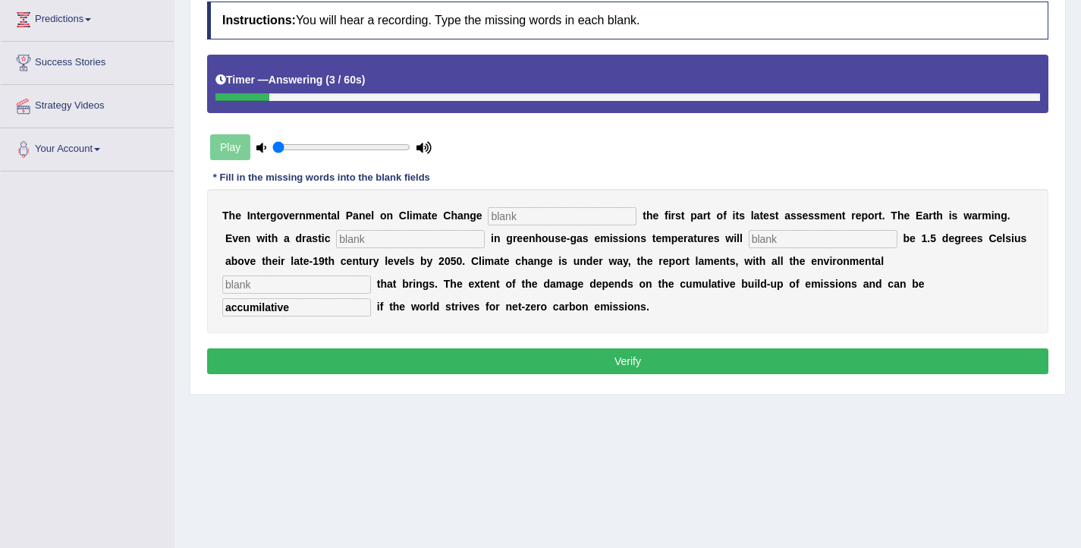
type input "accumilative"
click at [572, 223] on input "text" at bounding box center [562, 216] width 149 height 18
type input "released"
click at [355, 243] on input "text" at bounding box center [410, 239] width 149 height 18
type input "reduction"
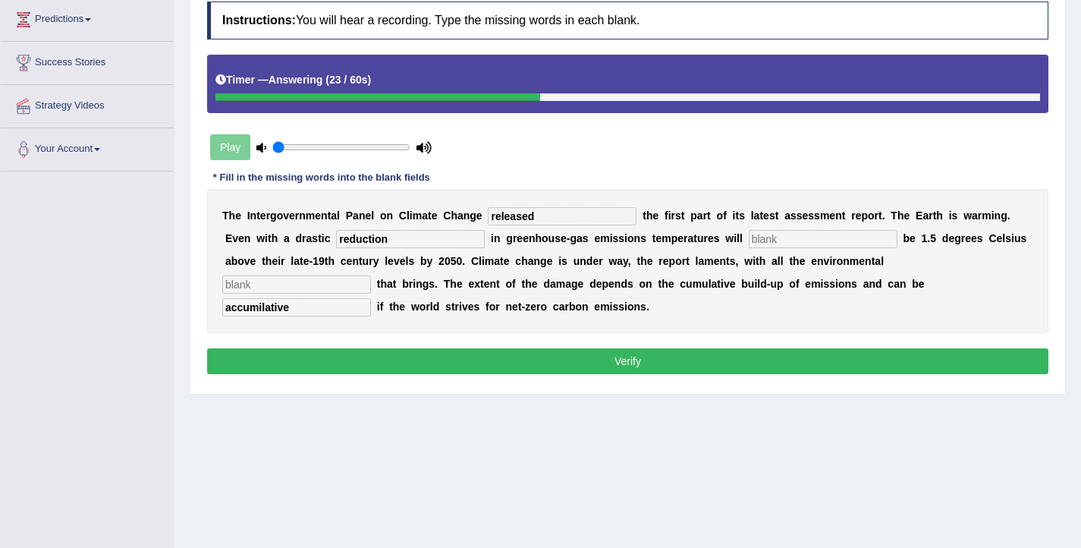
click at [749, 246] on input "text" at bounding box center [823, 239] width 149 height 18
type input "probably"
click at [371, 275] on input "text" at bounding box center [296, 284] width 149 height 18
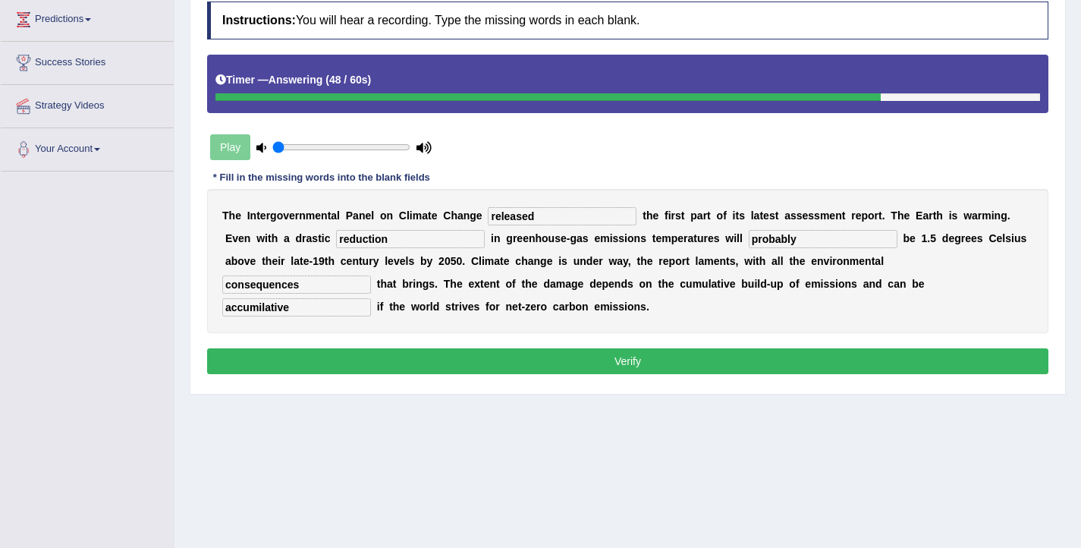
type input "consequences"
click at [371, 298] on input "accumilative" at bounding box center [296, 307] width 149 height 18
type input "accumulative"
click at [730, 360] on button "Verify" at bounding box center [627, 361] width 841 height 26
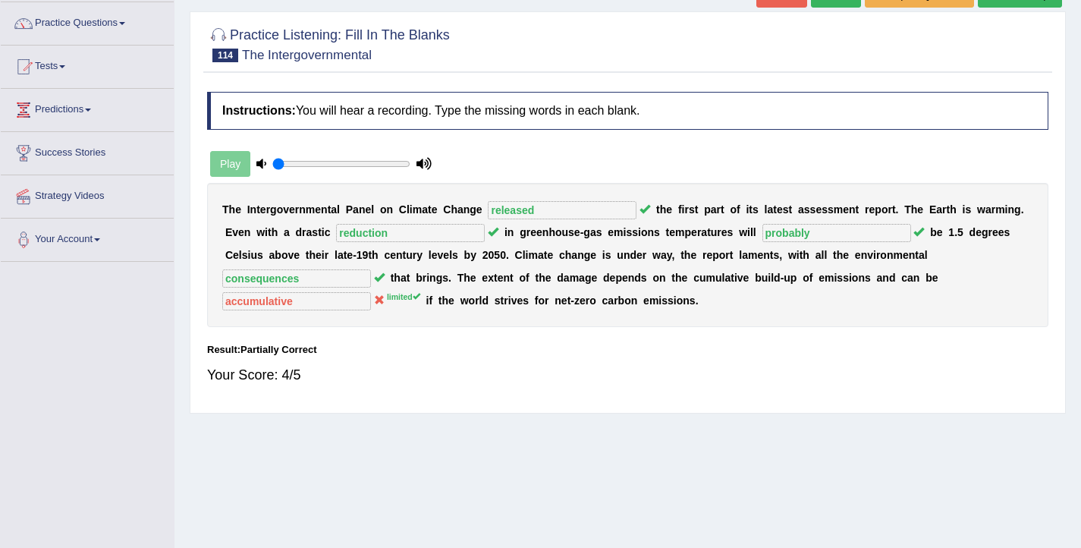
scroll to position [0, 0]
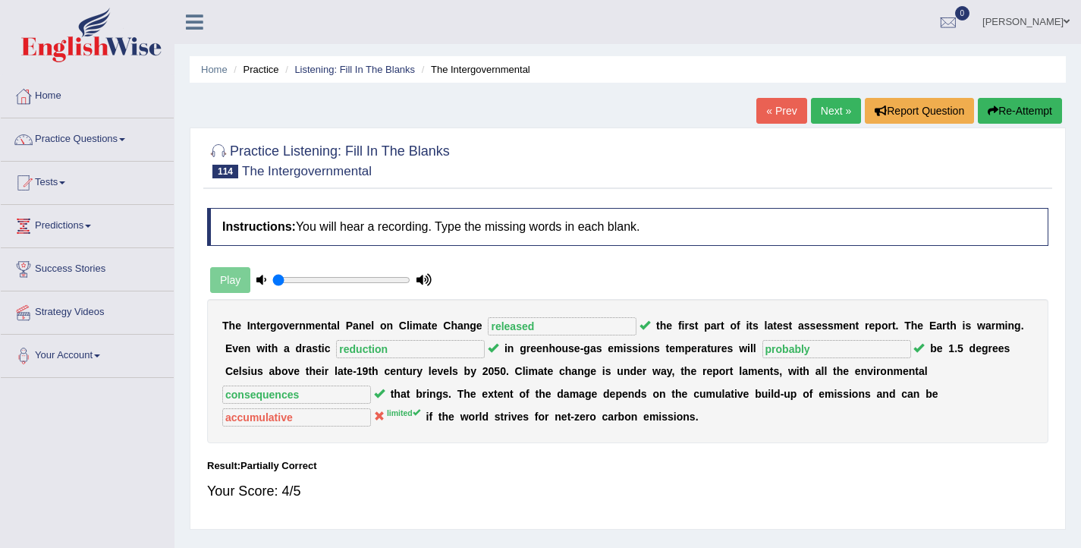
click at [833, 114] on link "Next »" at bounding box center [836, 111] width 50 height 26
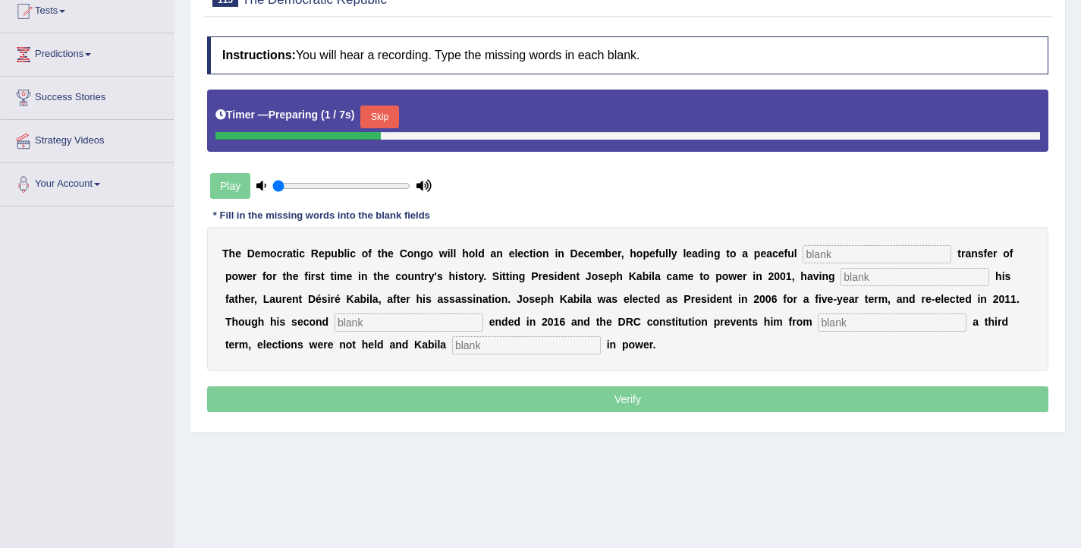
scroll to position [172, 0]
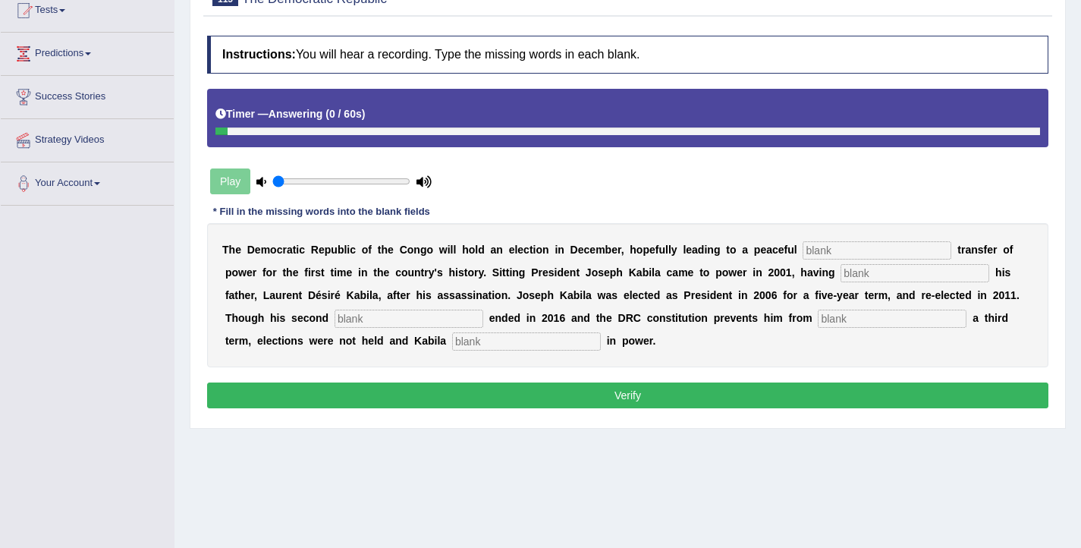
click at [818, 317] on input "text" at bounding box center [892, 318] width 149 height 18
type input "seeking"
click at [452, 344] on input "text" at bounding box center [526, 341] width 149 height 18
type input "remained"
click at [830, 254] on input "text" at bounding box center [876, 250] width 149 height 18
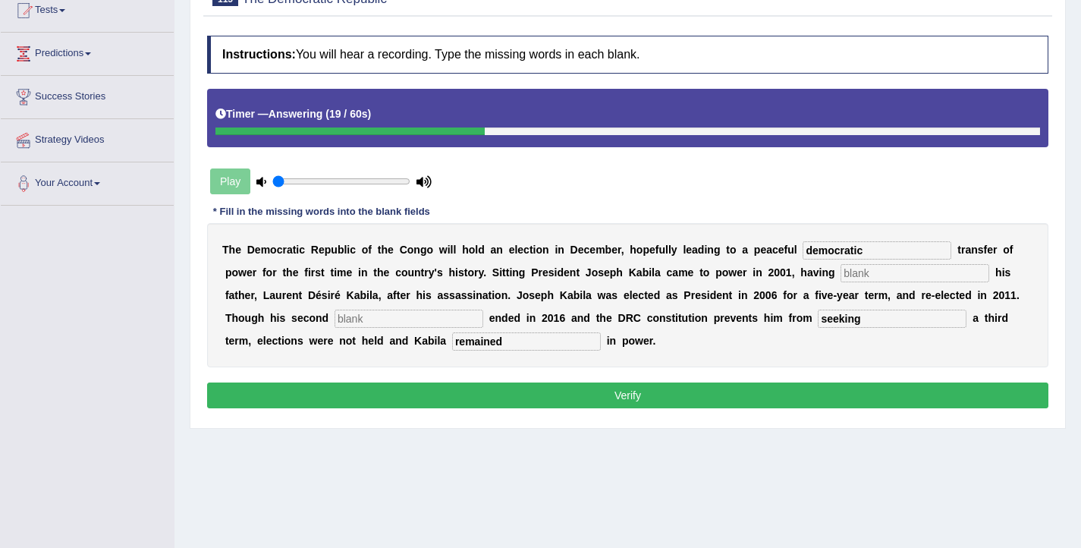
type input "democratic"
click at [900, 274] on input "text" at bounding box center [914, 273] width 149 height 18
type input "succeeded"
click at [373, 315] on input "text" at bounding box center [408, 318] width 149 height 18
type input "term"
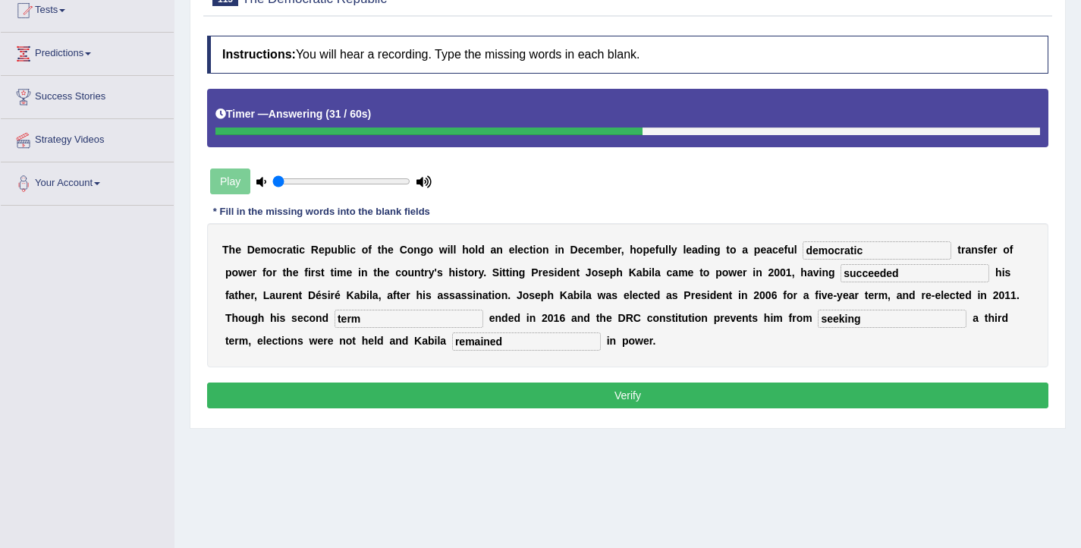
click at [520, 394] on button "Verify" at bounding box center [627, 395] width 841 height 26
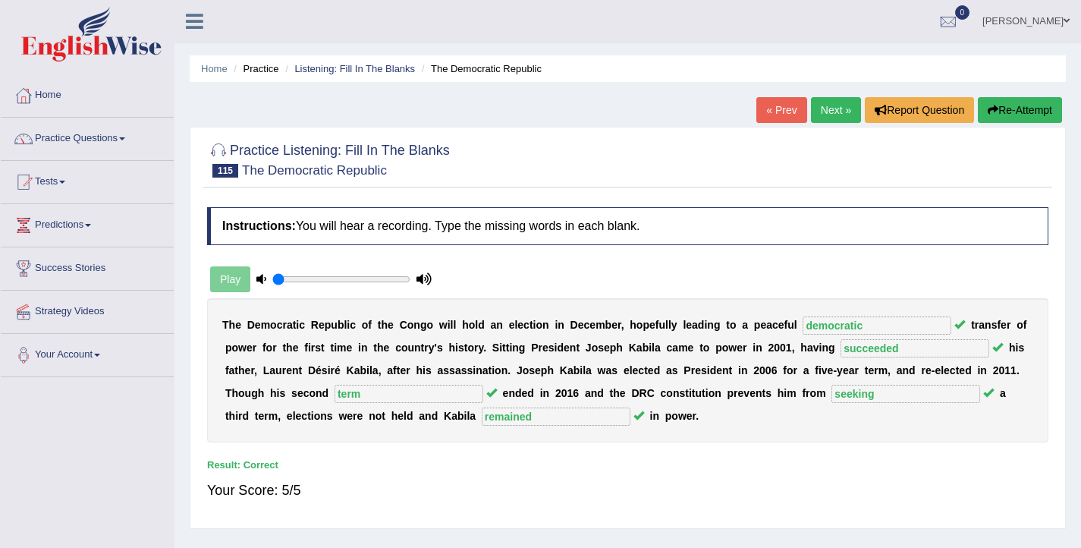
scroll to position [0, 0]
click at [830, 111] on link "Next »" at bounding box center [836, 111] width 50 height 26
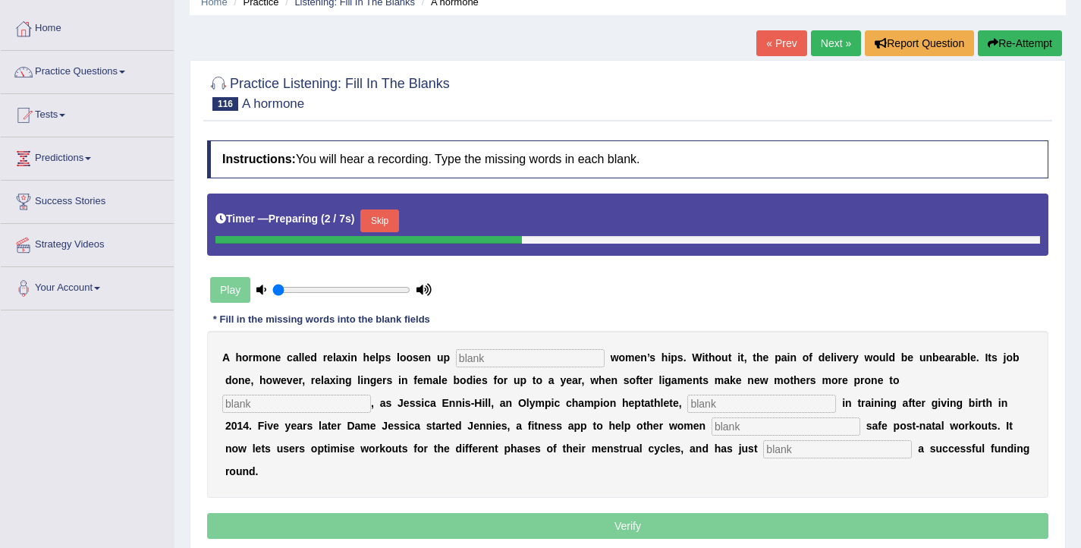
scroll to position [103, 0]
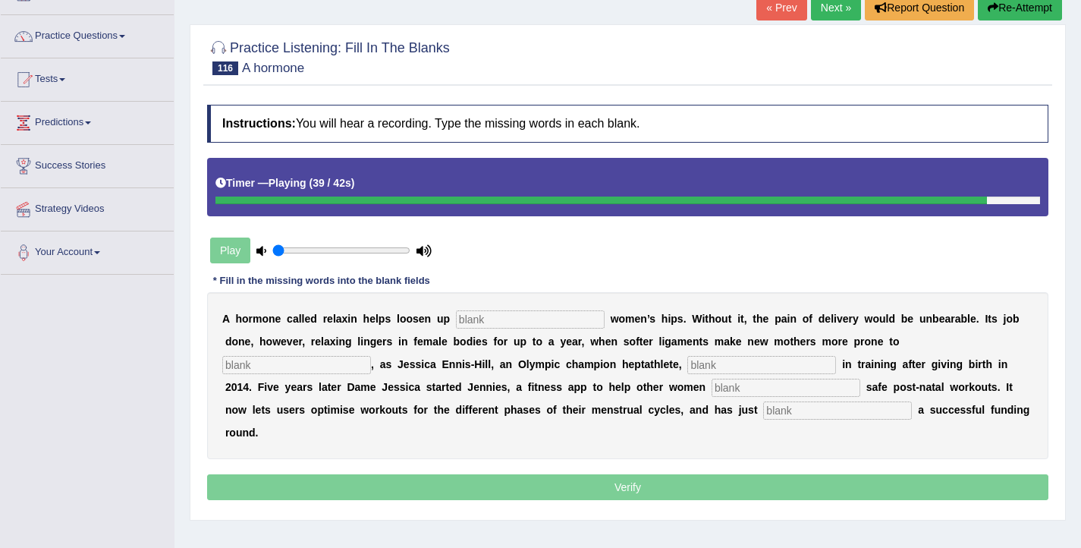
click at [763, 411] on input "text" at bounding box center [837, 410] width 149 height 18
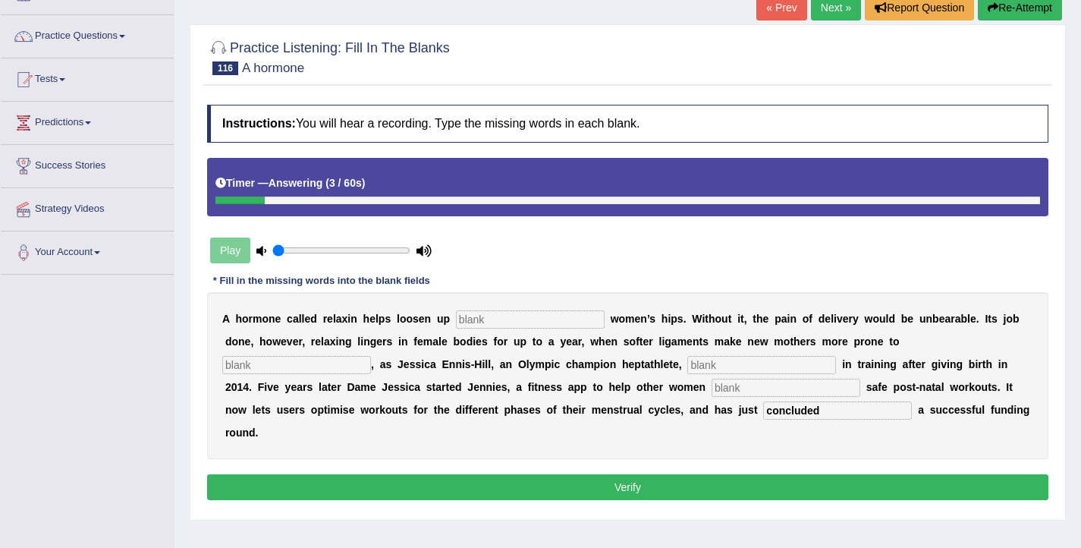
type input "concluded"
click at [482, 320] on input "text" at bounding box center [530, 319] width 149 height 18
type input "pregnant"
click at [687, 364] on input "text" at bounding box center [761, 365] width 149 height 18
type input "injury"
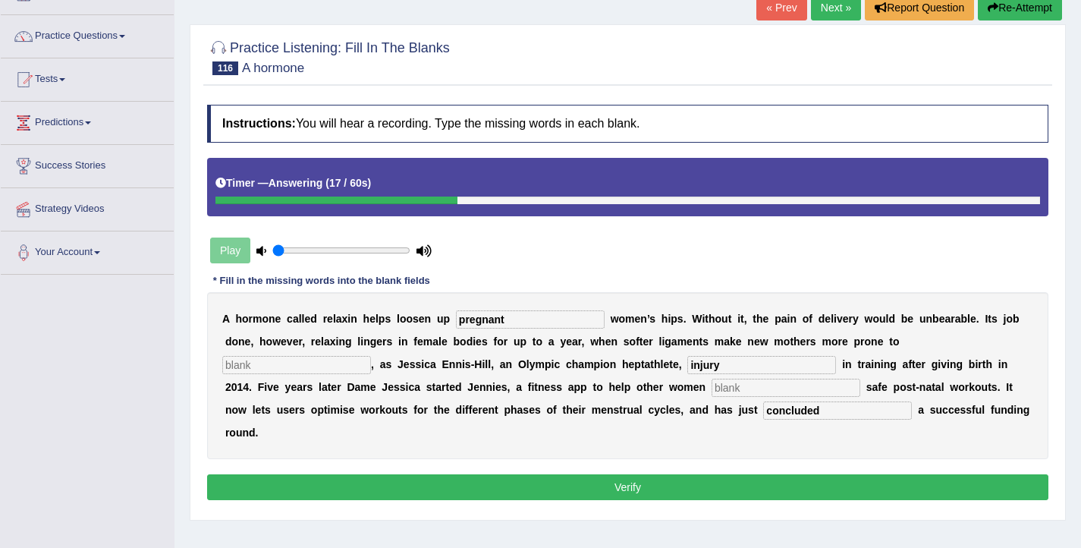
click at [371, 356] on input "text" at bounding box center [296, 365] width 149 height 18
type input "injury"
drag, startPoint x: 582, startPoint y: 361, endPoint x: 490, endPoint y: 366, distance: 92.7
click at [490, 366] on div "A h o r m o n e c a l l e d r e l a x i n h e l p s l o o s e n u p pregnant w …" at bounding box center [627, 375] width 841 height 167
type input "discovered"
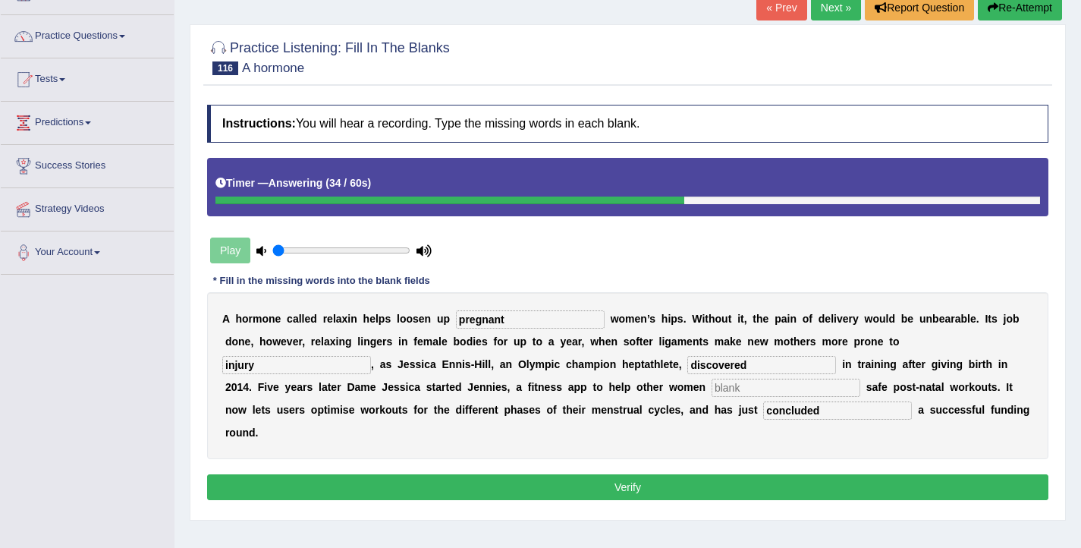
click at [711, 389] on input "text" at bounding box center [785, 387] width 149 height 18
type input "performing"
click at [586, 474] on button "Verify" at bounding box center [627, 487] width 841 height 26
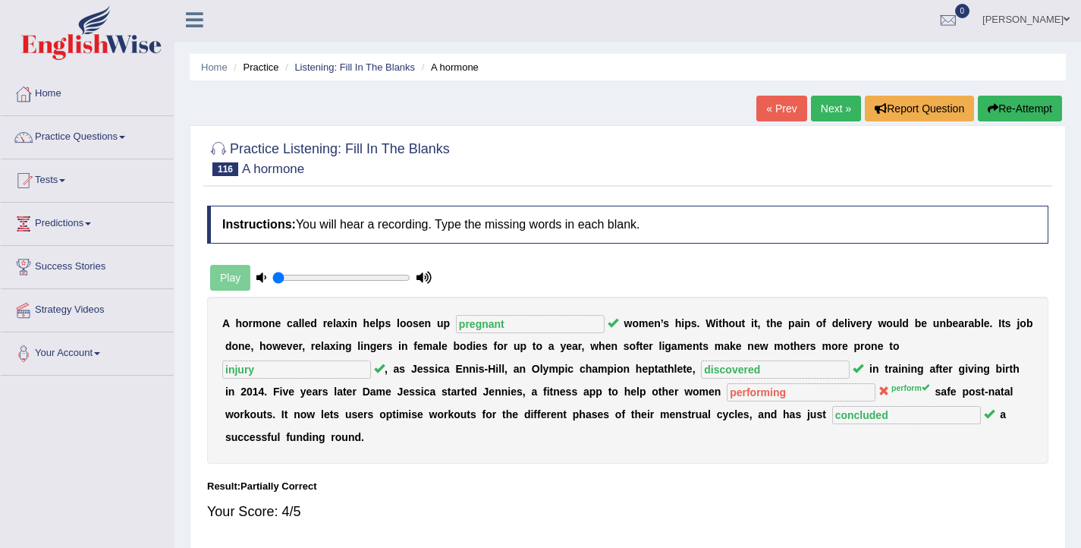
scroll to position [0, 0]
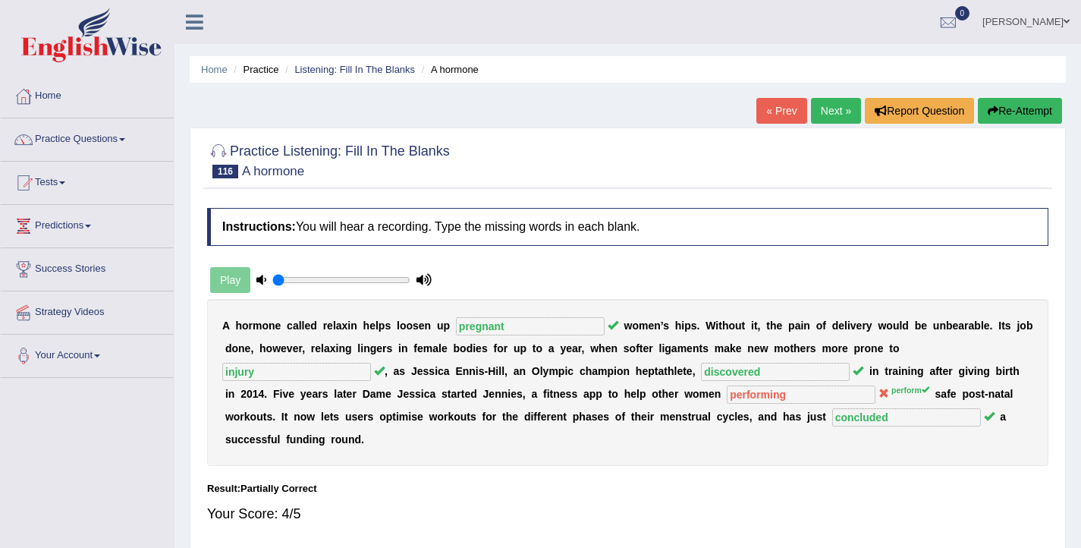
click at [828, 113] on link "Next »" at bounding box center [836, 111] width 50 height 26
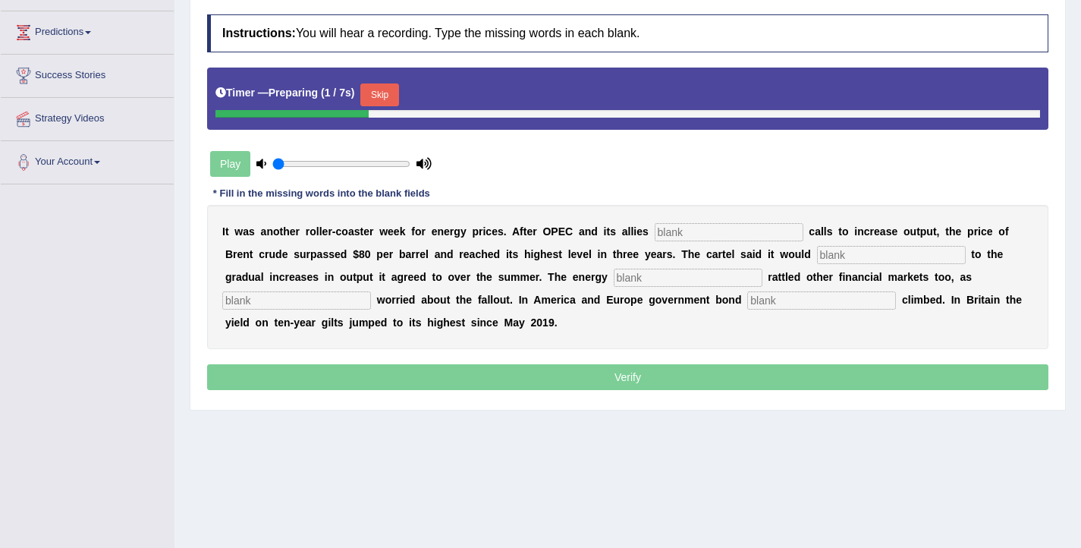
scroll to position [196, 0]
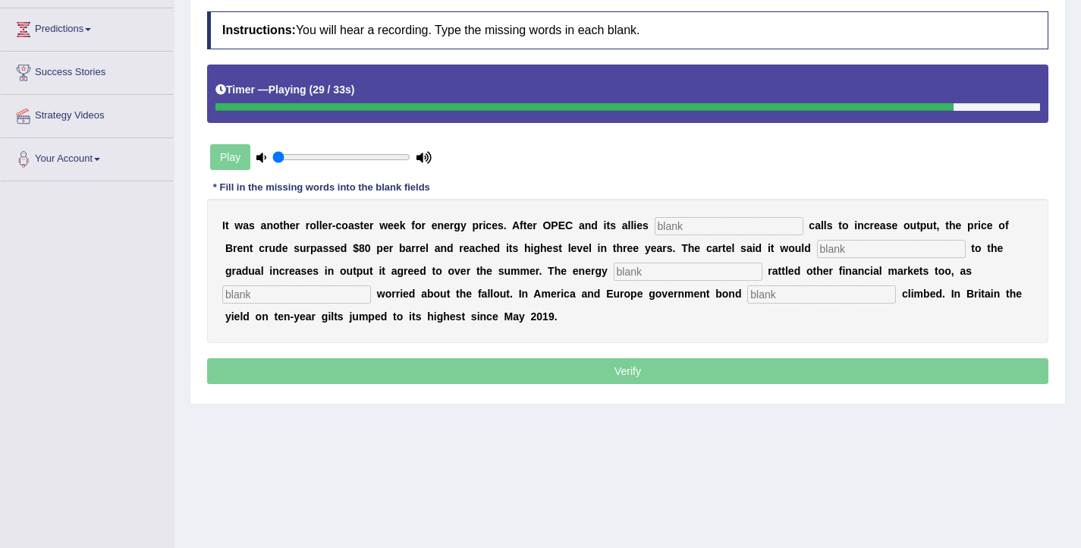
click at [683, 227] on input "text" at bounding box center [729, 226] width 149 height 18
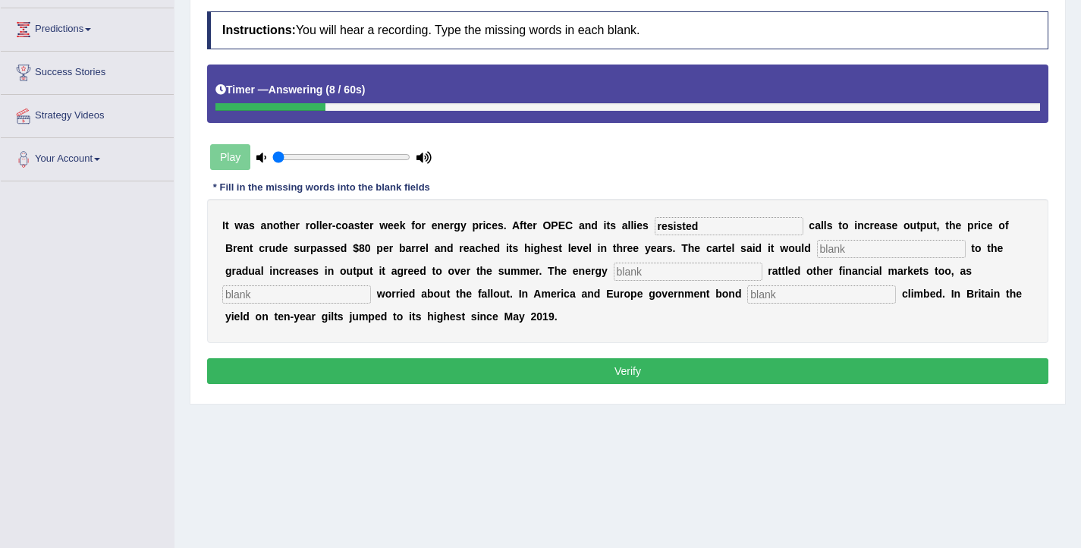
type input "resisted"
click at [847, 251] on input "text" at bounding box center [891, 249] width 149 height 18
type input "stick"
click at [675, 266] on input "text" at bounding box center [688, 271] width 149 height 18
type input "shortage"
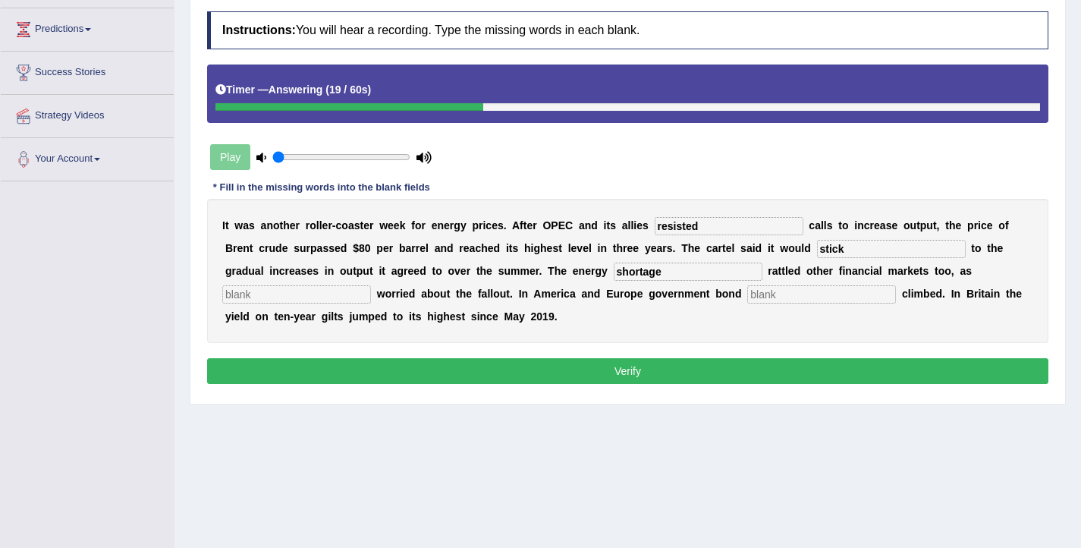
click at [306, 293] on input "text" at bounding box center [296, 294] width 149 height 18
type input "investors"
click at [582, 363] on button "Verify" at bounding box center [627, 371] width 841 height 26
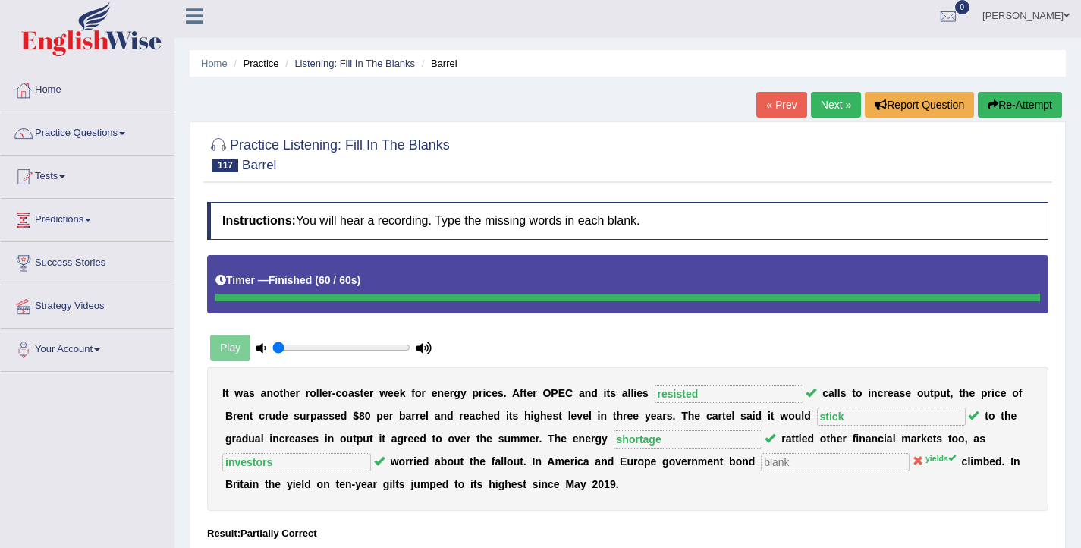
scroll to position [0, 0]
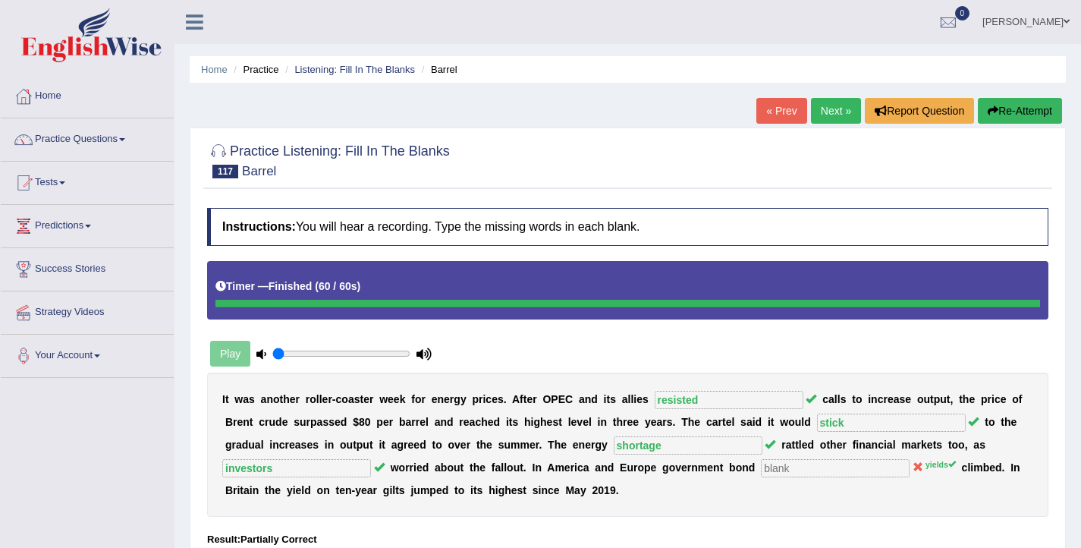
click at [822, 115] on link "Next »" at bounding box center [836, 111] width 50 height 26
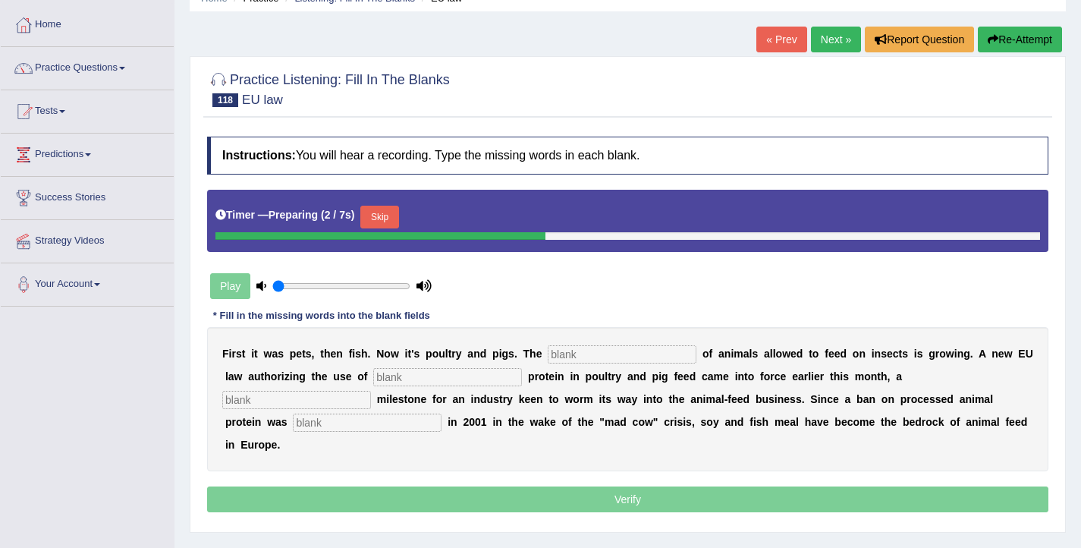
scroll to position [84, 0]
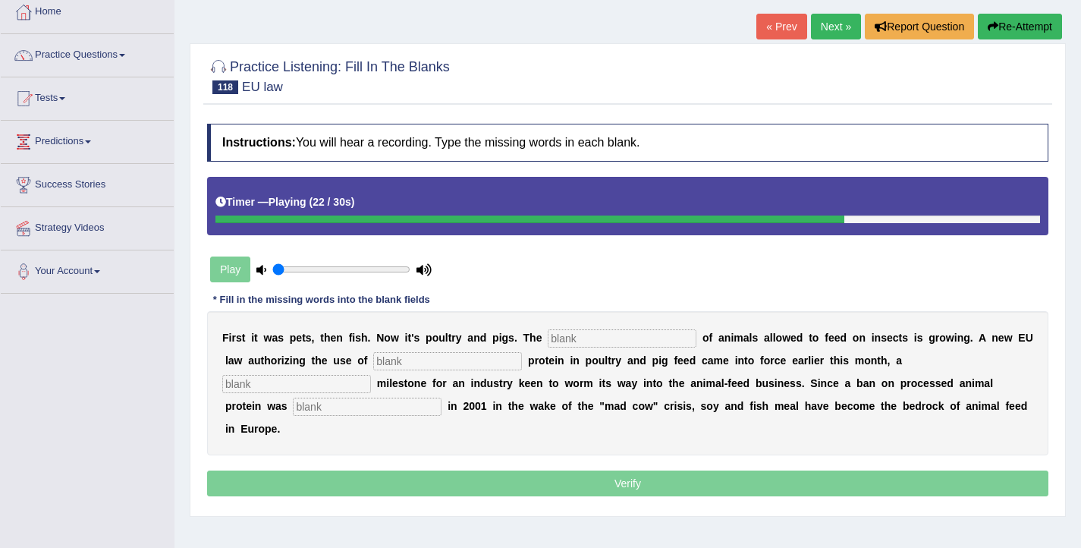
click at [293, 407] on input "text" at bounding box center [367, 406] width 149 height 18
type input "imposed"
click at [587, 340] on input "text" at bounding box center [622, 338] width 149 height 18
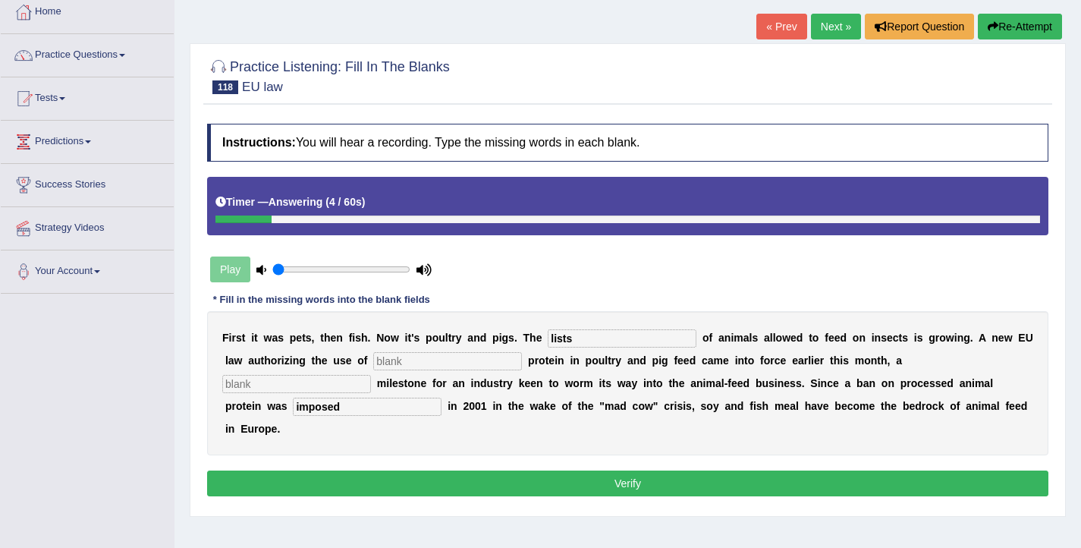
type input "lists"
click at [407, 358] on input "text" at bounding box center [447, 361] width 149 height 18
type input "insect"
click at [371, 375] on input "text" at bounding box center [296, 384] width 149 height 18
type input "significant"
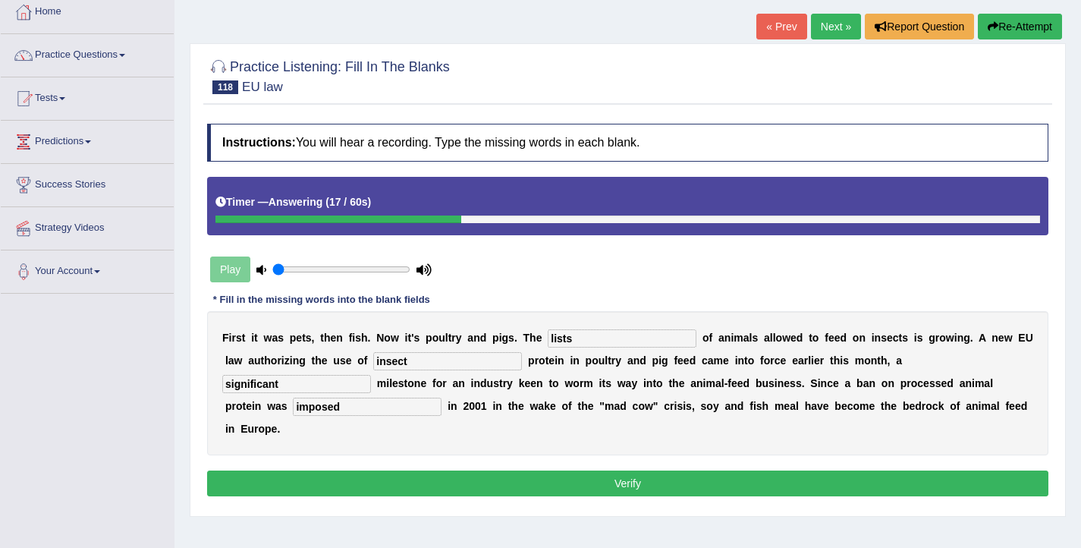
click at [817, 470] on button "Verify" at bounding box center [627, 483] width 841 height 26
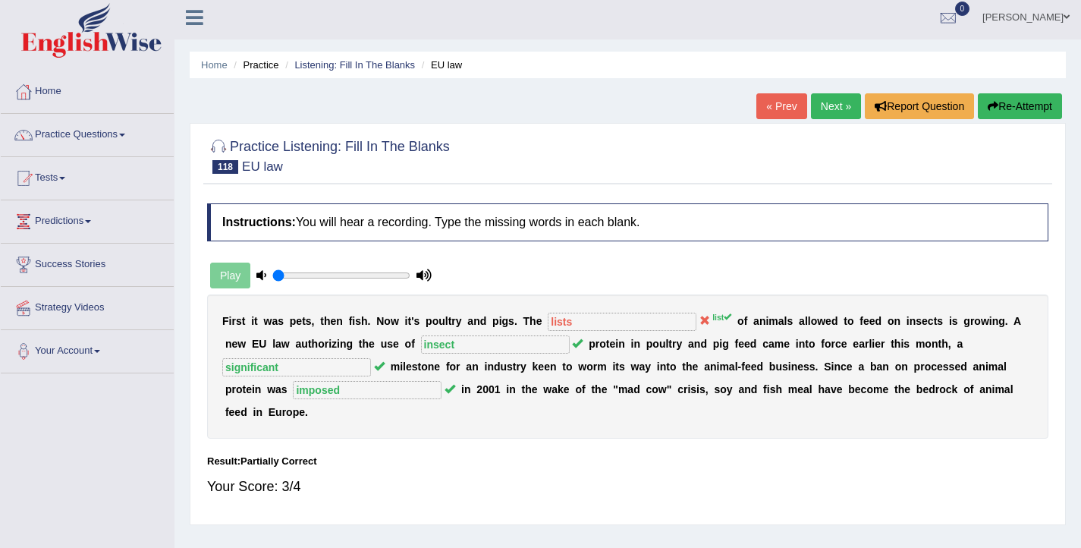
scroll to position [0, 0]
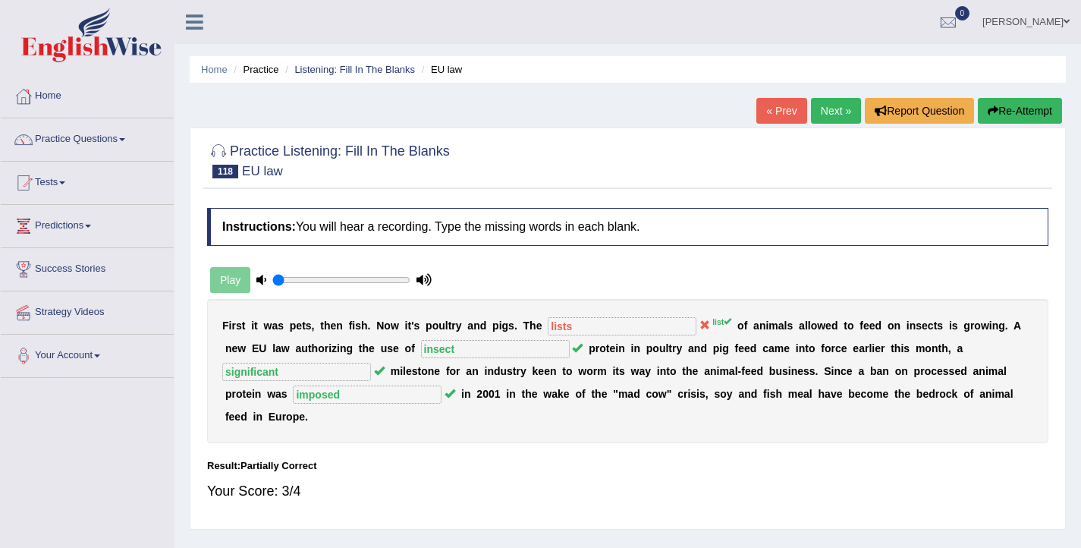
click at [828, 115] on link "Next »" at bounding box center [836, 111] width 50 height 26
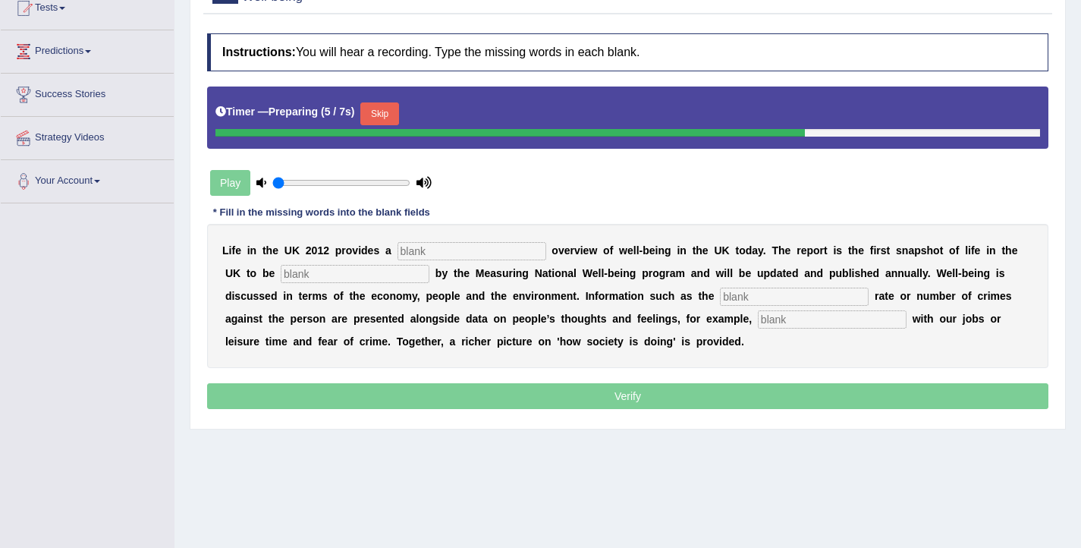
scroll to position [177, 0]
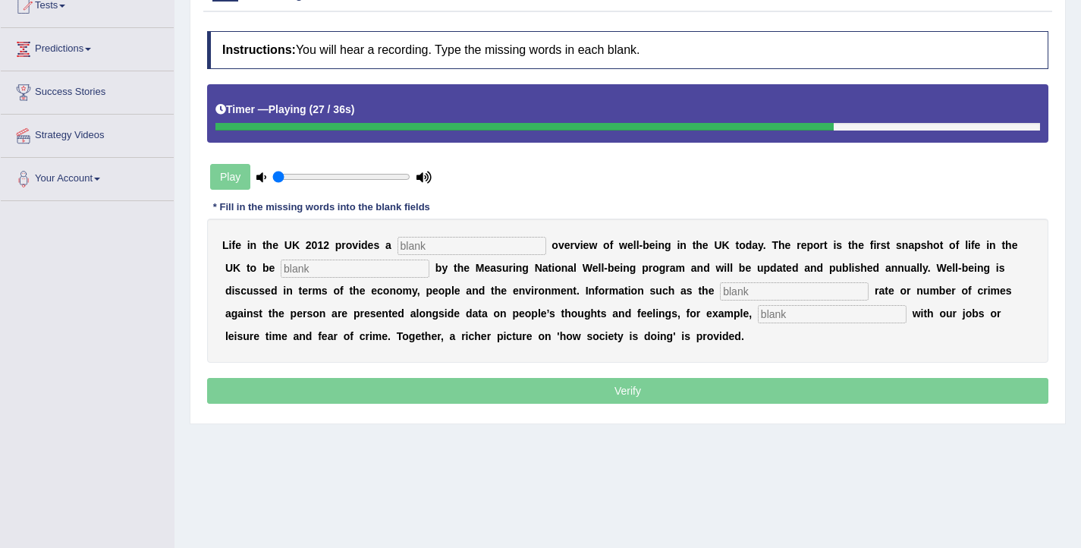
click at [758, 319] on input "text" at bounding box center [832, 314] width 149 height 18
type input "satisfaction"
click at [477, 246] on input "text" at bounding box center [471, 246] width 149 height 18
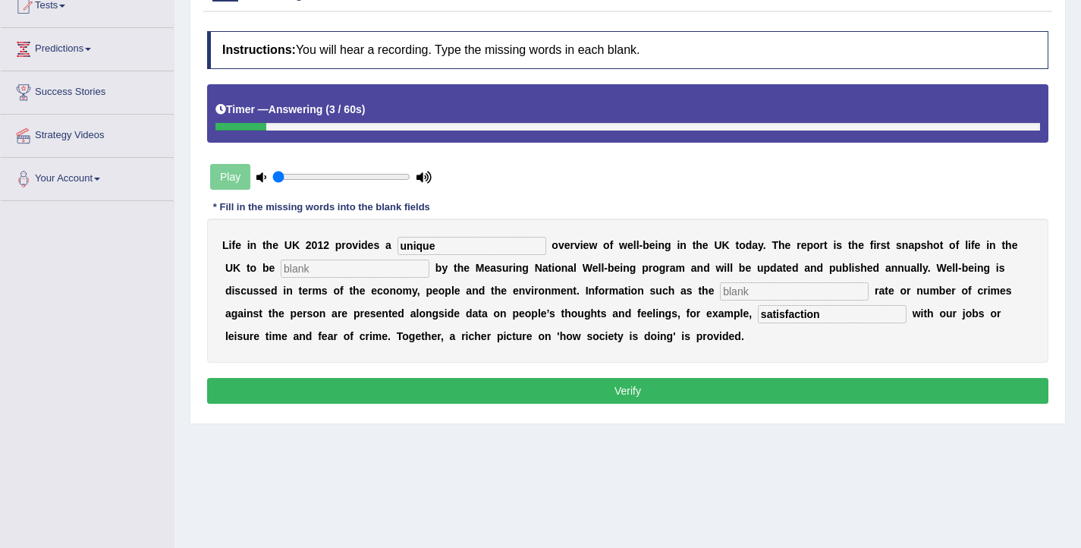
type input "unique"
click at [313, 269] on input "text" at bounding box center [355, 268] width 149 height 18
type input "delievered"
click at [720, 290] on input "text" at bounding box center [794, 291] width 149 height 18
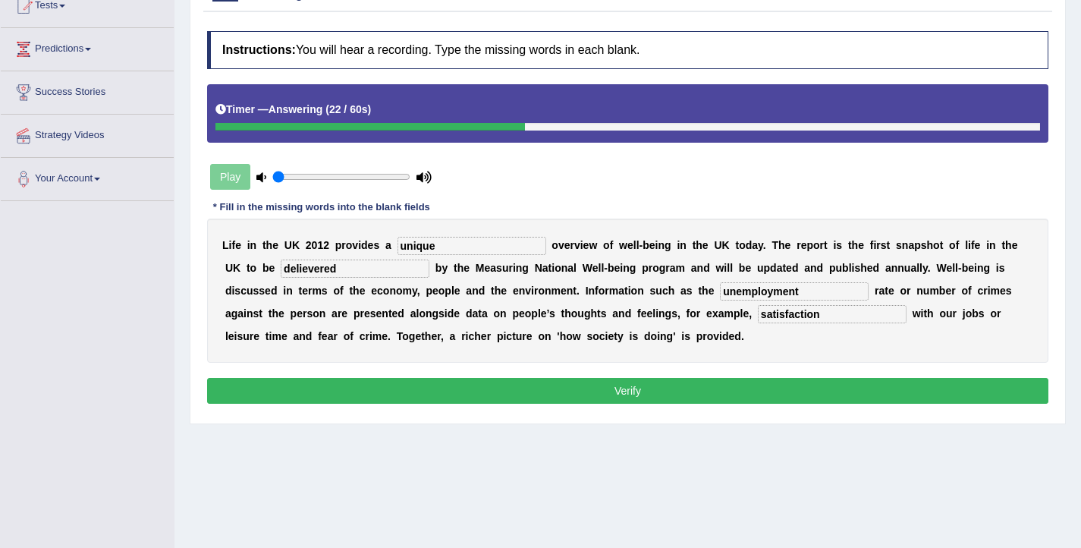
type input "unemployment"
click at [653, 384] on button "Verify" at bounding box center [627, 391] width 841 height 26
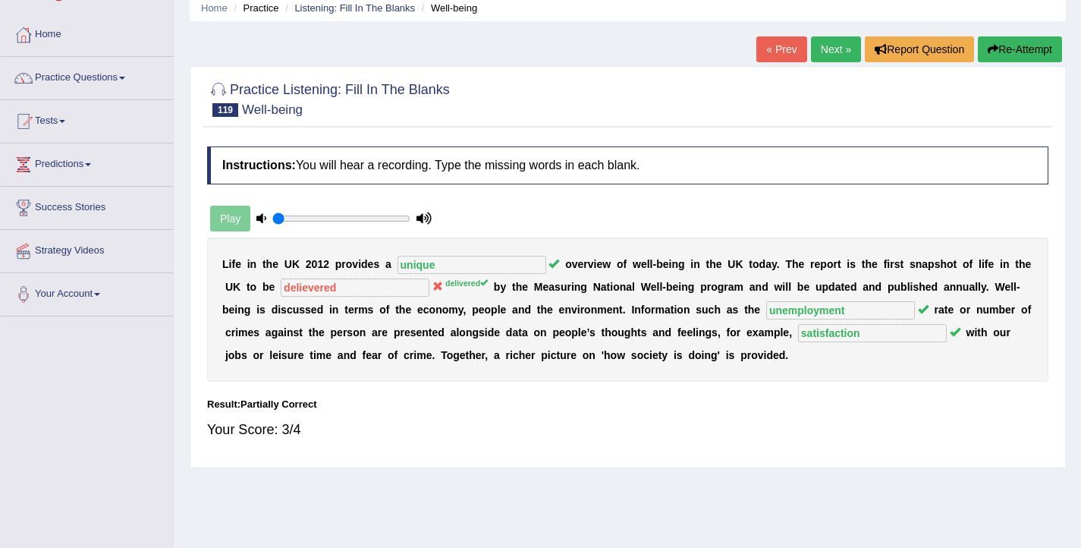
scroll to position [0, 0]
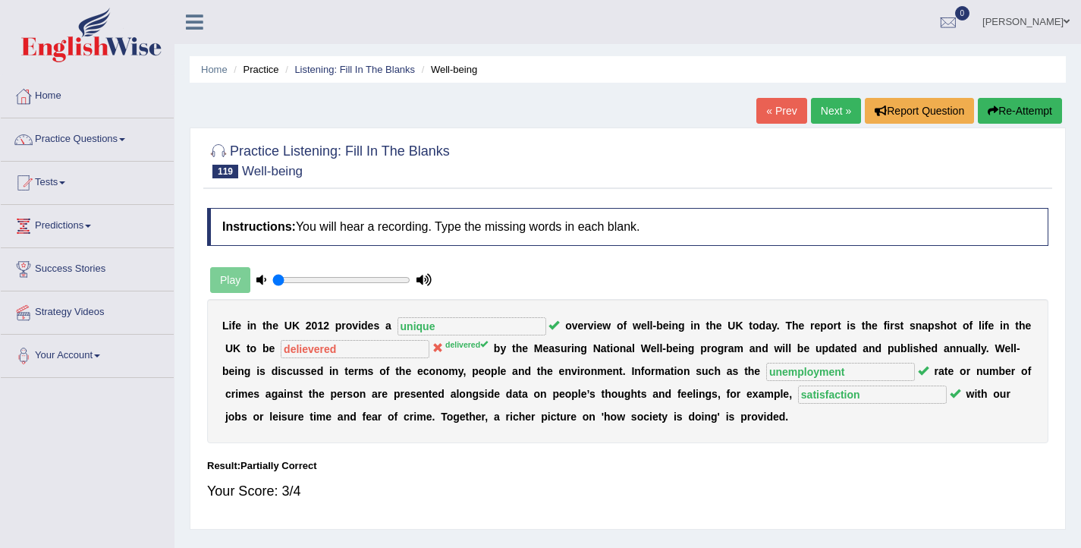
click at [834, 111] on link "Next »" at bounding box center [836, 111] width 50 height 26
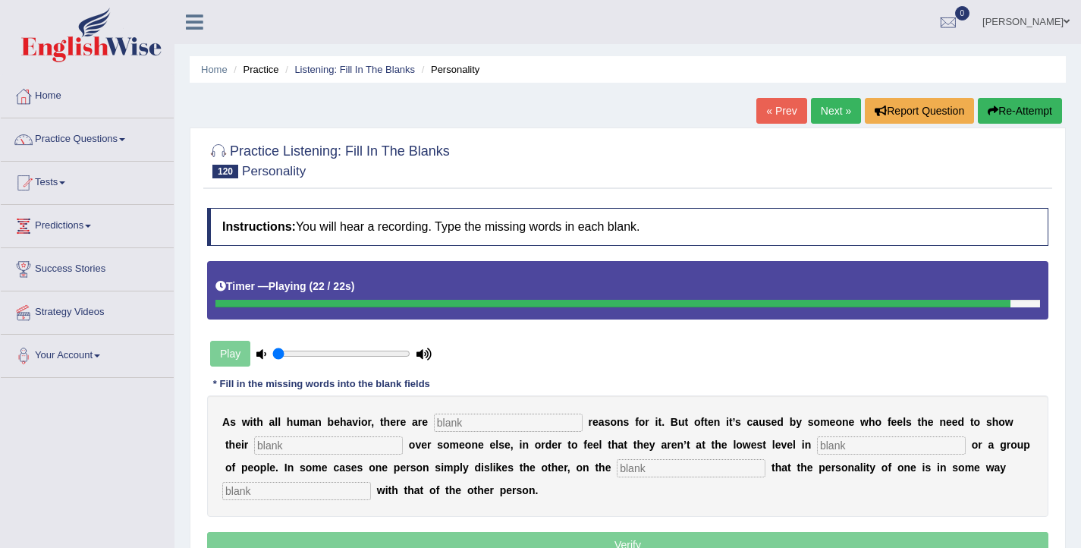
click at [316, 486] on input "text" at bounding box center [296, 491] width 149 height 18
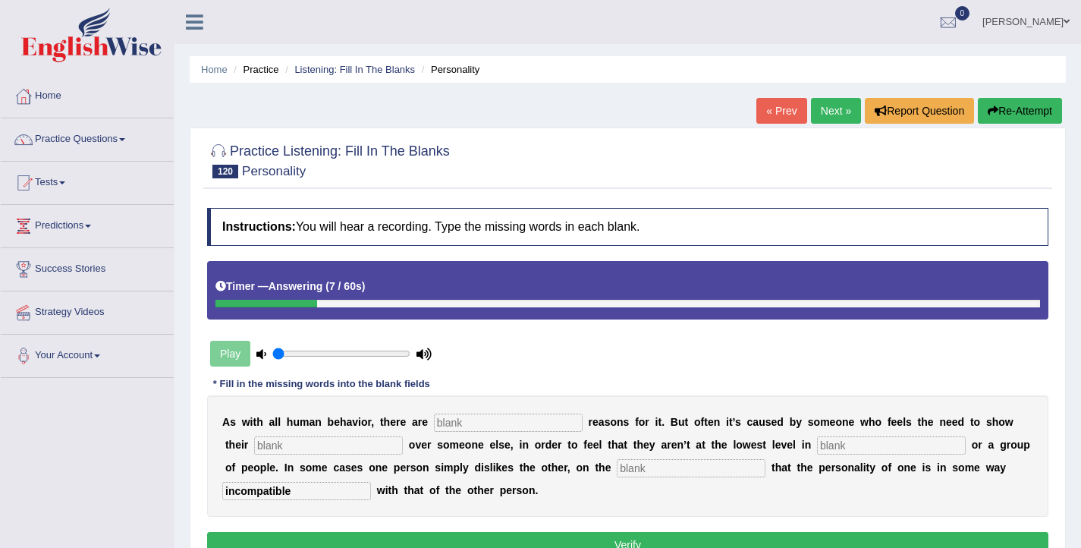
type input "incompatible"
click at [456, 430] on input "text" at bounding box center [508, 422] width 149 height 18
type input "numerous"
click at [275, 449] on input "text" at bounding box center [328, 445] width 149 height 18
type input "superiority"
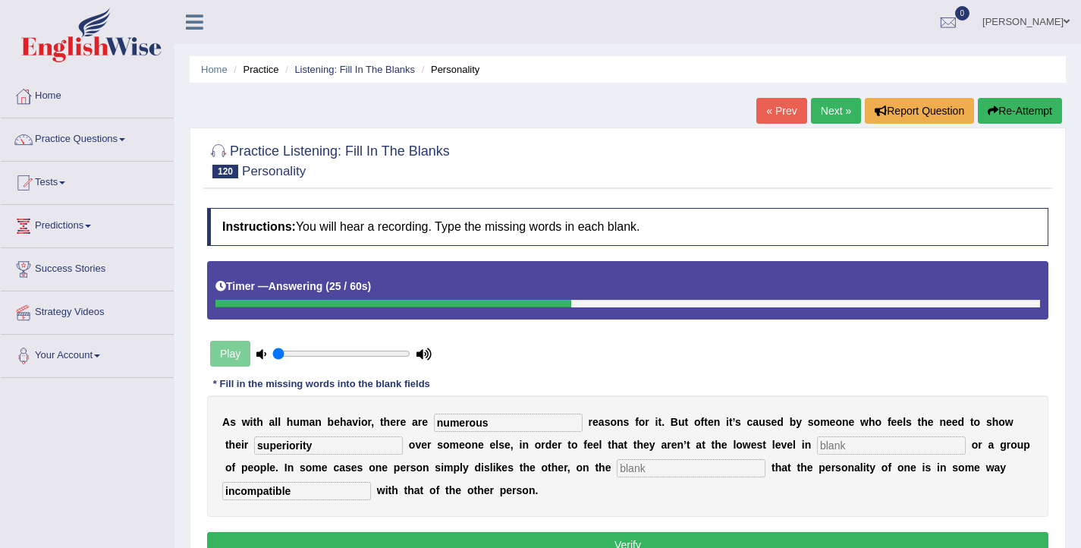
click at [817, 447] on input "text" at bounding box center [891, 445] width 149 height 18
type input "hirarchy"
click at [622, 472] on input "text" at bounding box center [691, 468] width 149 height 18
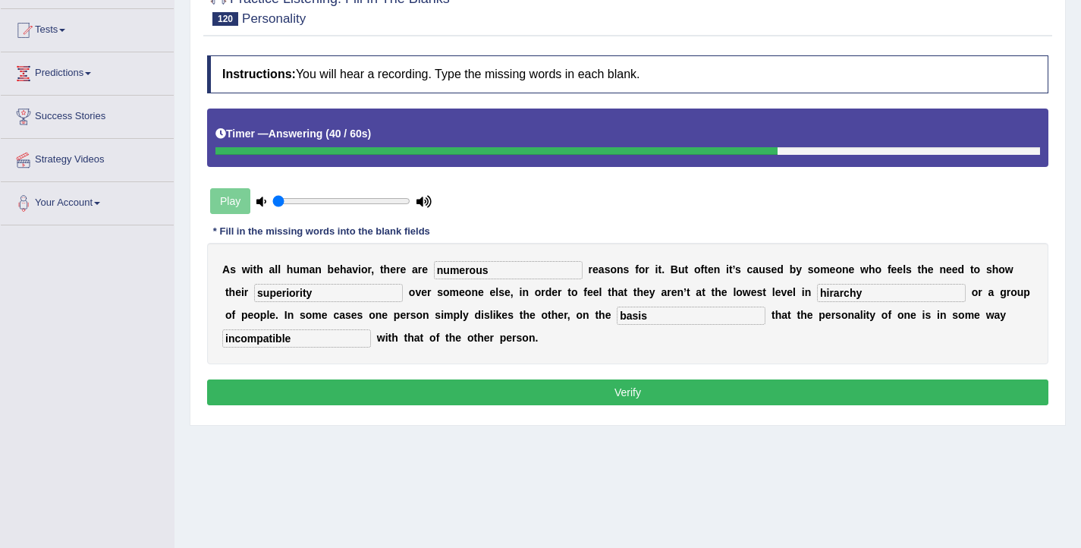
scroll to position [155, 0]
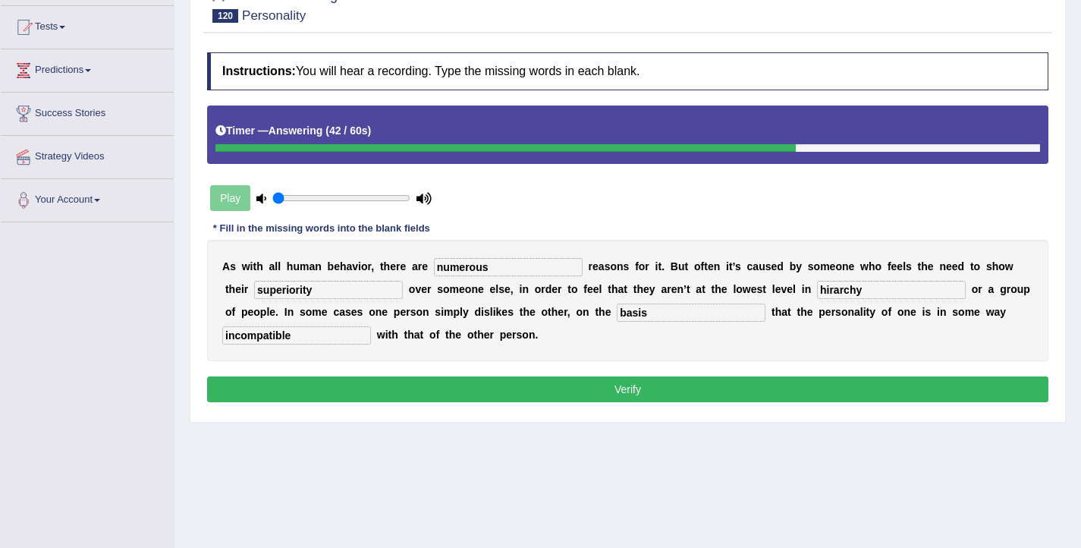
type input "basis"
click at [736, 383] on button "Verify" at bounding box center [627, 389] width 841 height 26
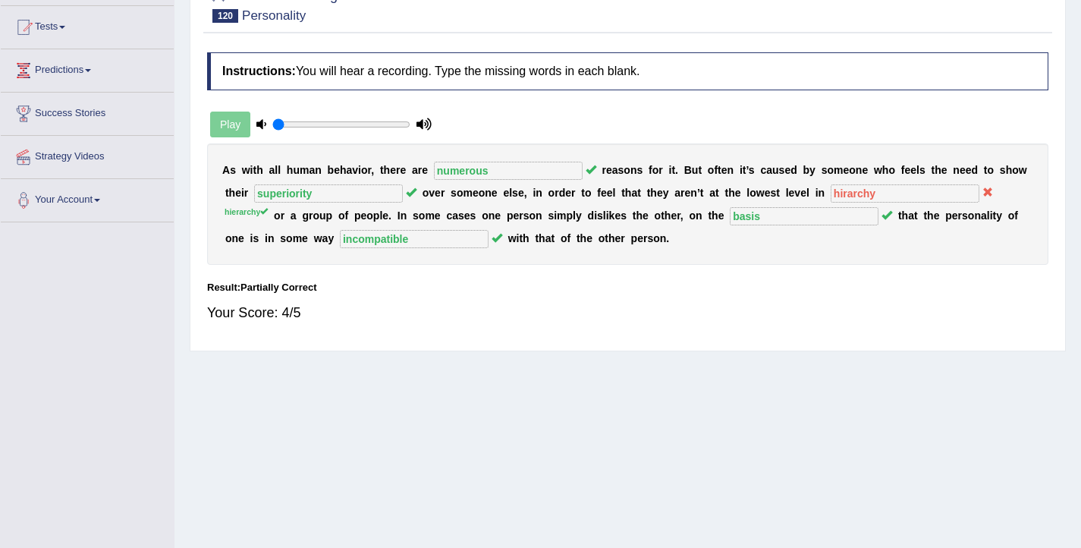
scroll to position [0, 0]
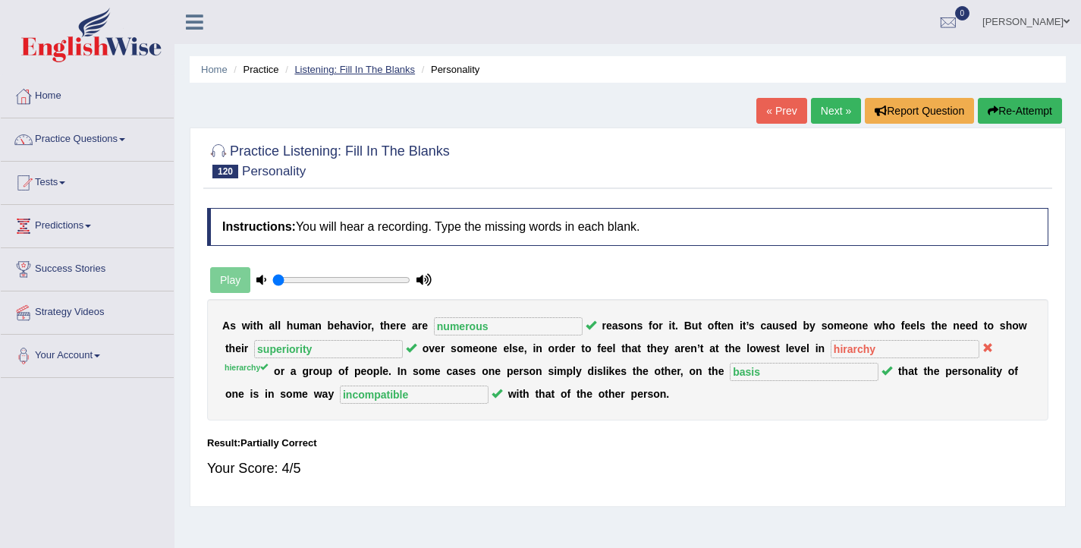
click at [359, 71] on link "Listening: Fill In The Blanks" at bounding box center [354, 69] width 121 height 11
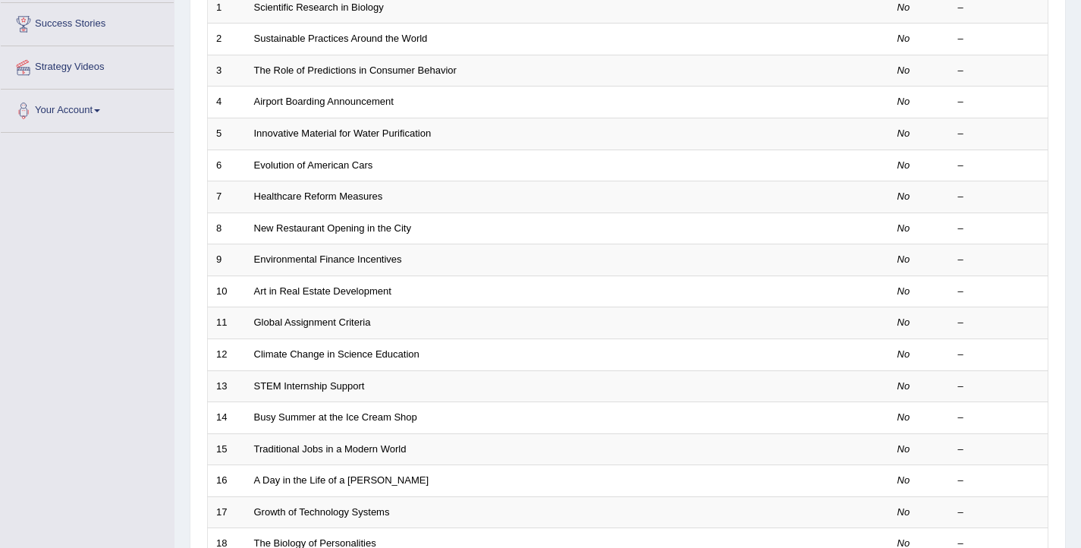
scroll to position [457, 0]
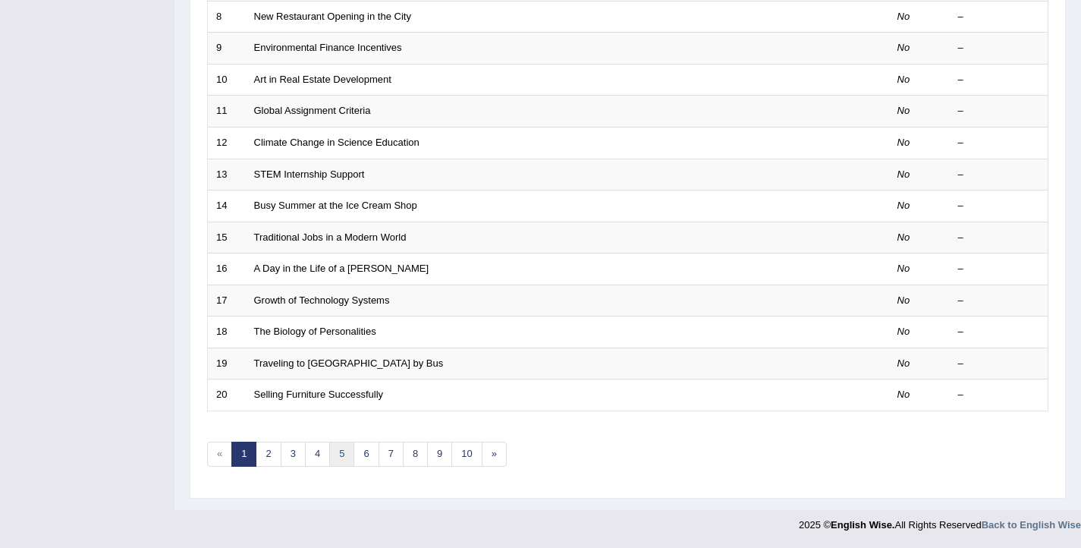
click at [337, 461] on link "5" at bounding box center [341, 453] width 25 height 25
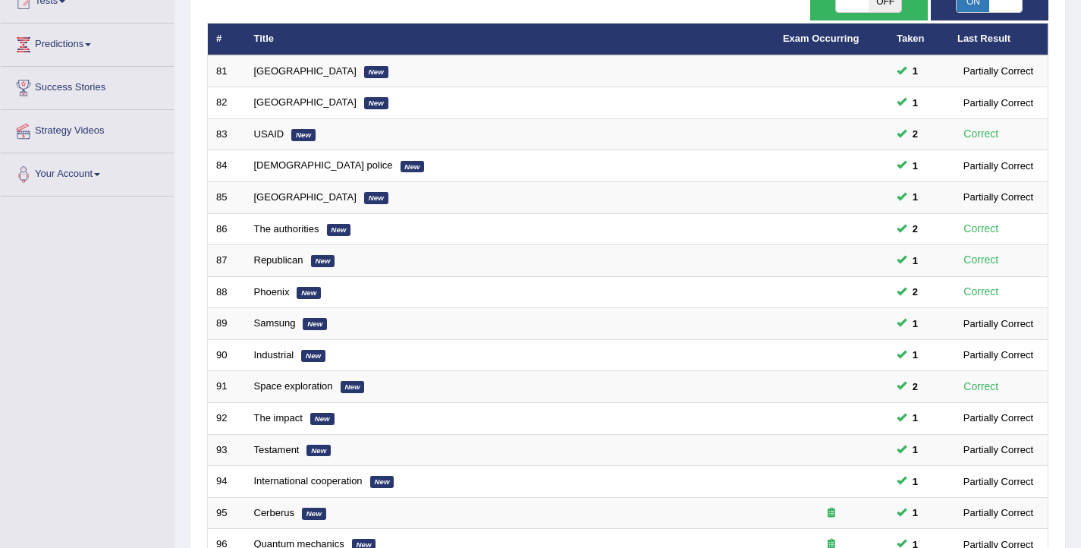
scroll to position [457, 0]
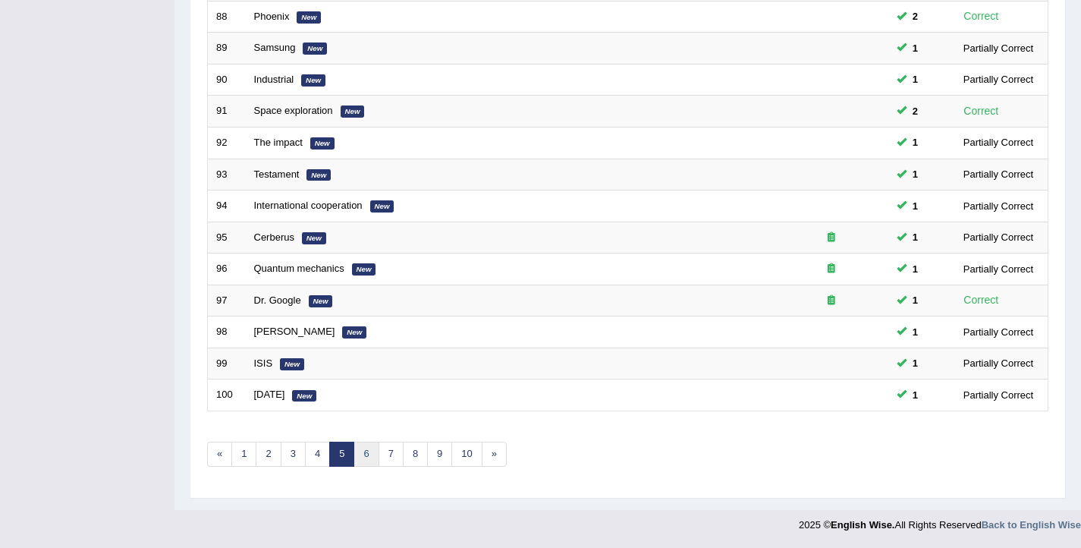
click at [375, 450] on link "6" at bounding box center [365, 453] width 25 height 25
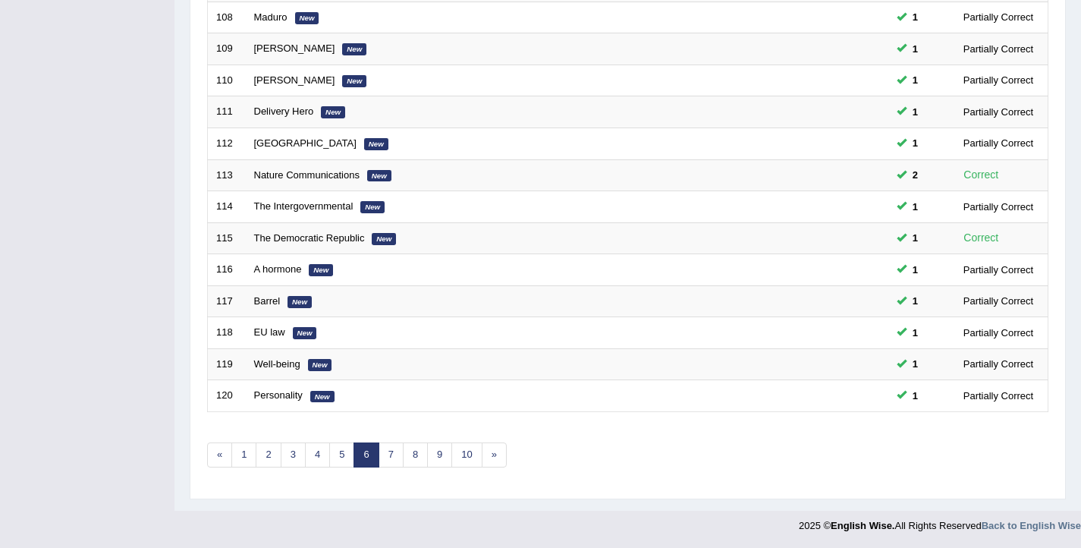
scroll to position [457, 0]
click at [386, 458] on link "7" at bounding box center [390, 453] width 25 height 25
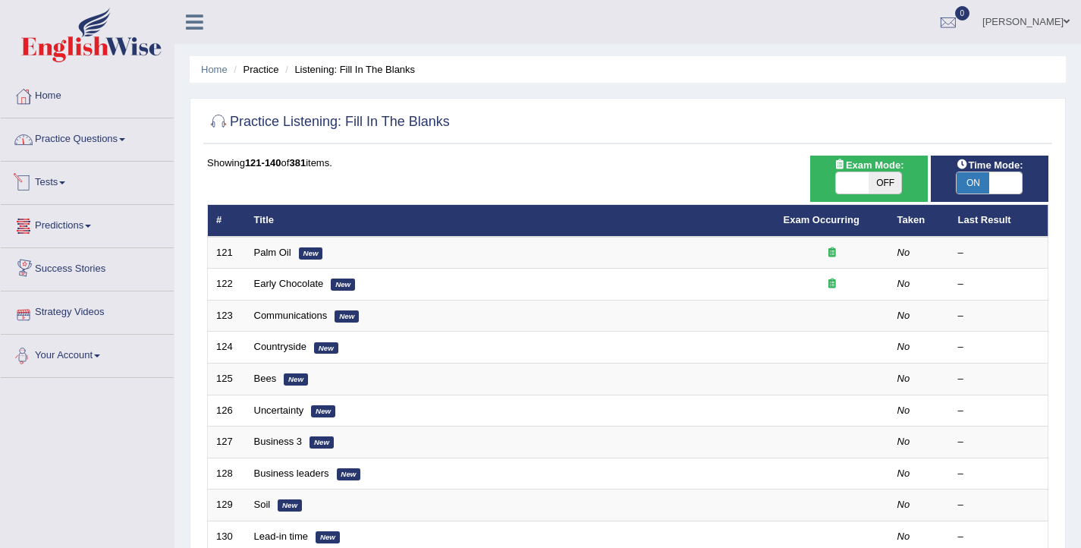
click at [126, 146] on link "Practice Questions" at bounding box center [87, 137] width 173 height 38
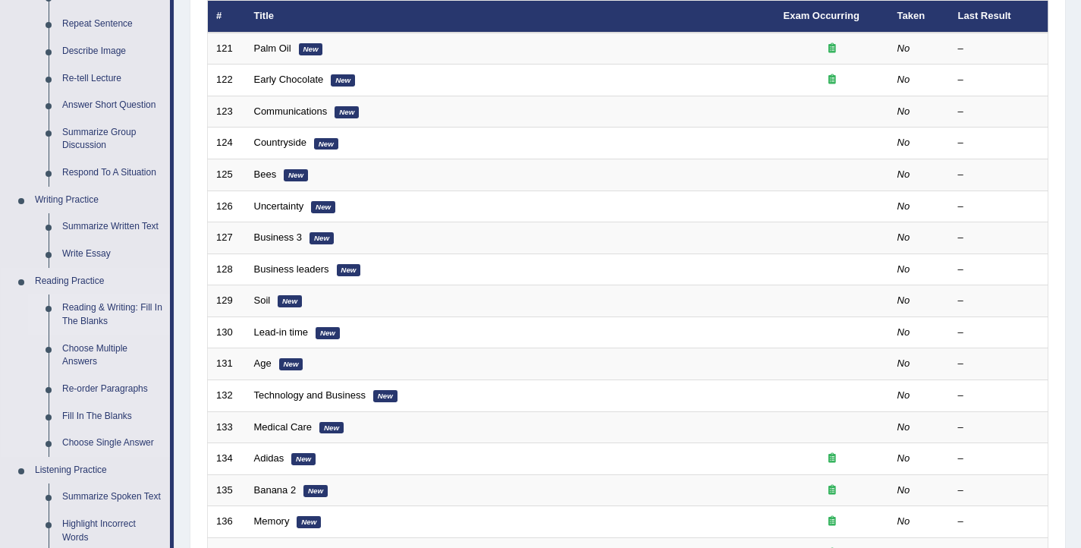
scroll to position [219, 0]
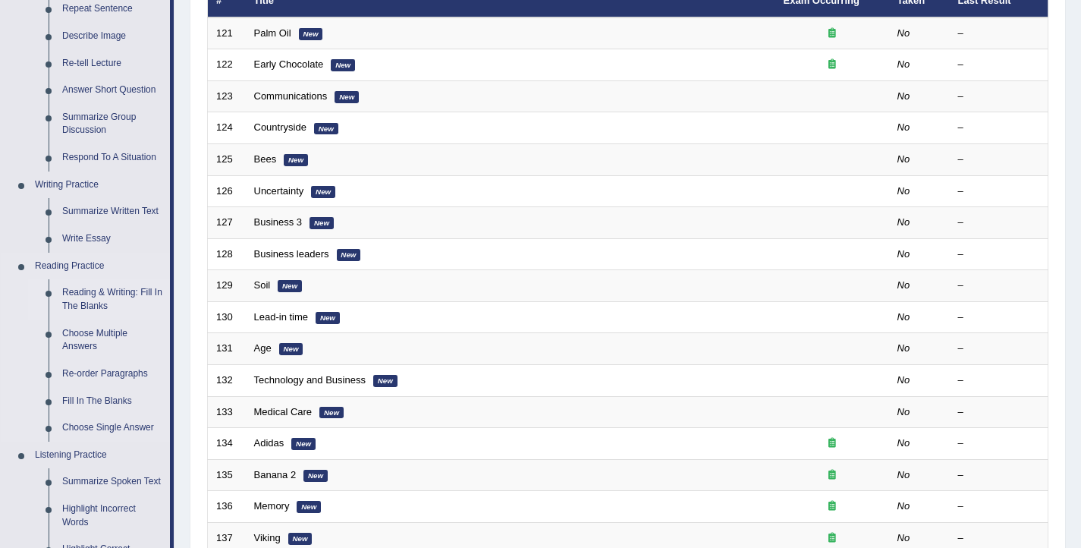
click at [109, 293] on link "Reading & Writing: Fill In The Blanks" at bounding box center [112, 299] width 115 height 40
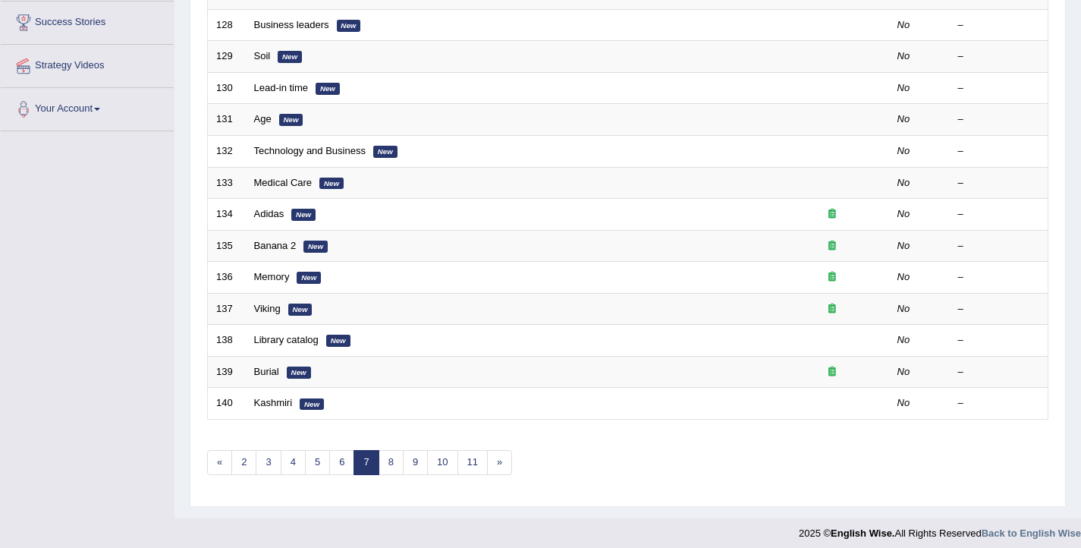
scroll to position [651, 0]
